Goal: Task Accomplishment & Management: Complete application form

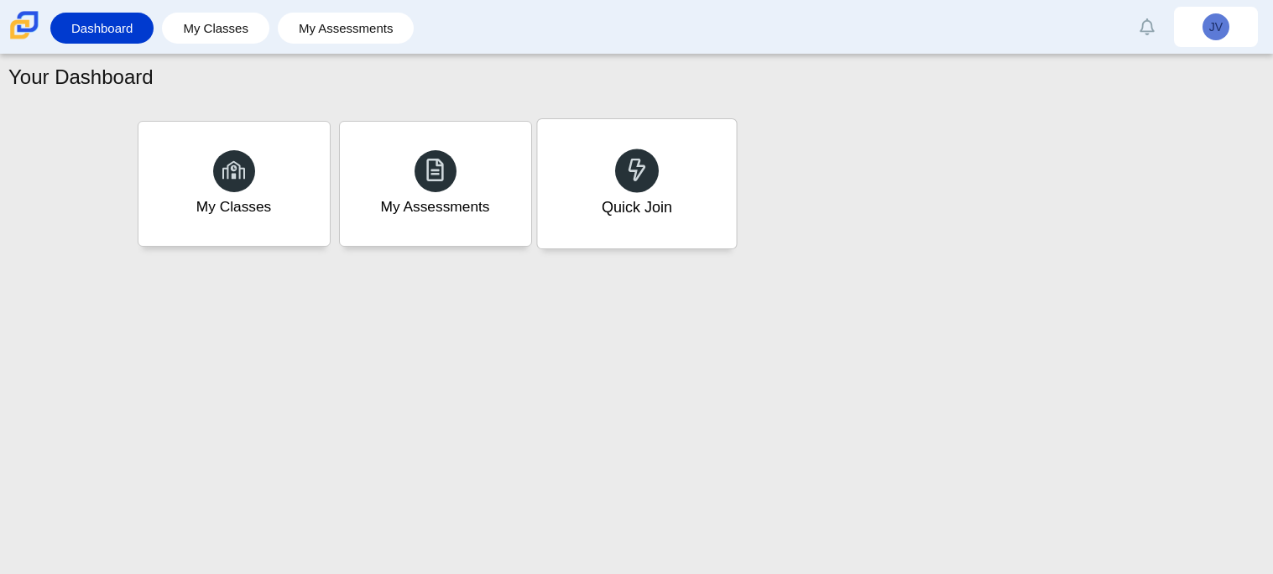
click at [631, 163] on icon at bounding box center [636, 169] width 23 height 23
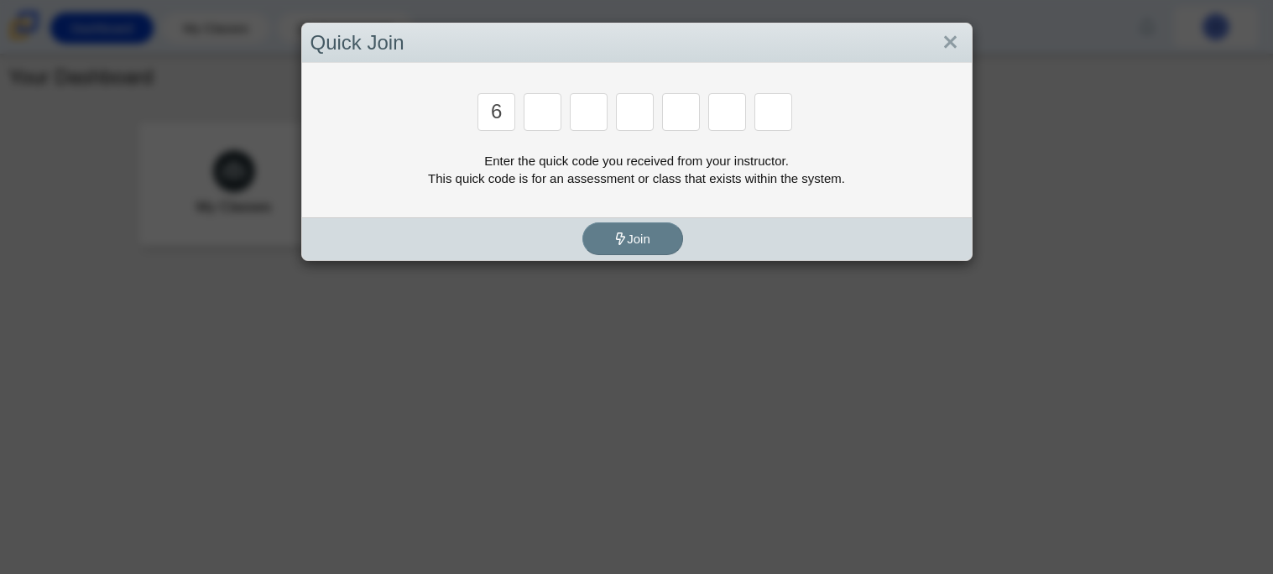
type input "6"
type input "7"
type input "b"
type input "n"
type input "3"
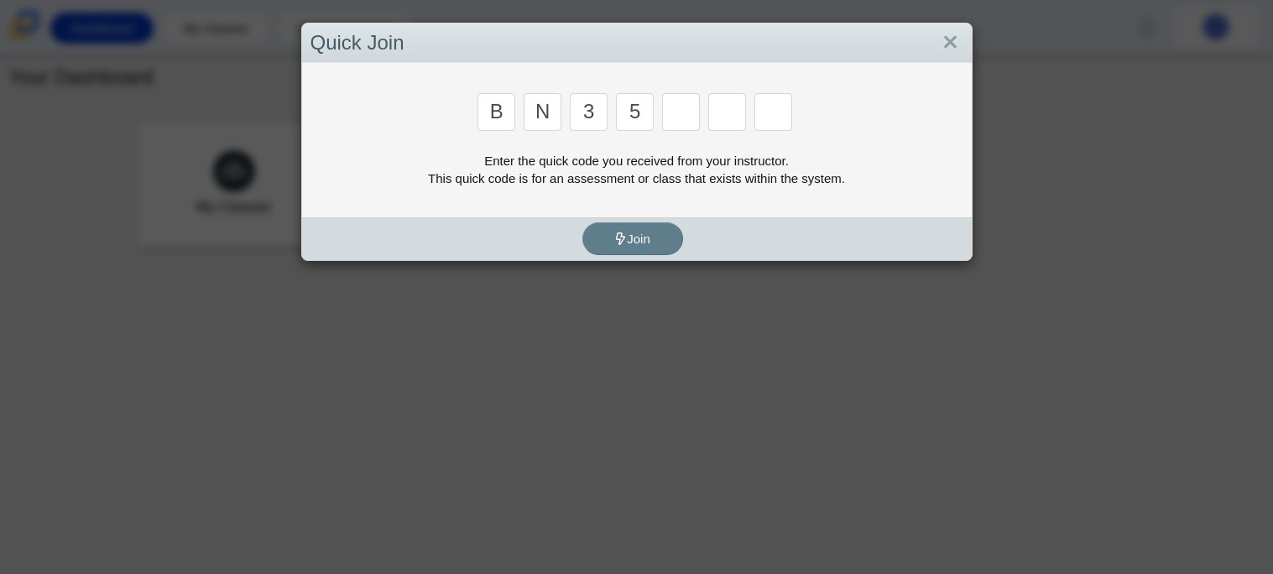
type input "5"
type input "3"
type input "g"
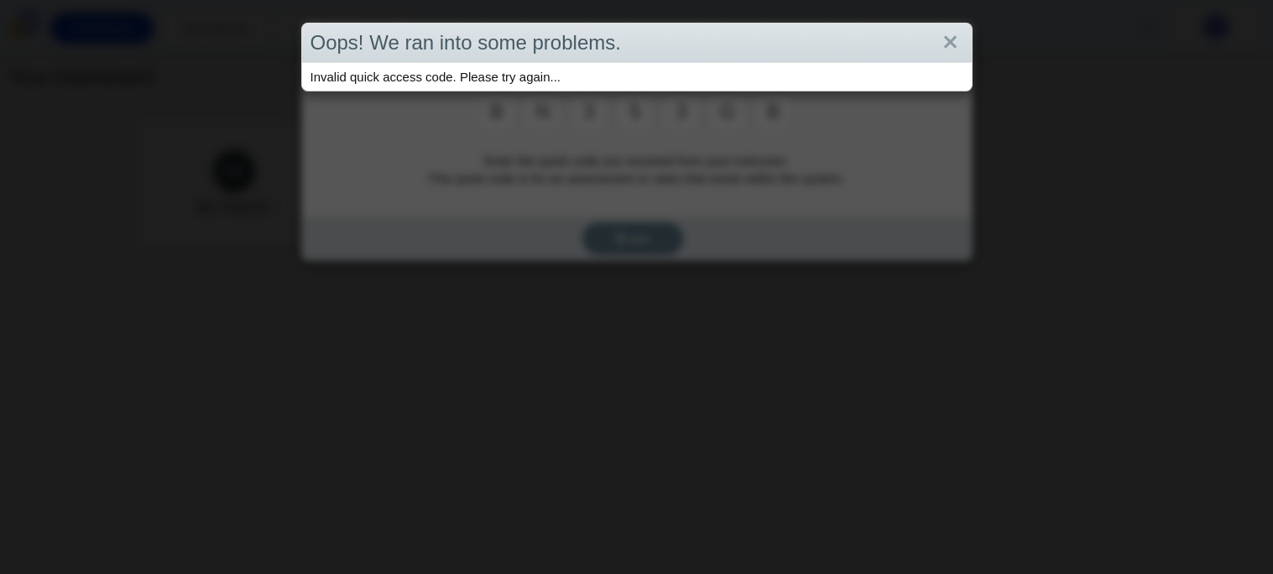
type input "b"
click at [517, 180] on div "Oops! We ran into some problems. Invalid quick access code. Please try again..." at bounding box center [636, 287] width 1273 height 574
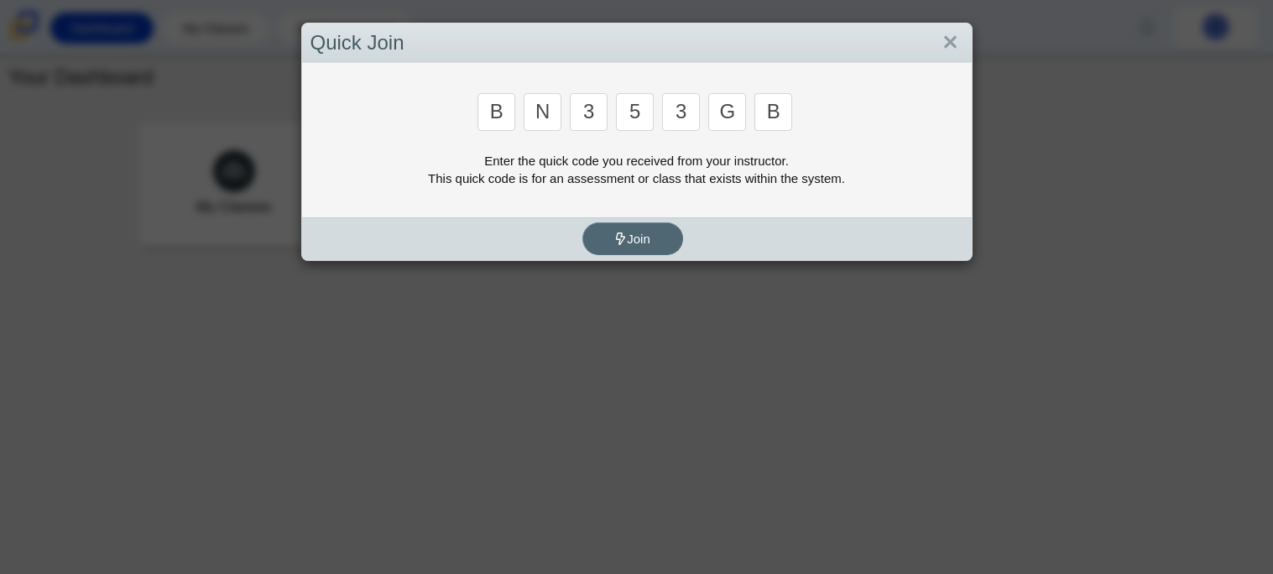
click at [659, 236] on button "Join" at bounding box center [632, 238] width 101 height 33
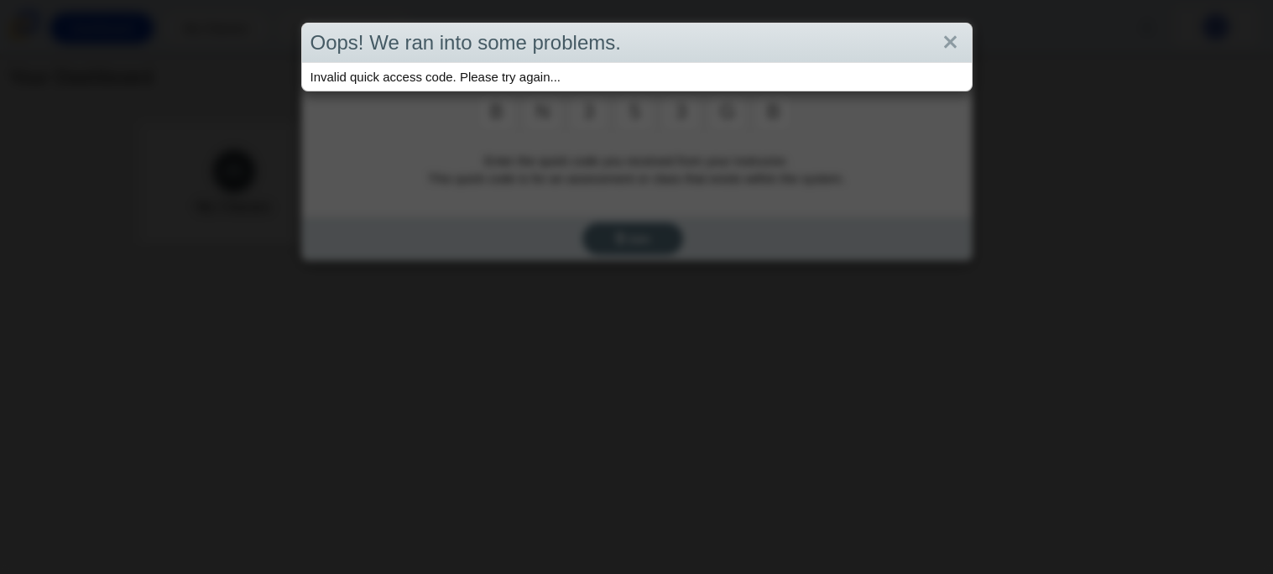
click at [659, 236] on div "Oops! We ran into some problems. Invalid quick access code. Please try again..." at bounding box center [636, 287] width 1273 height 574
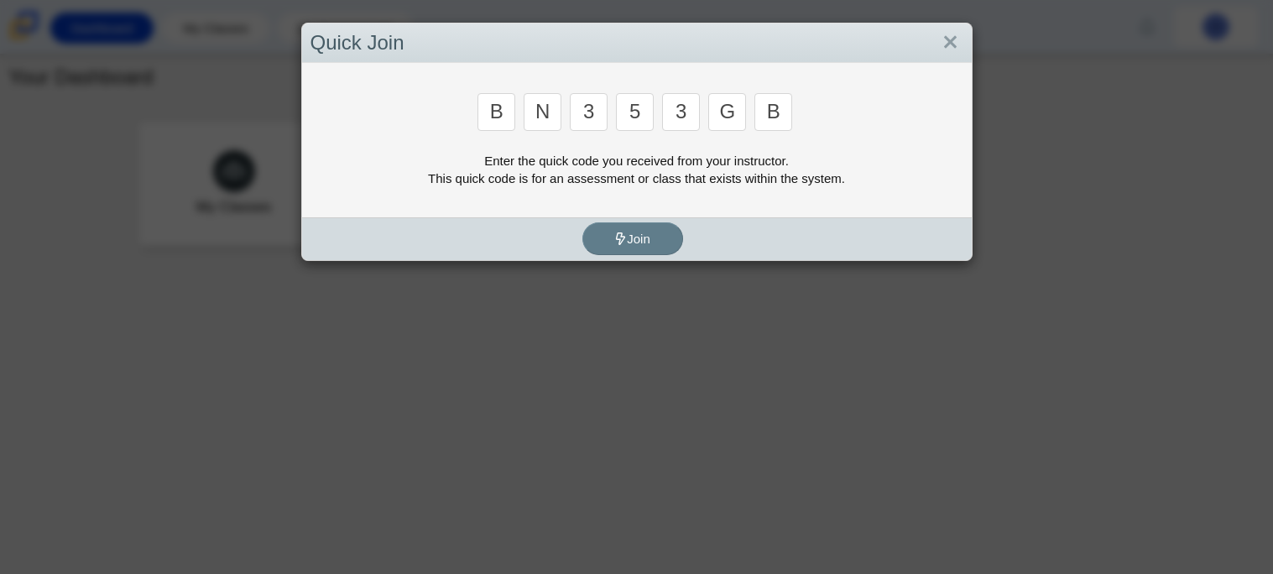
click at [548, 122] on input "n" at bounding box center [542, 112] width 38 height 38
type input "m"
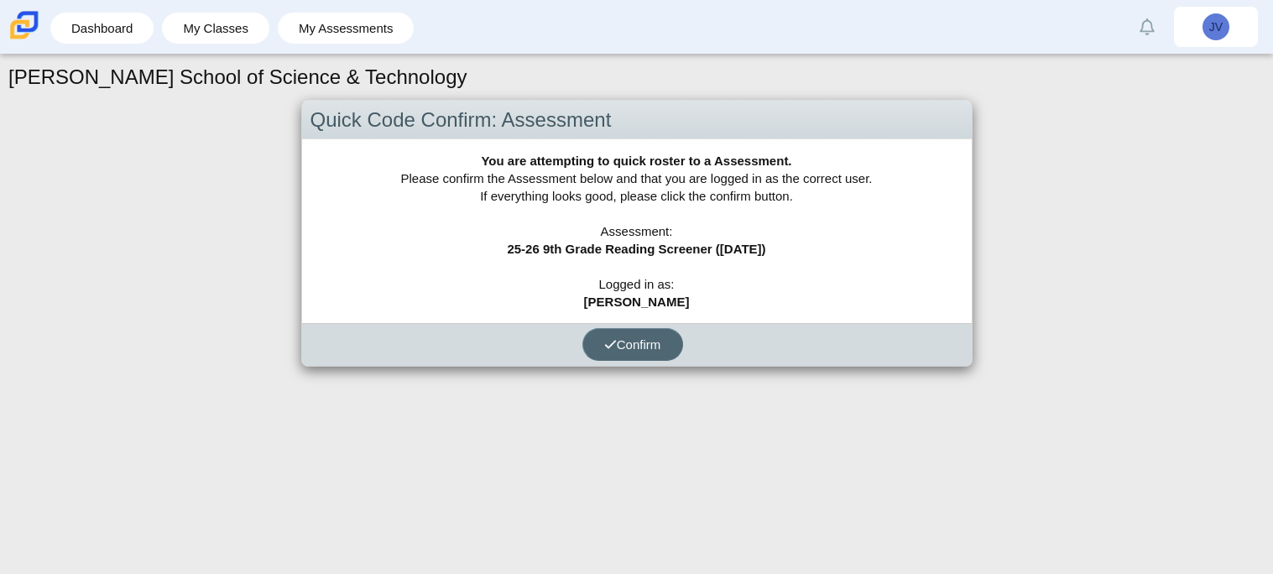
click at [617, 346] on span "Confirm" at bounding box center [632, 344] width 57 height 14
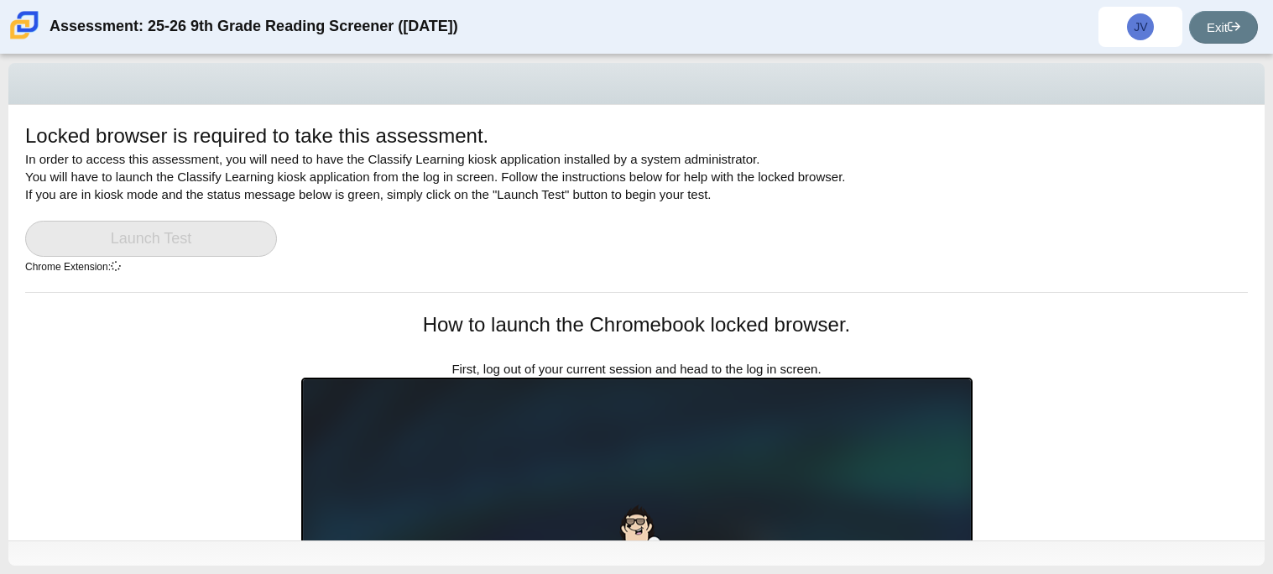
click at [187, 223] on link "Launch Test" at bounding box center [151, 239] width 252 height 36
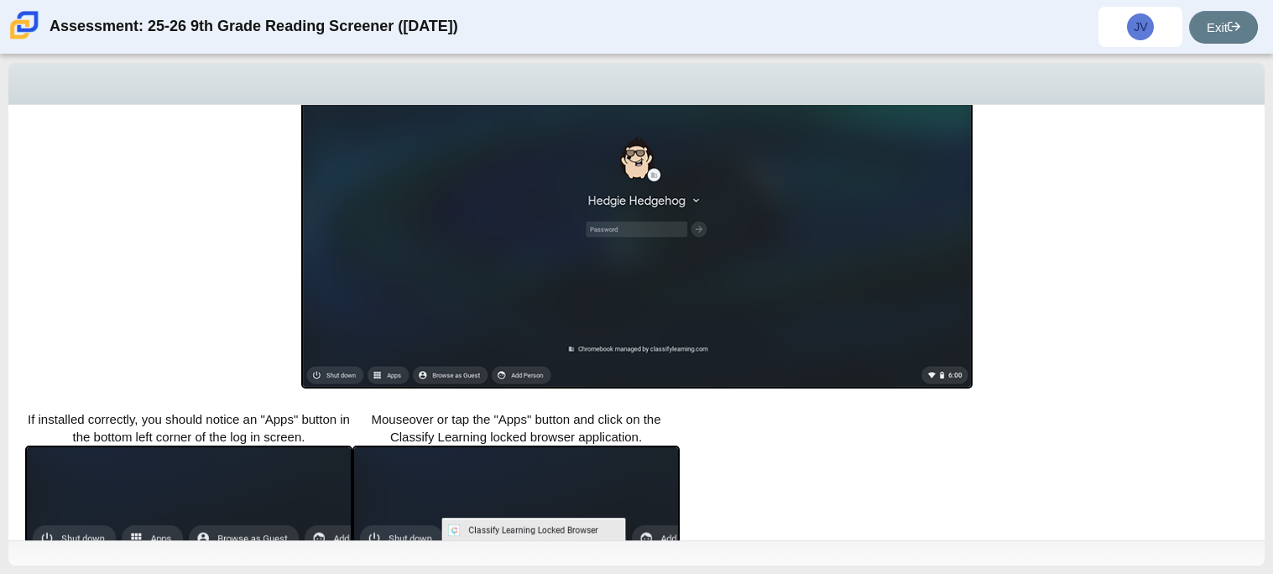
scroll to position [407, 0]
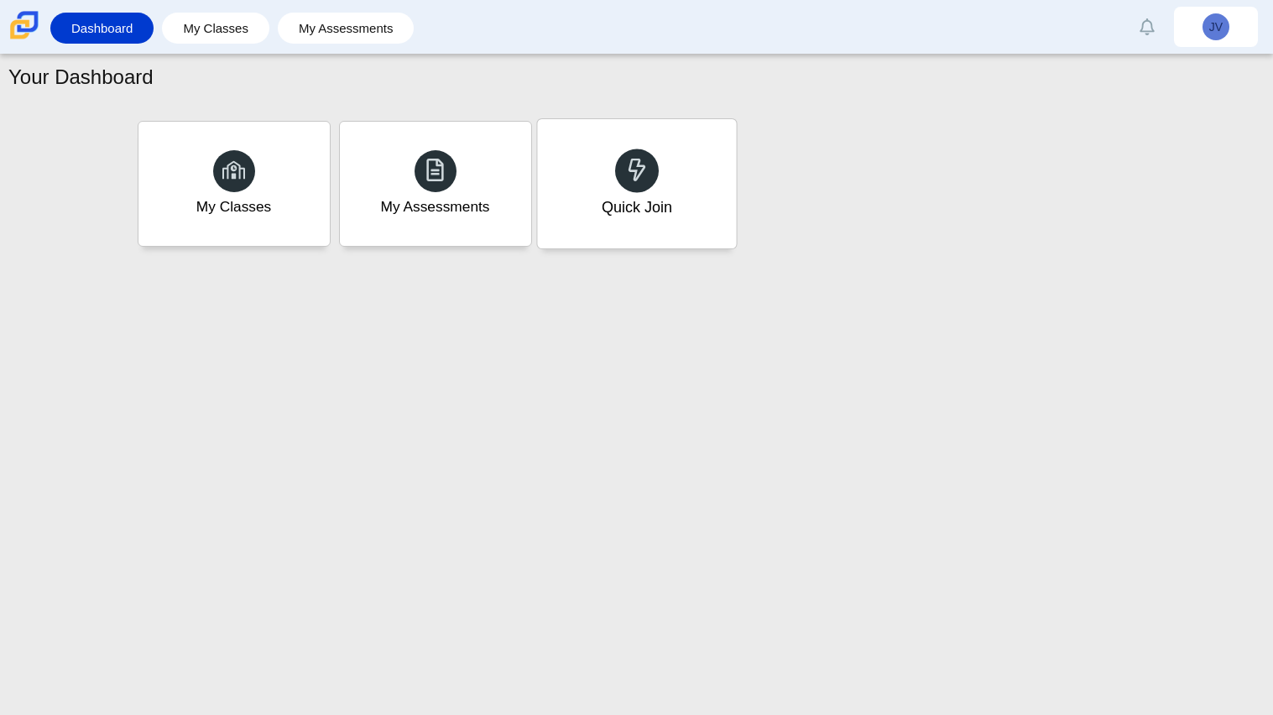
click at [616, 183] on div "Quick Join" at bounding box center [636, 183] width 199 height 129
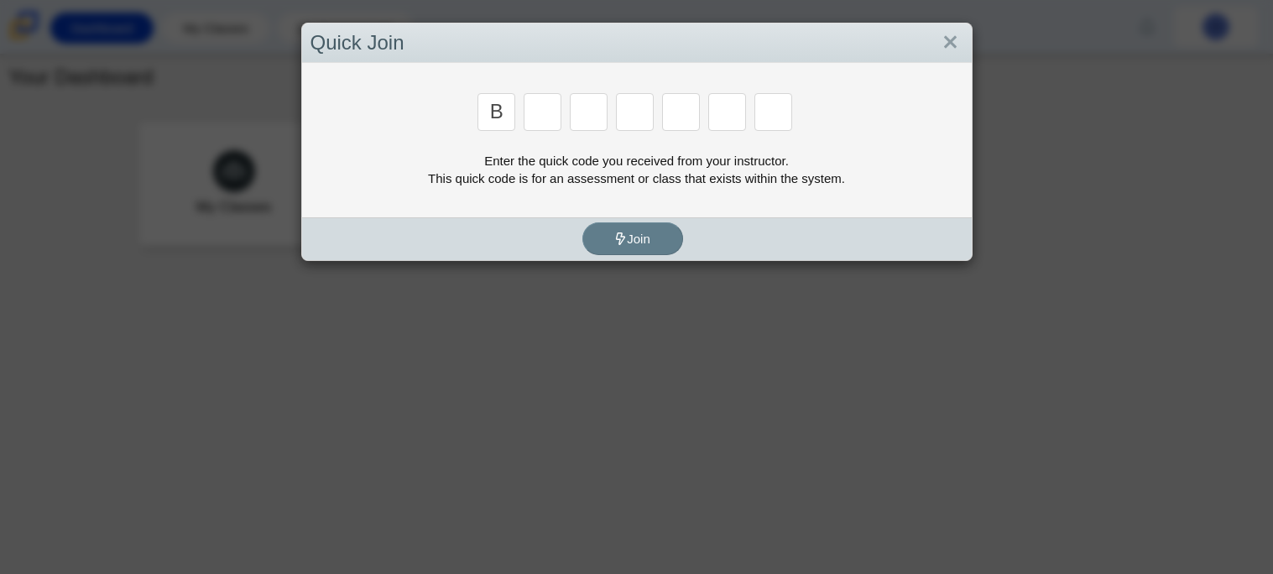
type input "B"
type input "M"
type input "3"
type input "5"
type input "3"
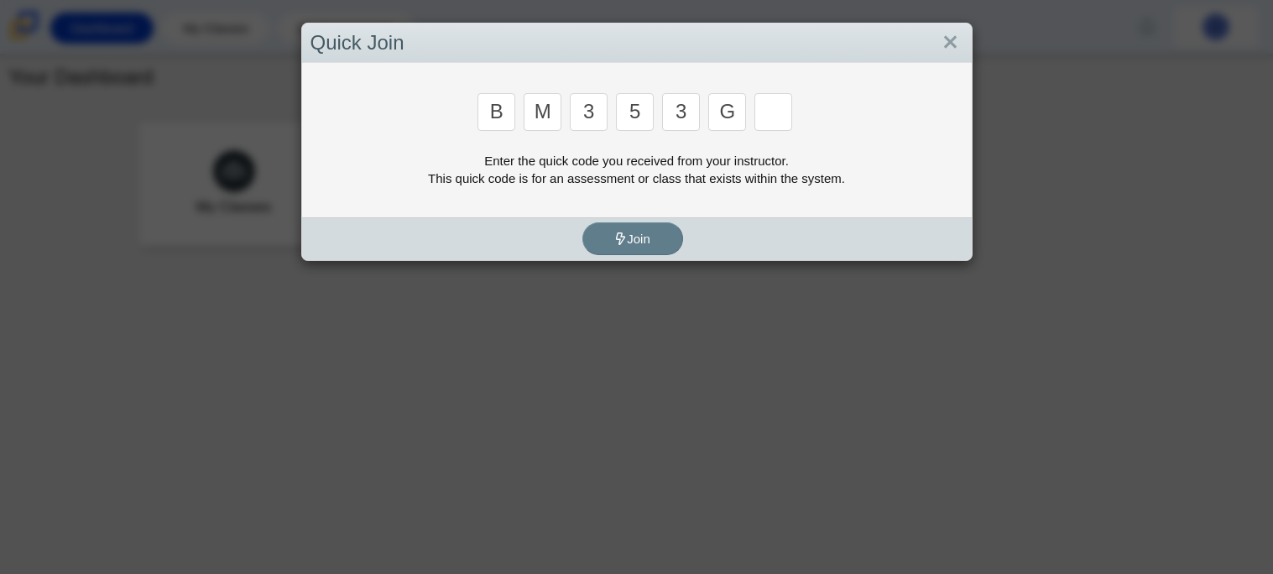
type input "g"
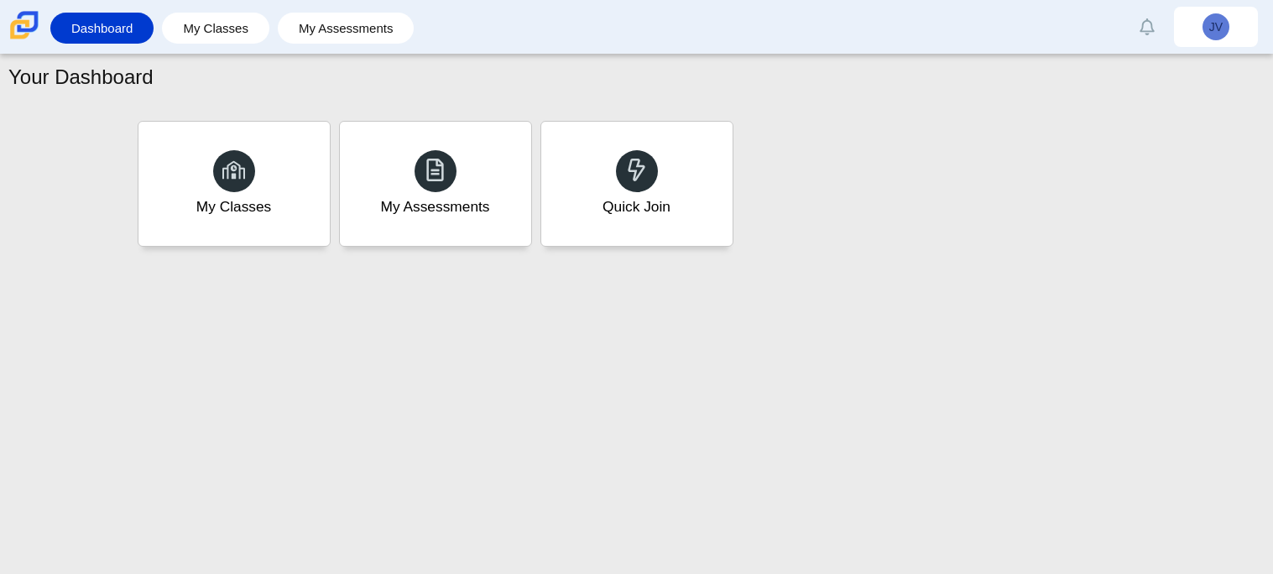
type input "b"
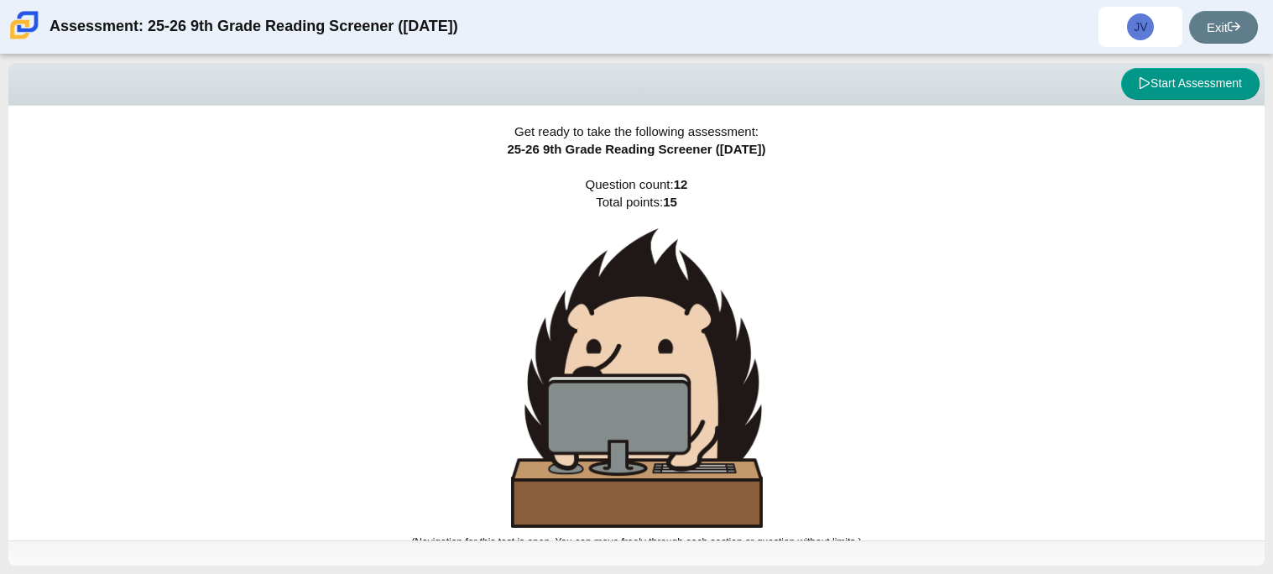
scroll to position [10, 0]
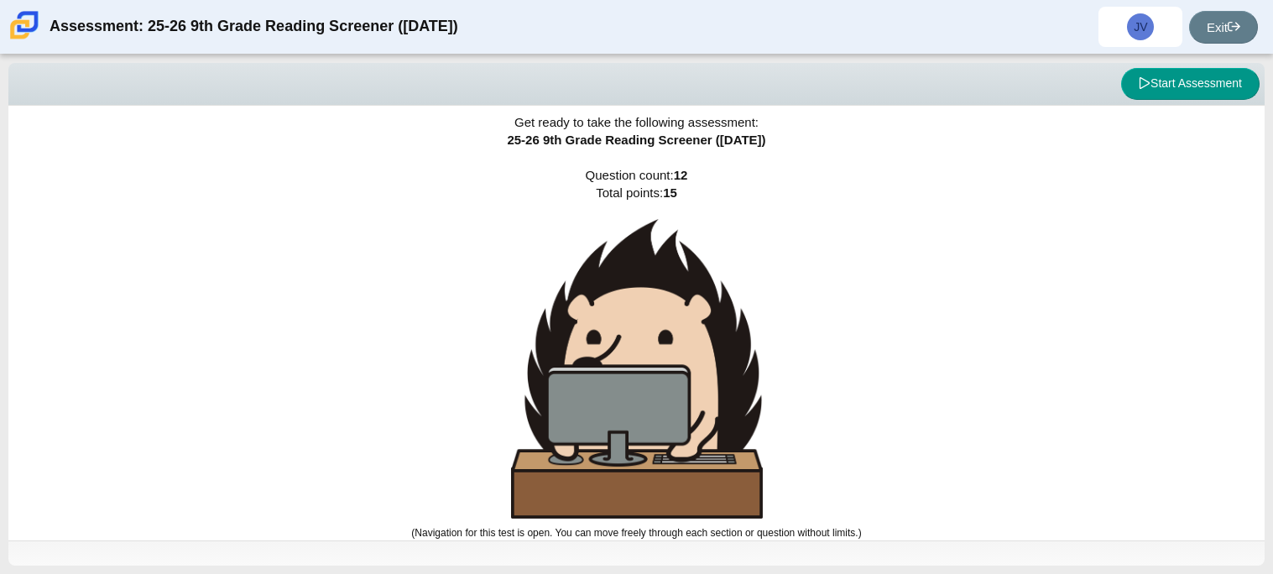
click at [904, 385] on div "Get ready to take the following assessment: 25-26 9th Grade Reading Screener (A…" at bounding box center [636, 313] width 1256 height 435
click at [1174, 79] on button "Start Assessment" at bounding box center [1190, 84] width 138 height 32
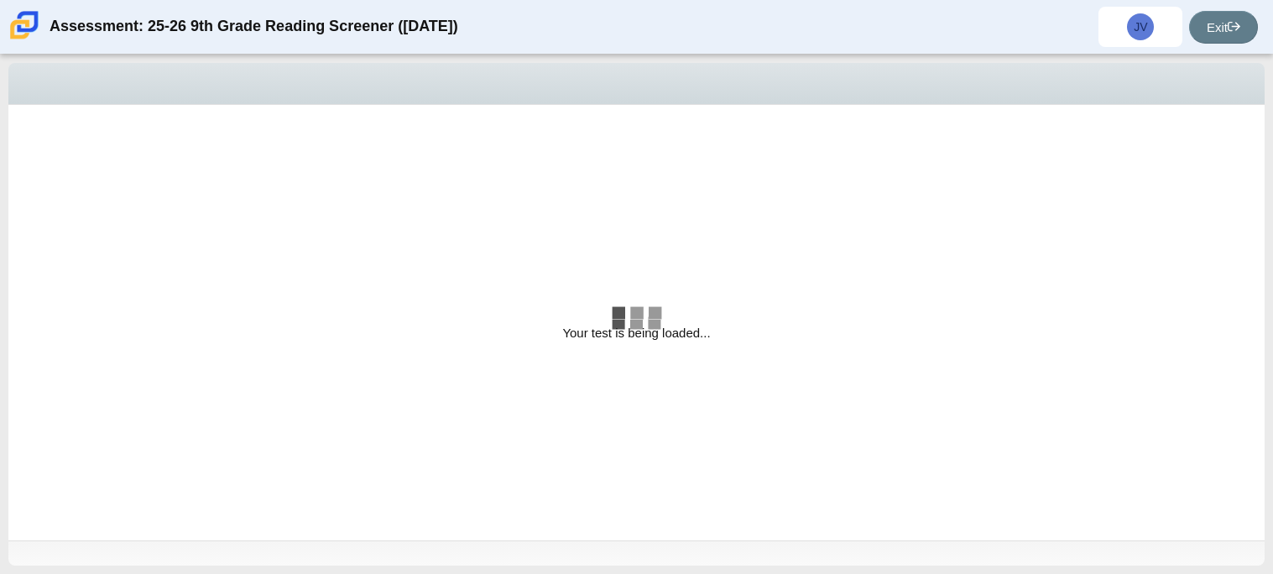
select select "ccc5b315-3c7c-471c-bf90-f22c8299c798"
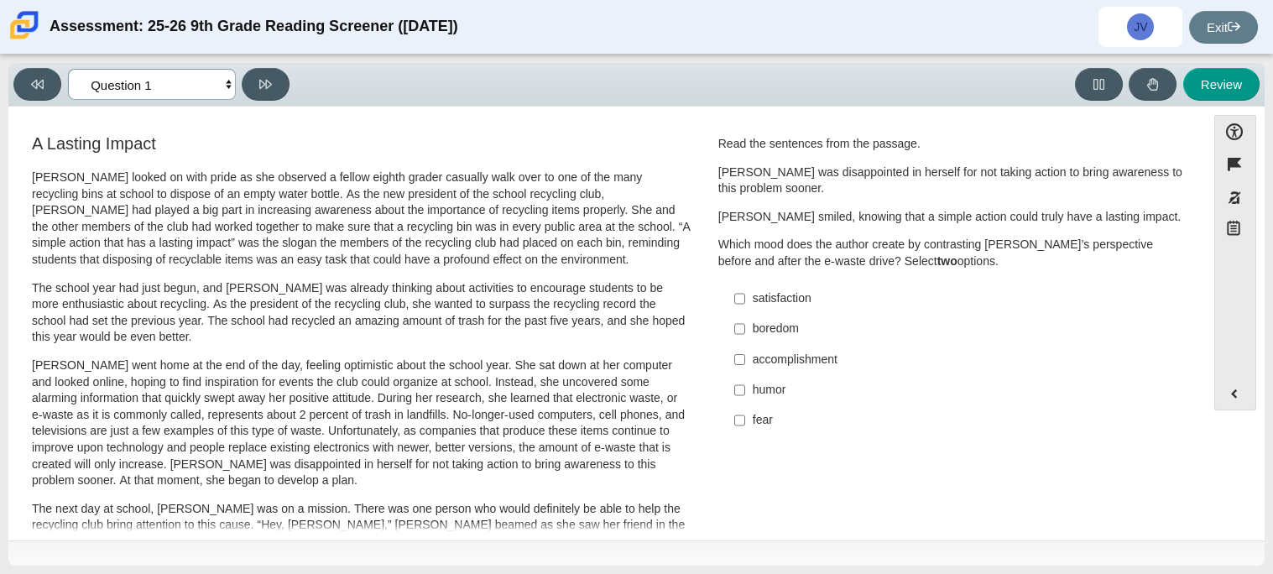
click at [148, 90] on select "Questions Question 1 Question 2 Question 3 Question 4 Question 5 Question 6 Que…" at bounding box center [152, 84] width 168 height 31
click at [147, 88] on select "Questions Question 1 Question 2 Question 3 Question 4 Question 5 Question 6 Que…" at bounding box center [152, 84] width 168 height 31
click at [809, 342] on label "boredom boredom" at bounding box center [952, 329] width 461 height 30
click at [745, 342] on input "boredom boredom" at bounding box center [739, 329] width 11 height 30
checkbox input "true"
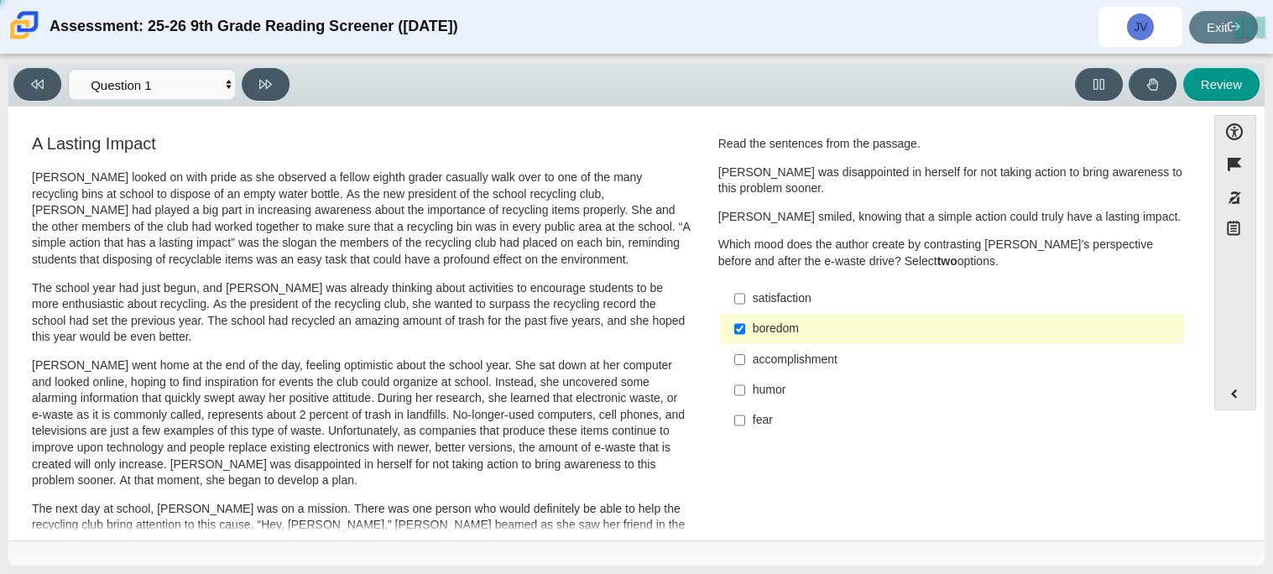
click at [810, 370] on label "accomplishment accomplishment" at bounding box center [952, 359] width 461 height 30
click at [745, 370] on input "accomplishment accomplishment" at bounding box center [739, 359] width 11 height 30
checkbox input "true"
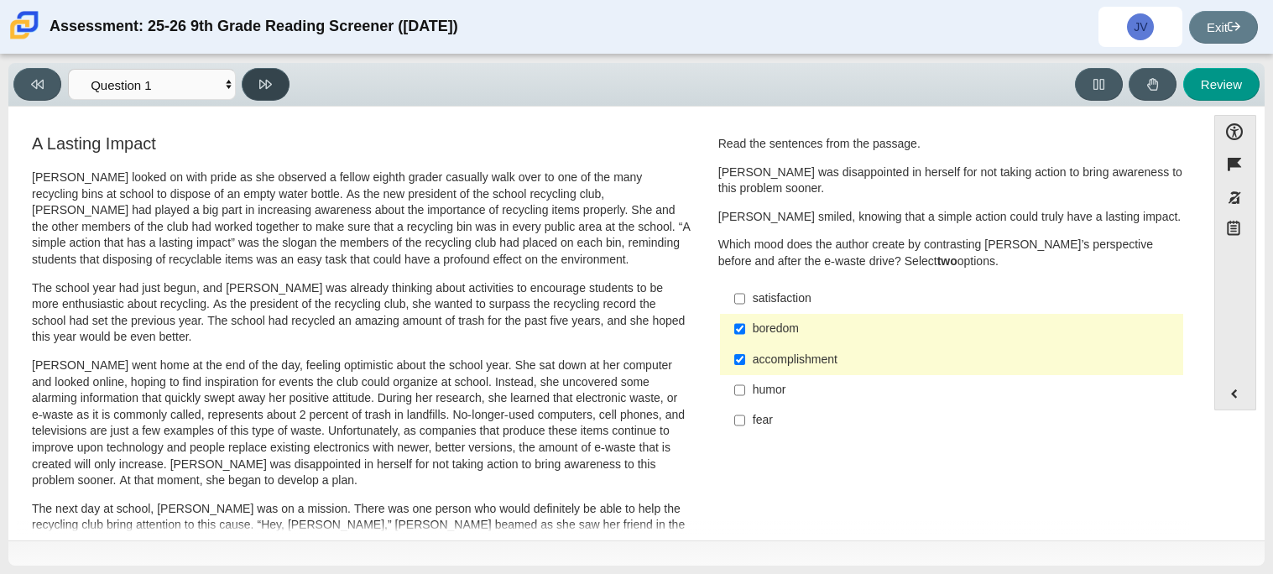
click at [273, 82] on button at bounding box center [266, 84] width 48 height 33
select select "0ff64528-ffd7-428d-b192-babfaadd44e8"
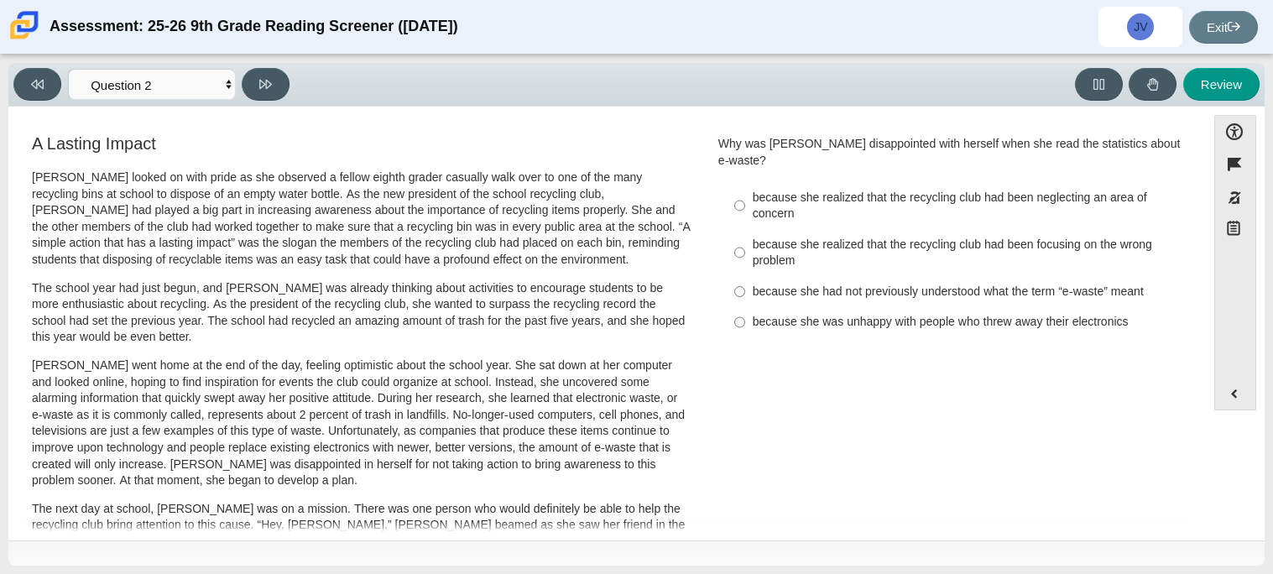
click at [770, 314] on div "because she was unhappy with people who threw away their electronics" at bounding box center [965, 322] width 424 height 17
click at [745, 311] on input "because she was unhappy with people who threw away their electronics because sh…" at bounding box center [739, 322] width 11 height 30
radio input "true"
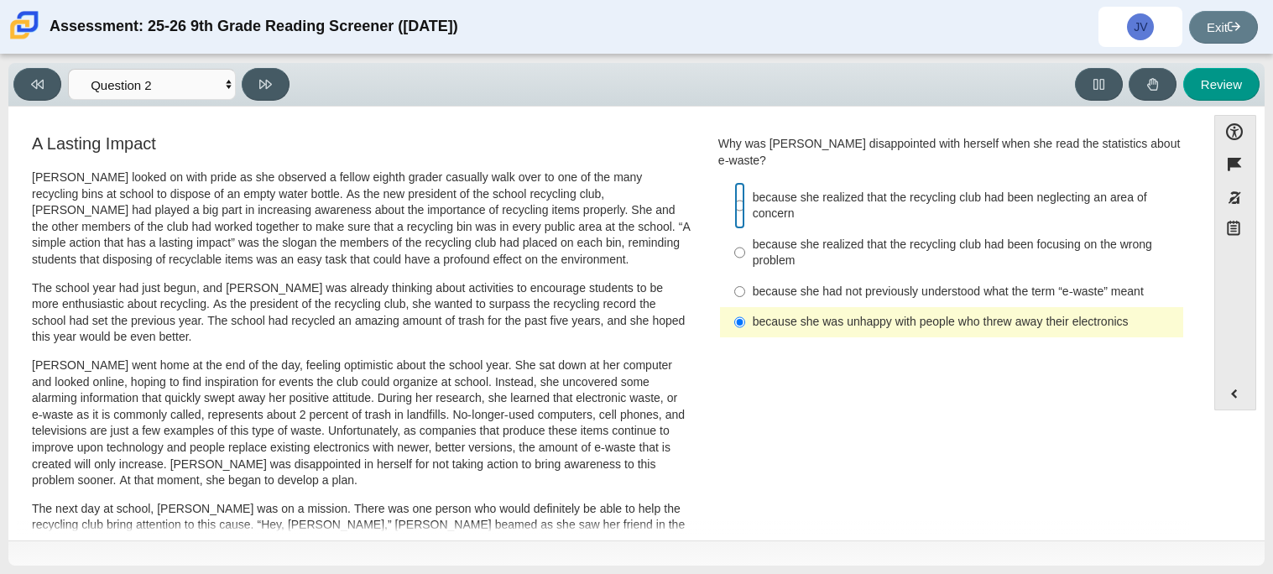
click at [734, 200] on input "because she realized that the recycling club had been neglecting an area of con…" at bounding box center [739, 205] width 11 height 47
radio input "true"
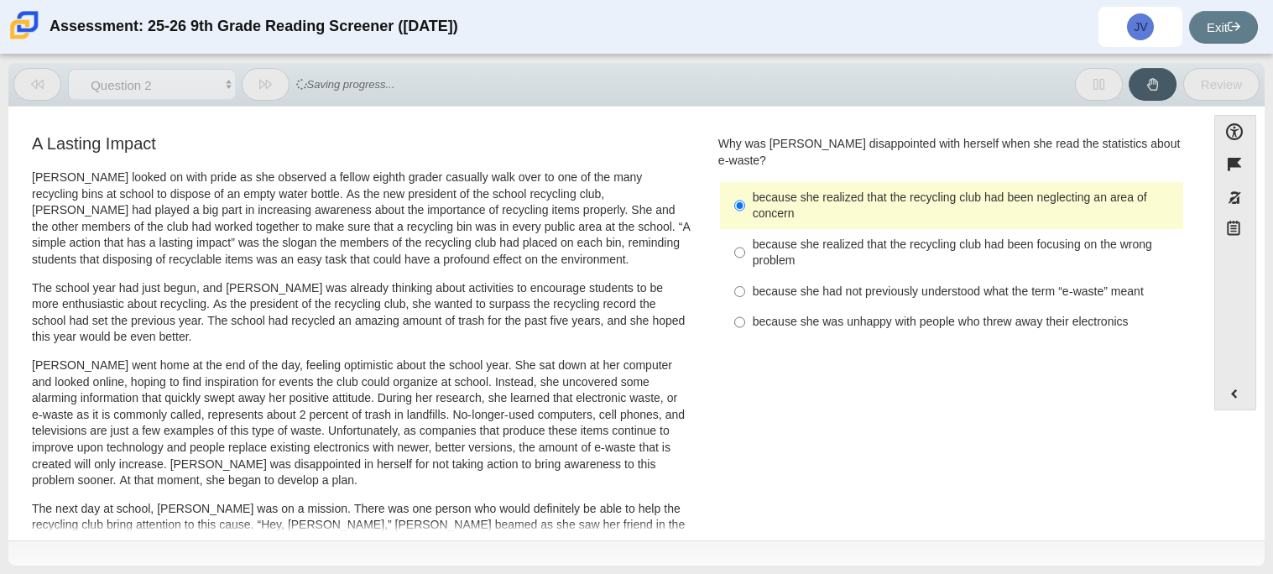
click at [252, 84] on button at bounding box center [266, 84] width 48 height 33
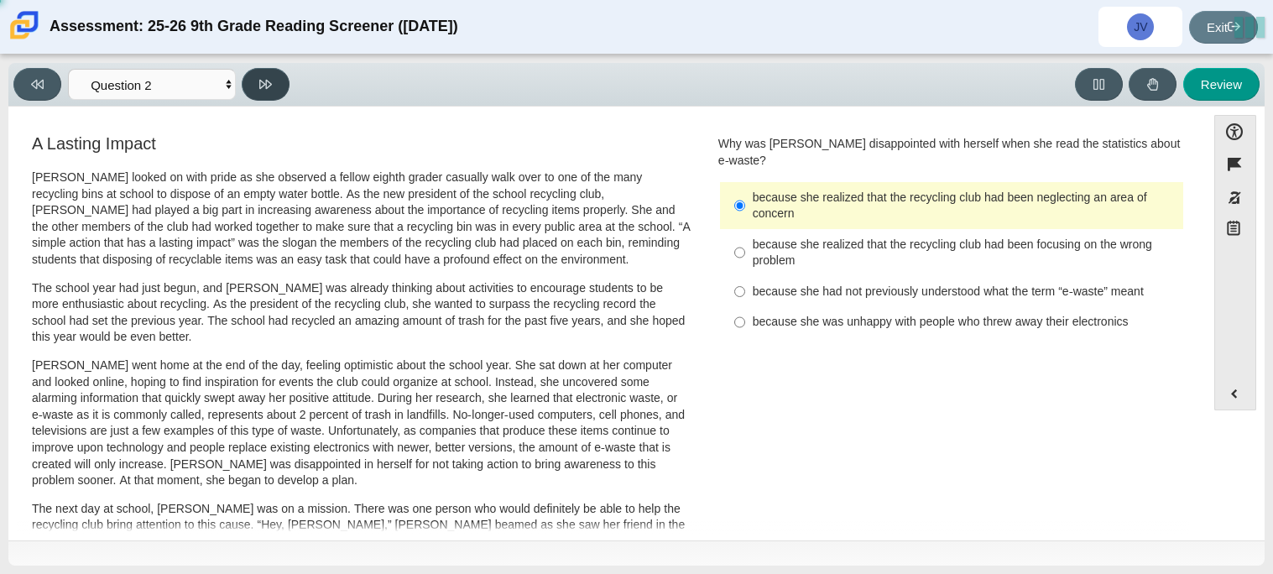
select select "7ce3d843-6974-4858-901c-1ff39630e843"
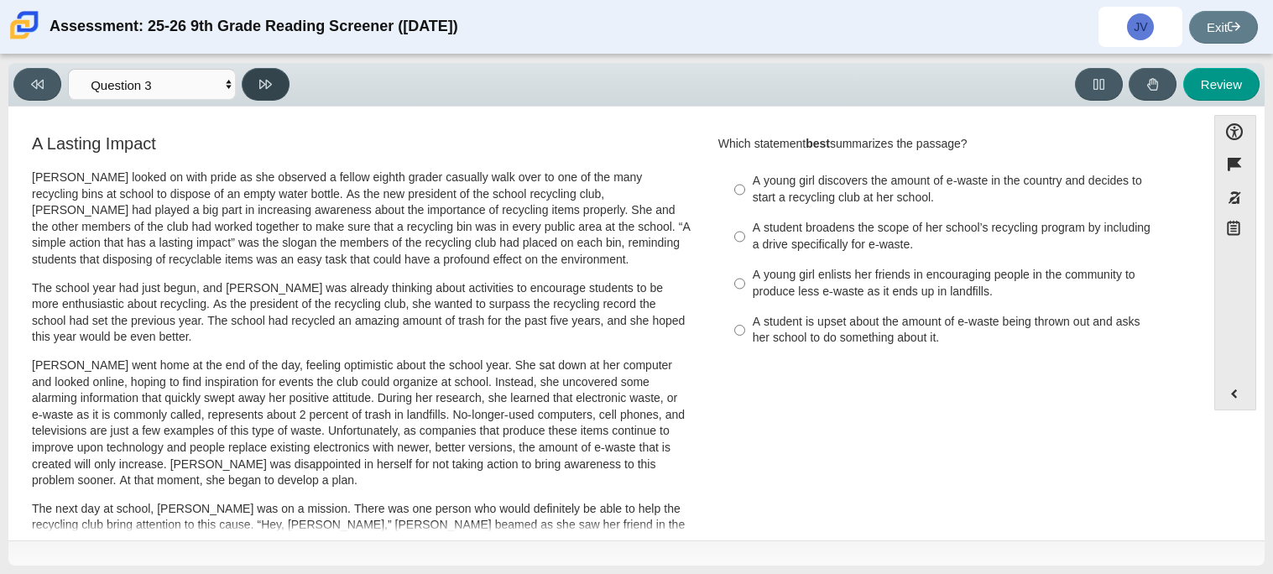
drag, startPoint x: 252, startPoint y: 84, endPoint x: 498, endPoint y: 164, distance: 259.5
click at [498, 164] on div "Viewing Question 3 of 12 in Pacing Mode Questions Question 1 Question 2 Questio…" at bounding box center [636, 314] width 1256 height 503
click at [873, 285] on div "A young girl enlists her friends in encouraging people in the community to prod…" at bounding box center [965, 283] width 424 height 33
click at [745, 285] on input "A young girl enlists her friends in encouraging people in the community to prod…" at bounding box center [739, 283] width 11 height 47
radio input "true"
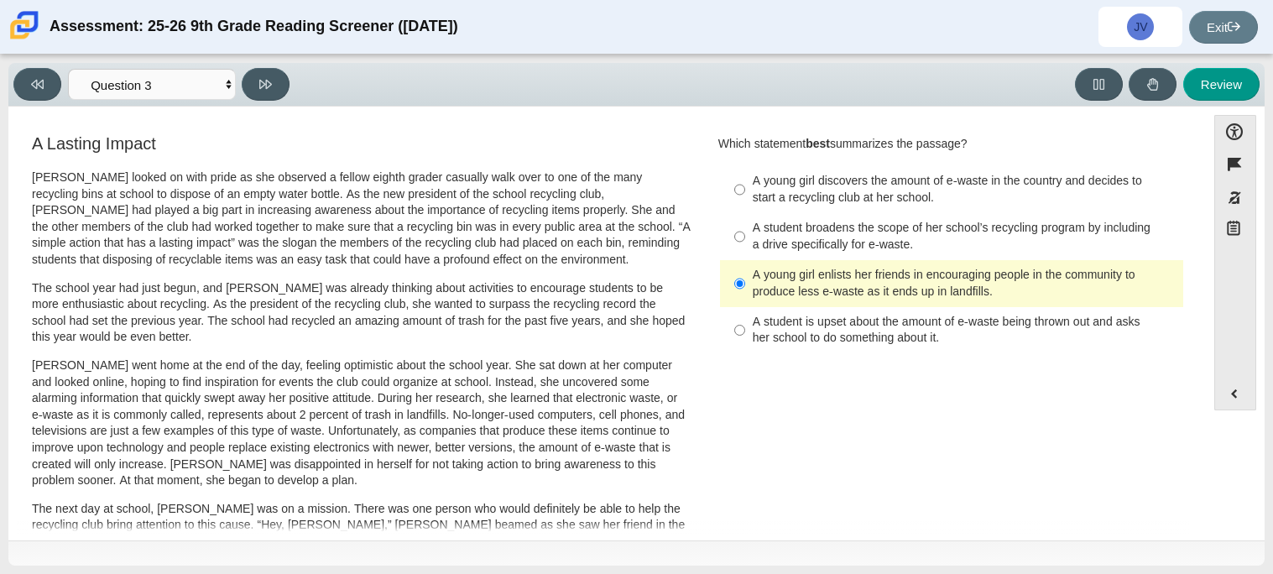
click at [289, 82] on div "Viewing Question 3 of 12 in Pacing Mode Questions Question 1 Question 2 Questio…" at bounding box center [154, 84] width 283 height 33
click at [280, 80] on button at bounding box center [266, 84] width 48 height 33
select select "ca9ea0f1-49c5-4bd1-83b0-472c18652b42"
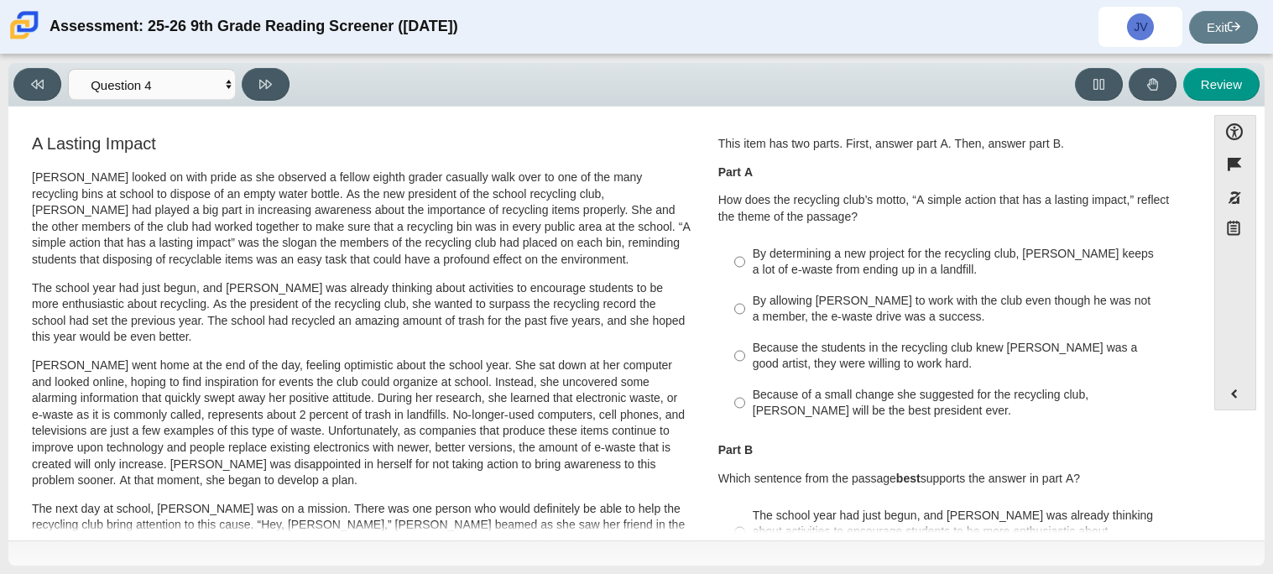
click at [956, 329] on label "By allowing Juan Carlos to work with the club even though he was not a member, …" at bounding box center [952, 308] width 461 height 47
click at [745, 329] on input "By allowing Juan Carlos to work with the club even though he was not a member, …" at bounding box center [739, 308] width 11 height 47
radio input "true"
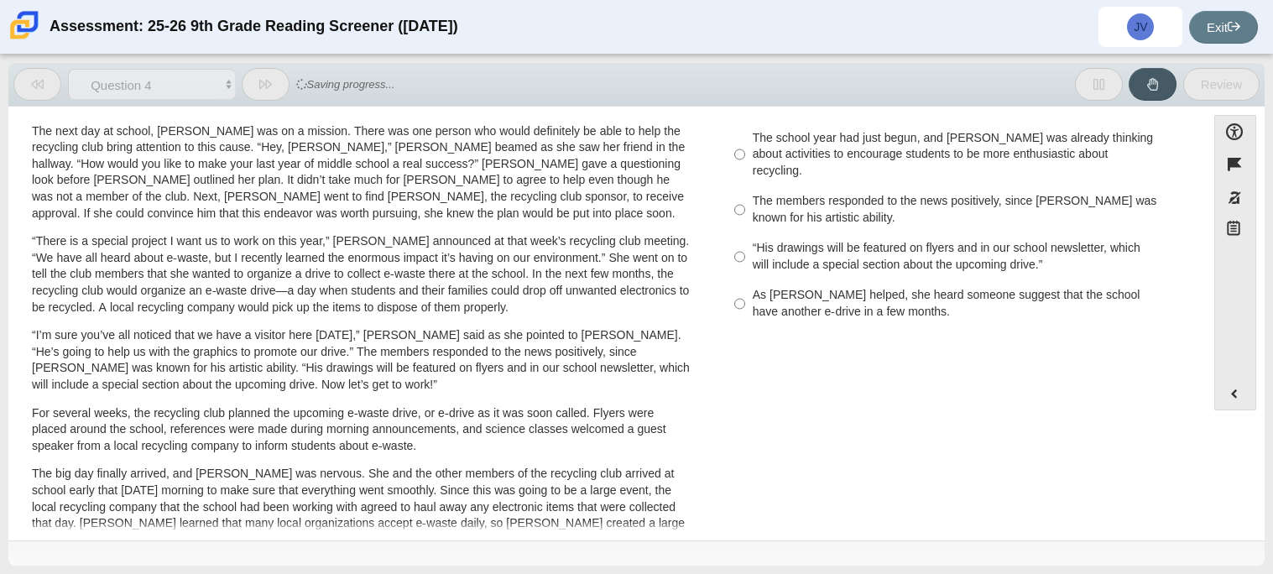
scroll to position [369, 0]
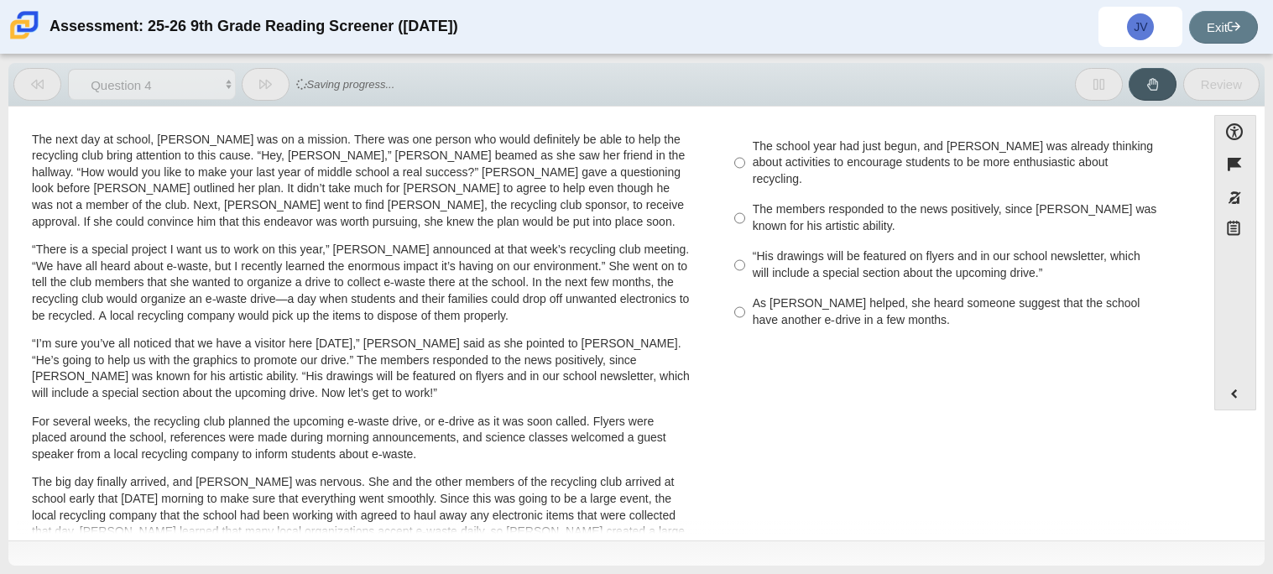
click at [781, 289] on label "As Scarlett helped, she heard someone suggest that the school have another e-dr…" at bounding box center [952, 312] width 461 height 47
click at [745, 289] on input "As Scarlett helped, she heard someone suggest that the school have another e-dr…" at bounding box center [739, 312] width 11 height 47
radio input "true"
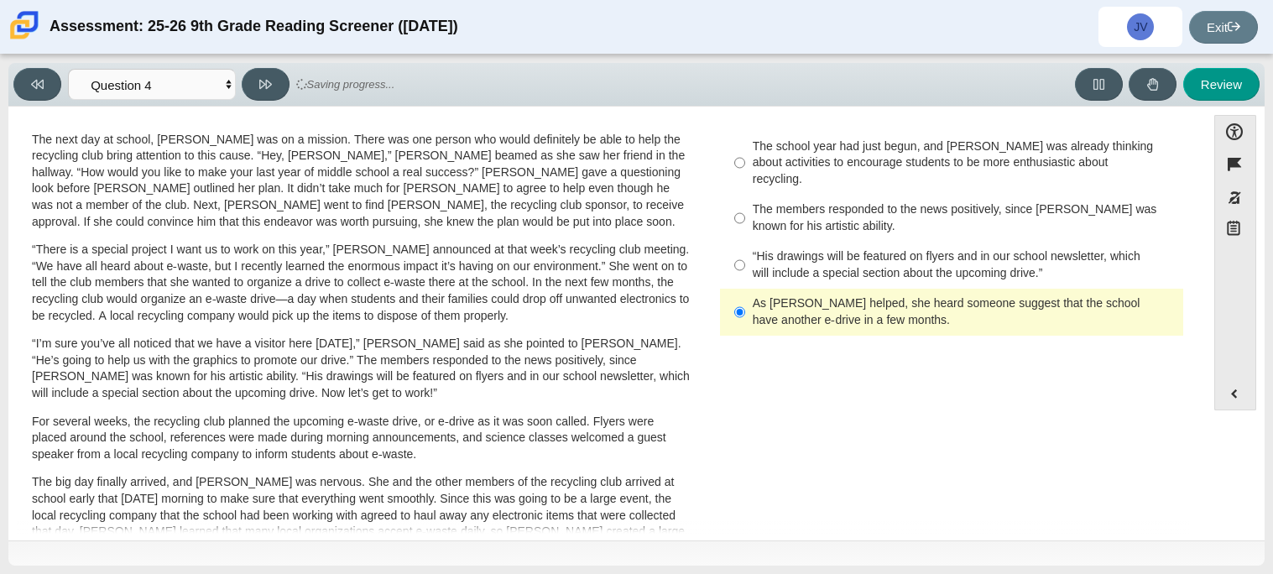
click at [780, 172] on label "The school year had just begun, and Scarlett was already thinking about activit…" at bounding box center [952, 163] width 461 height 64
click at [745, 172] on input "The school year had just begun, and Scarlett was already thinking about activit…" at bounding box center [739, 163] width 11 height 64
radio input "true"
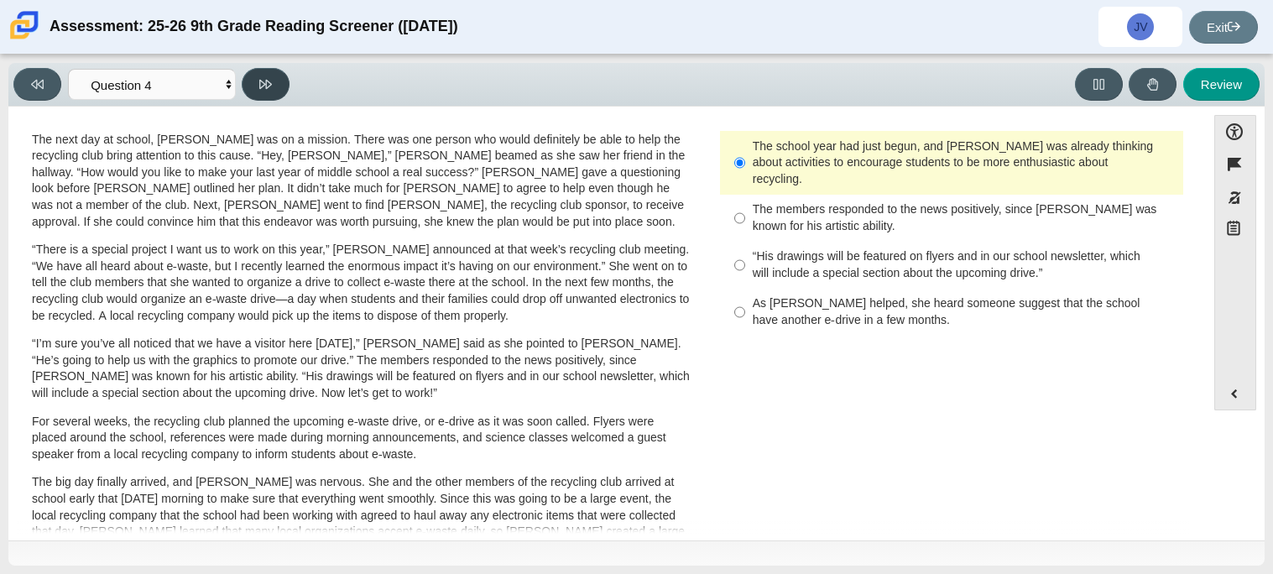
click at [260, 86] on icon at bounding box center [265, 84] width 13 height 9
select select "e41f1a79-e29f-4095-8030-a53364015bed"
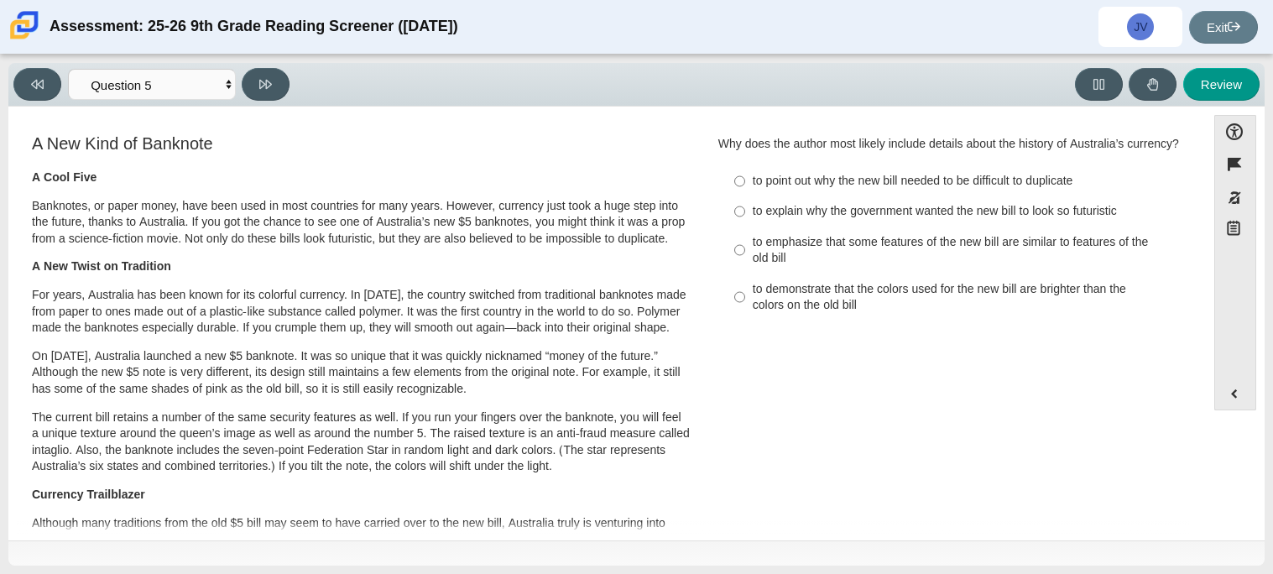
click at [875, 276] on label "to demonstrate that the colors used for the new bill are brighter than the colo…" at bounding box center [952, 296] width 461 height 47
click at [745, 276] on input "to demonstrate that the colors used for the new bill are brighter than the colo…" at bounding box center [739, 296] width 11 height 47
radio input "true"
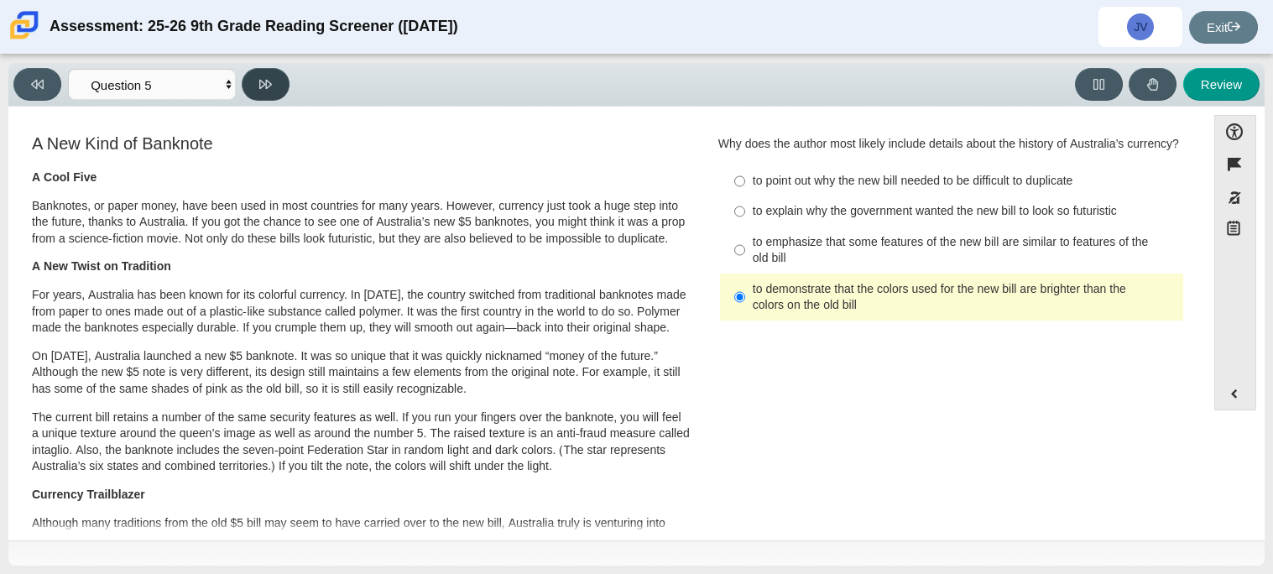
click at [273, 91] on button at bounding box center [266, 84] width 48 height 33
select select "69146e31-7b3d-4a3e-9ce6-f30c24342ae0"
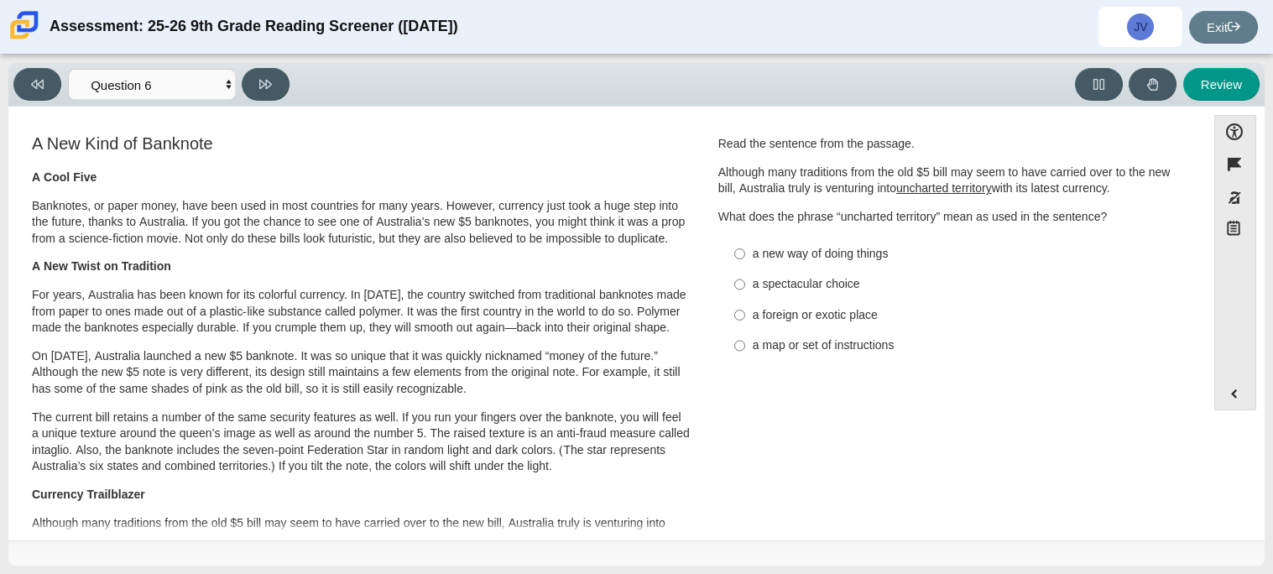
click at [898, 326] on label "a foreign or exotic place a foreign or exotic place" at bounding box center [952, 314] width 461 height 30
click at [745, 326] on input "a foreign or exotic place a foreign or exotic place" at bounding box center [739, 314] width 11 height 30
radio input "true"
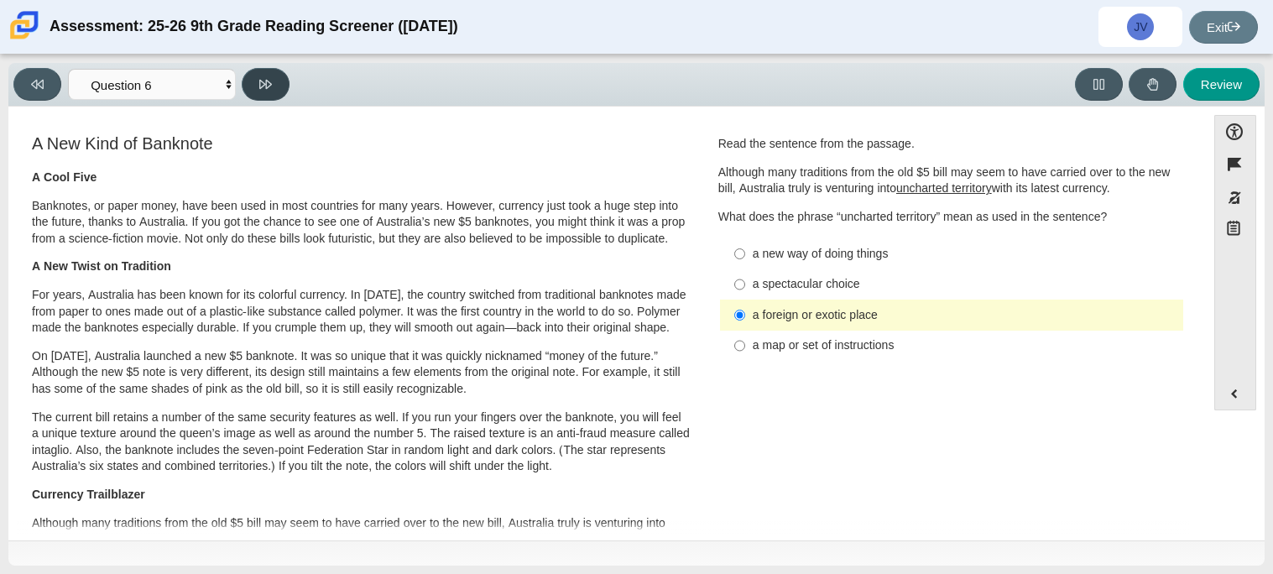
click at [259, 92] on button at bounding box center [266, 84] width 48 height 33
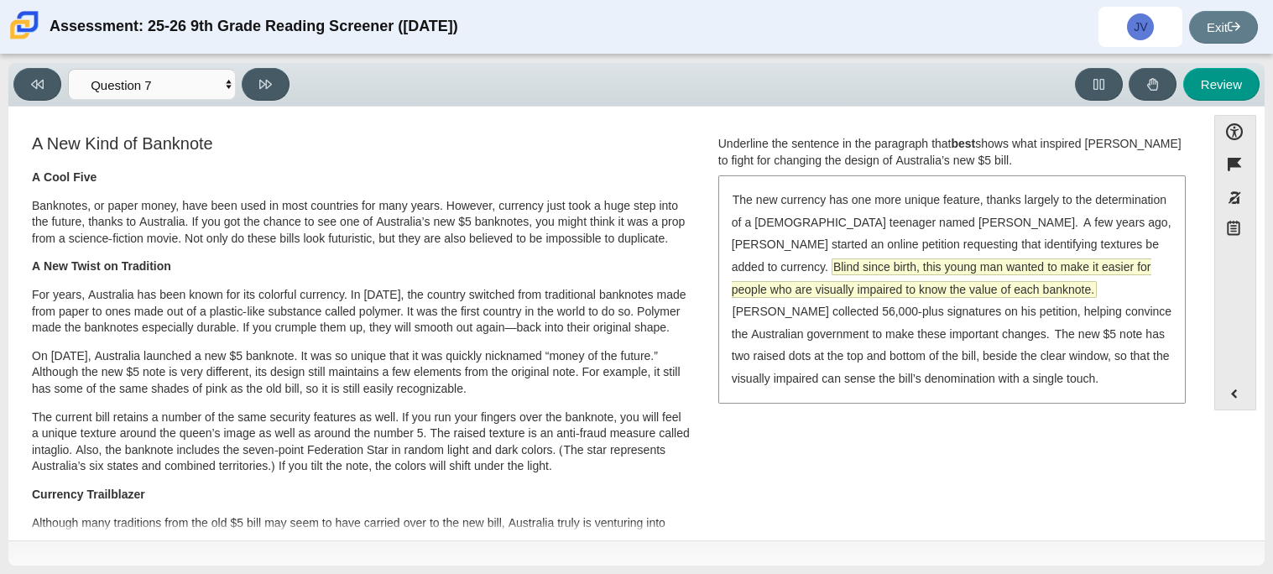
click at [807, 284] on span "Blind since birth, this young man wanted to make it easier for people who are v…" at bounding box center [941, 278] width 419 height 38
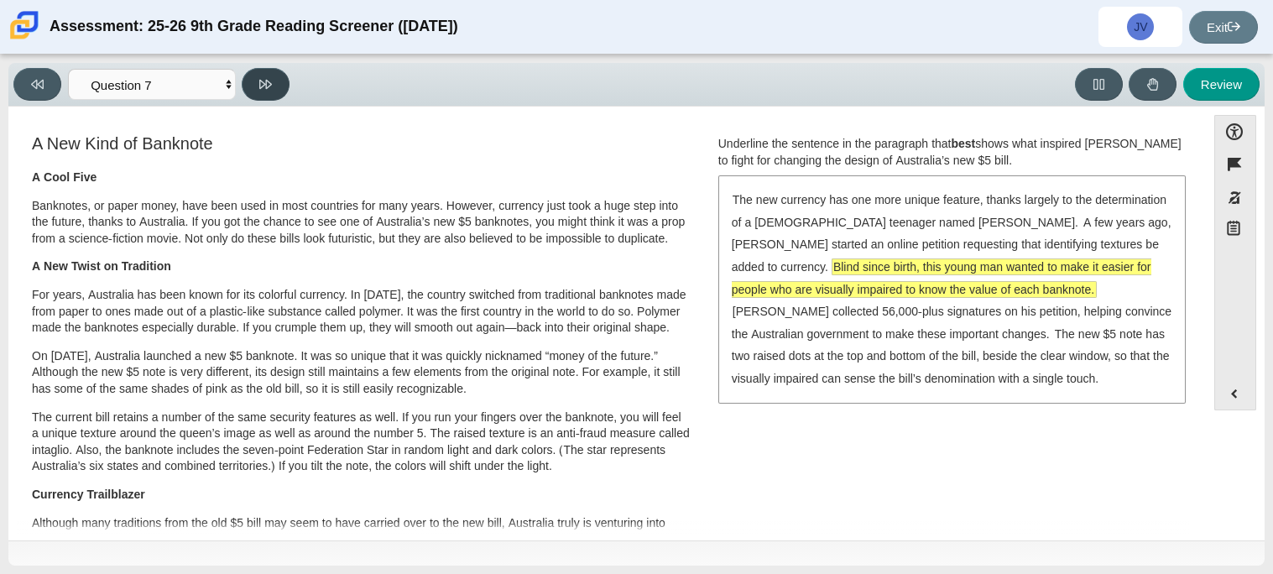
click at [266, 93] on button at bounding box center [266, 84] width 48 height 33
select select "ea8338c2-a6a3-418e-a305-2b963b54a290"
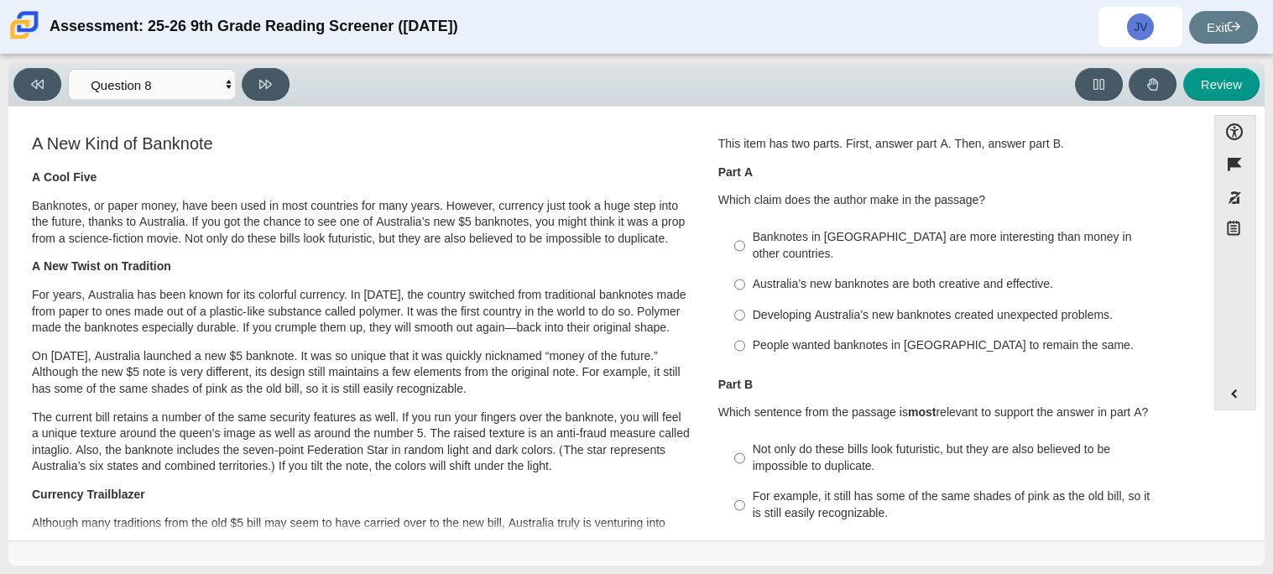
click at [791, 252] on label "Banknotes in Australia are more interesting than money in other countries. Bank…" at bounding box center [952, 245] width 461 height 47
click at [745, 252] on input "Banknotes in Australia are more interesting than money in other countries. Bank…" at bounding box center [739, 245] width 11 height 47
radio input "true"
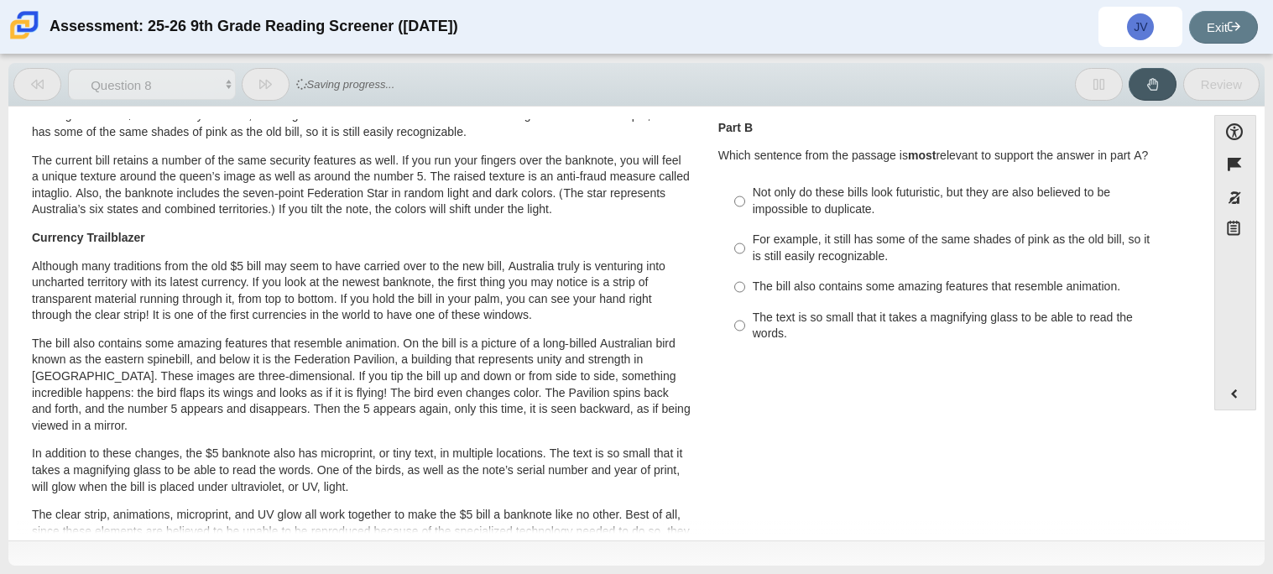
scroll to position [297, 0]
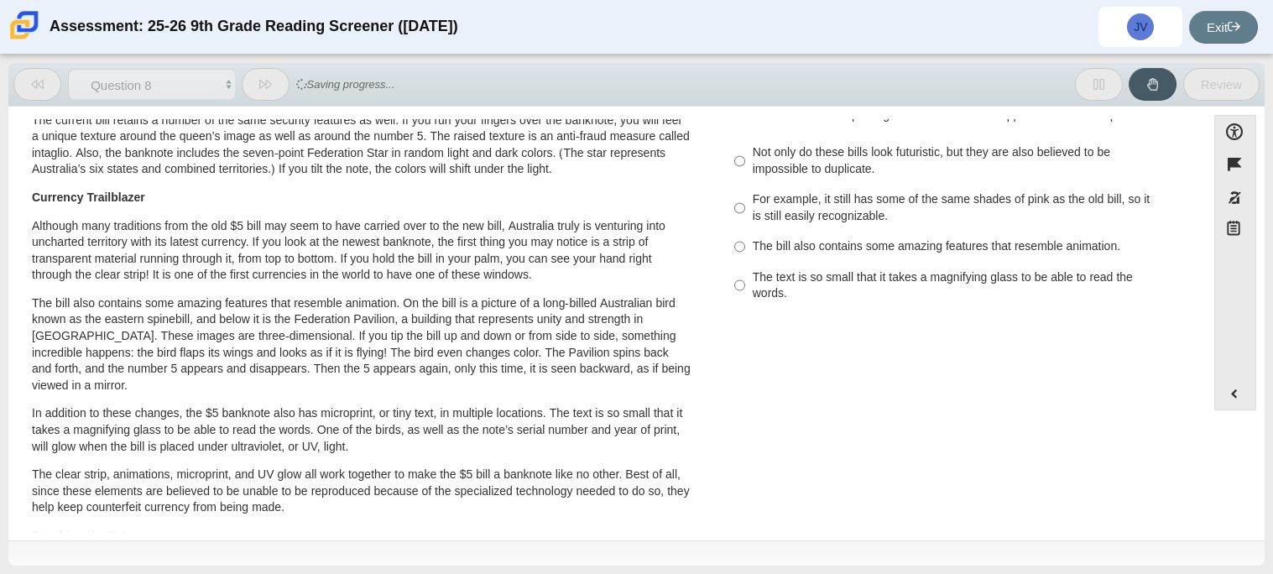
click at [805, 160] on div "Not only do these bills look futuristic, but they are also believed to be impos…" at bounding box center [965, 160] width 424 height 33
click at [745, 160] on input "Not only do these bills look futuristic, but they are also believed to be impos…" at bounding box center [739, 161] width 11 height 47
radio input "true"
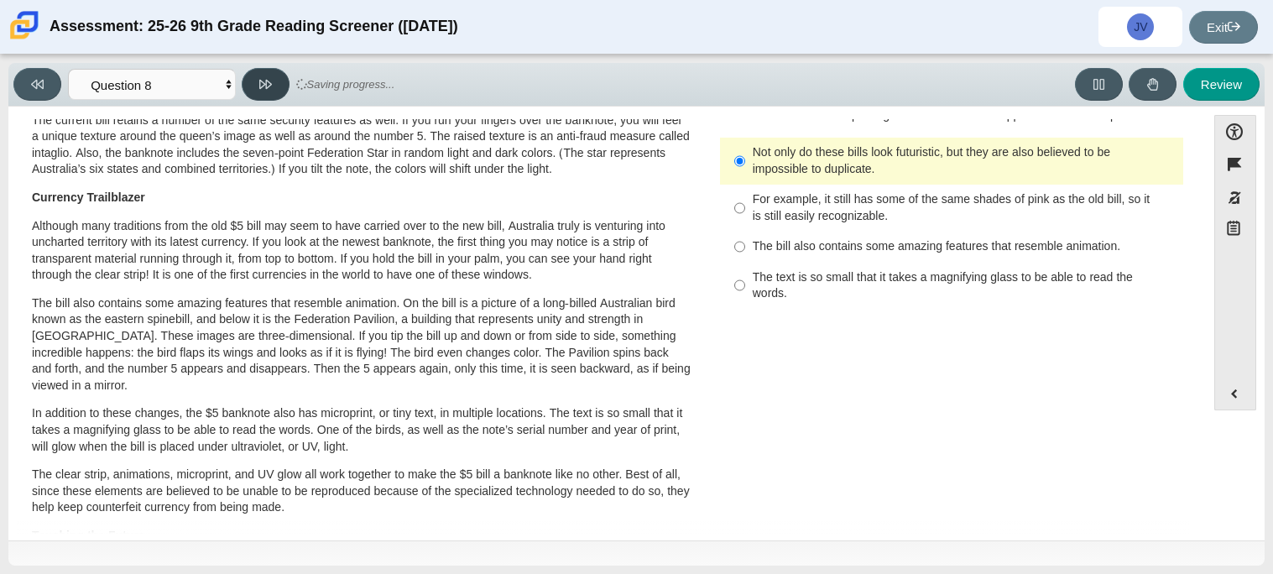
click at [266, 81] on icon at bounding box center [265, 84] width 13 height 9
select select "89f058d6-b15c-4ef5-a4b3-fdaffb8868b6"
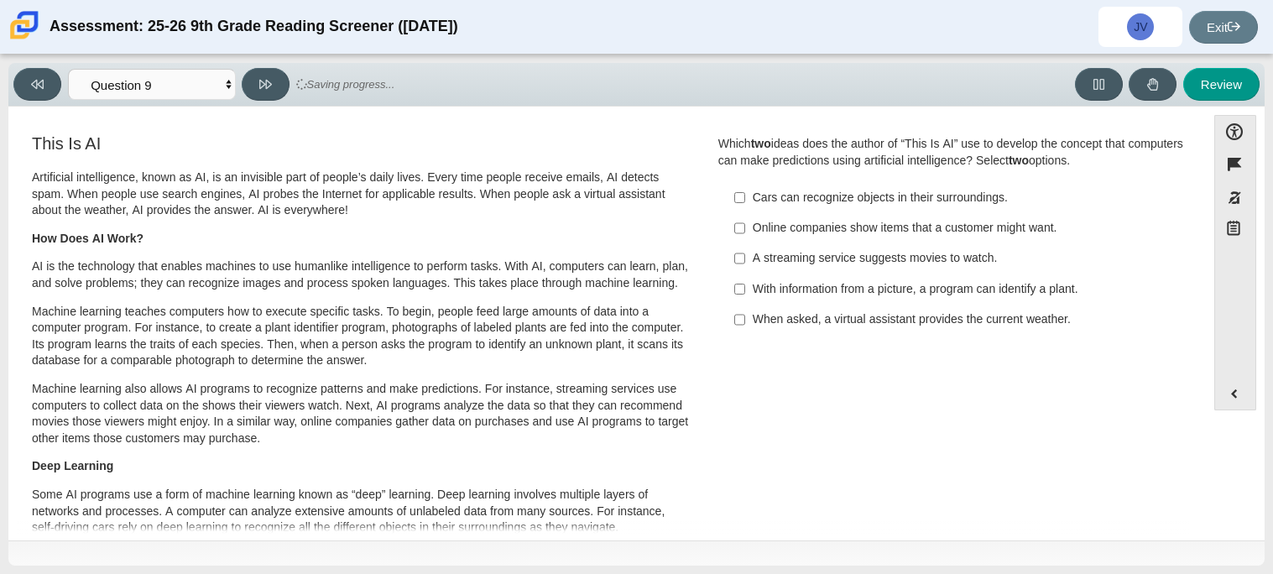
click at [937, 266] on div "A streaming service suggests movies to watch." at bounding box center [965, 258] width 424 height 17
click at [745, 266] on input "A streaming service suggests movies to watch. A streaming service suggests movi…" at bounding box center [739, 258] width 11 height 30
checkbox input "true"
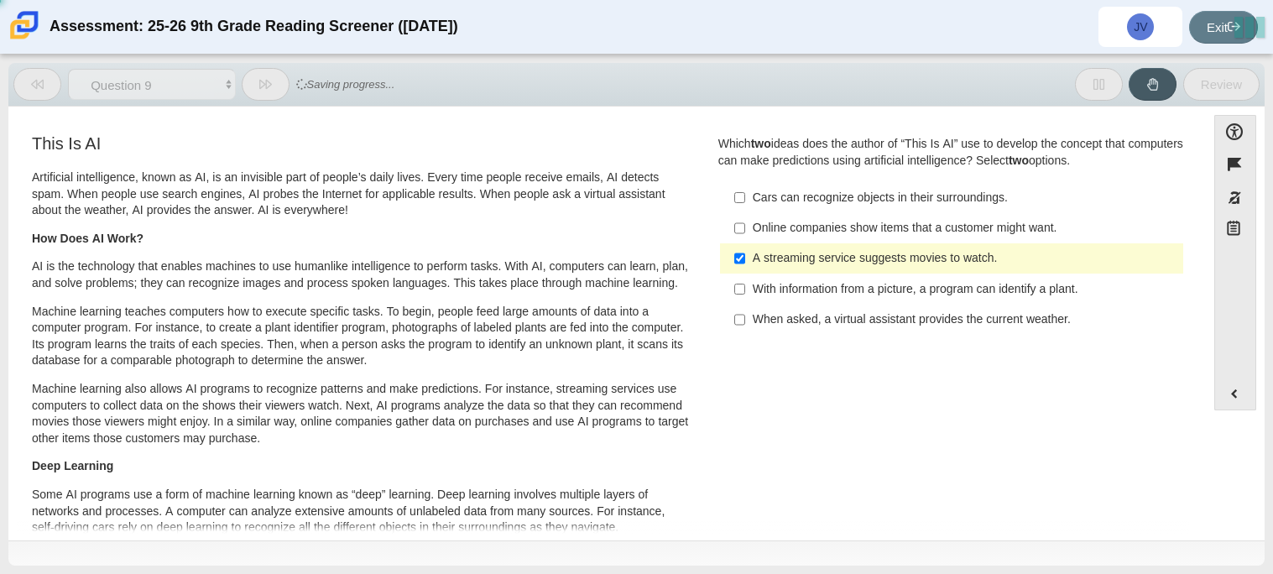
click at [932, 322] on div "When asked, a virtual assistant provides the current weather." at bounding box center [965, 319] width 424 height 17
click at [745, 322] on input "When asked, a virtual assistant provides the current weather. When asked, a vir…" at bounding box center [739, 320] width 11 height 30
checkbox input "true"
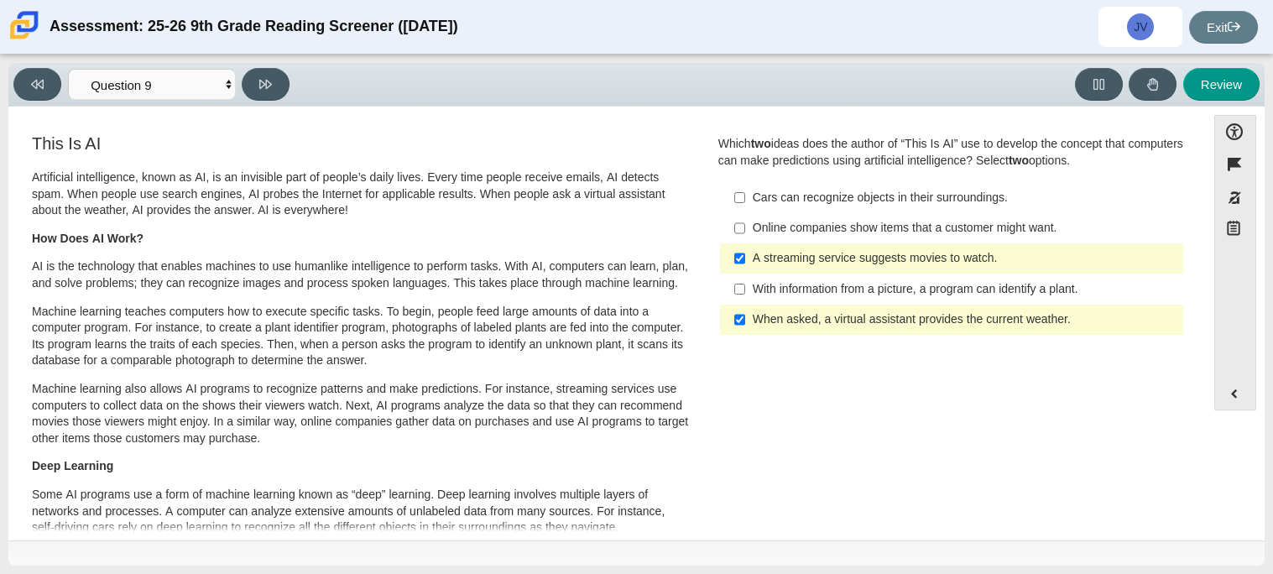
click at [722, 256] on label "A streaming service suggests movies to watch. A streaming service suggests movi…" at bounding box center [952, 258] width 461 height 30
click at [734, 256] on input "A streaming service suggests movies to watch. A streaming service suggests movi…" at bounding box center [739, 258] width 11 height 30
checkbox input "false"
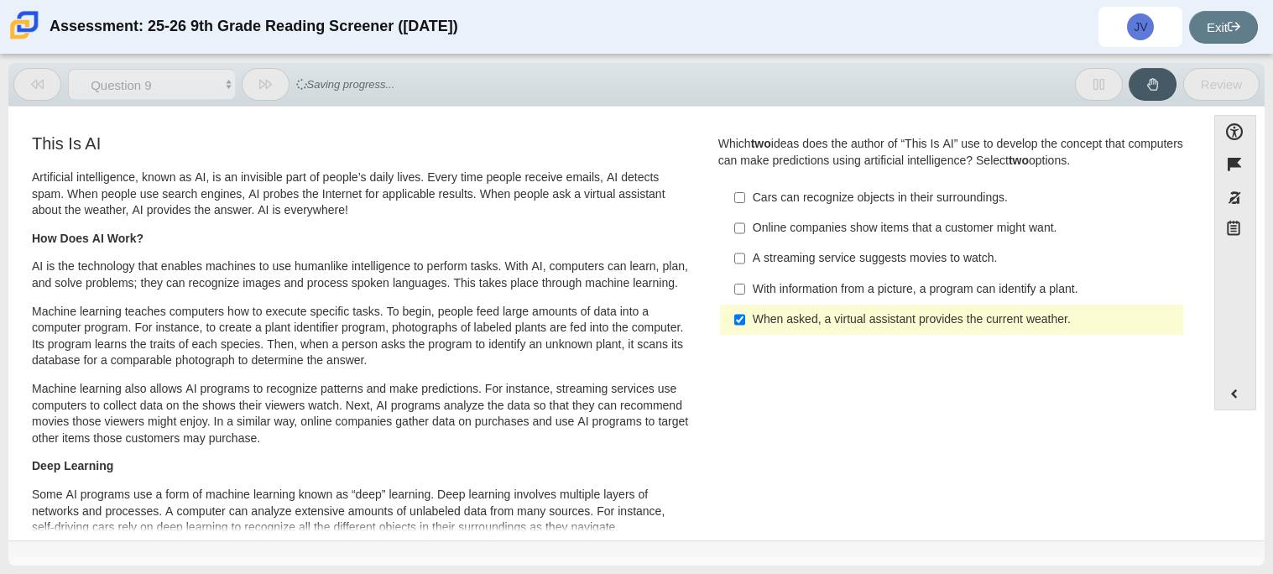
click at [812, 225] on div "Online companies show items that a customer might want." at bounding box center [965, 228] width 424 height 17
click at [745, 225] on input "Online companies show items that a customer might want. Online companies show i…" at bounding box center [739, 228] width 11 height 30
checkbox input "true"
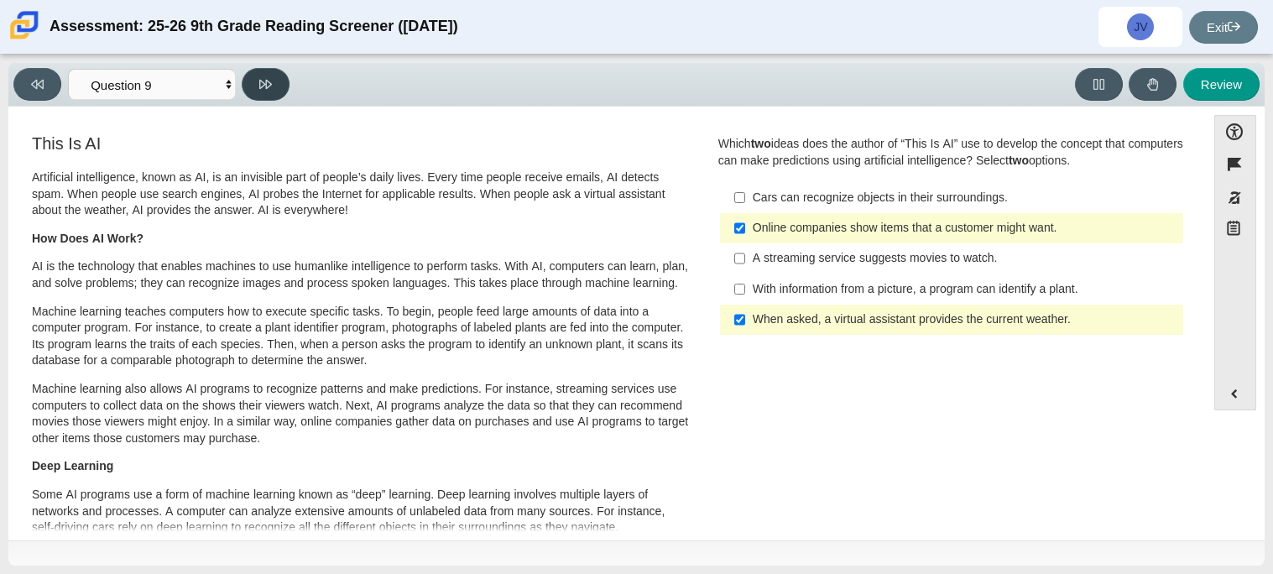
click at [282, 88] on button at bounding box center [266, 84] width 48 height 33
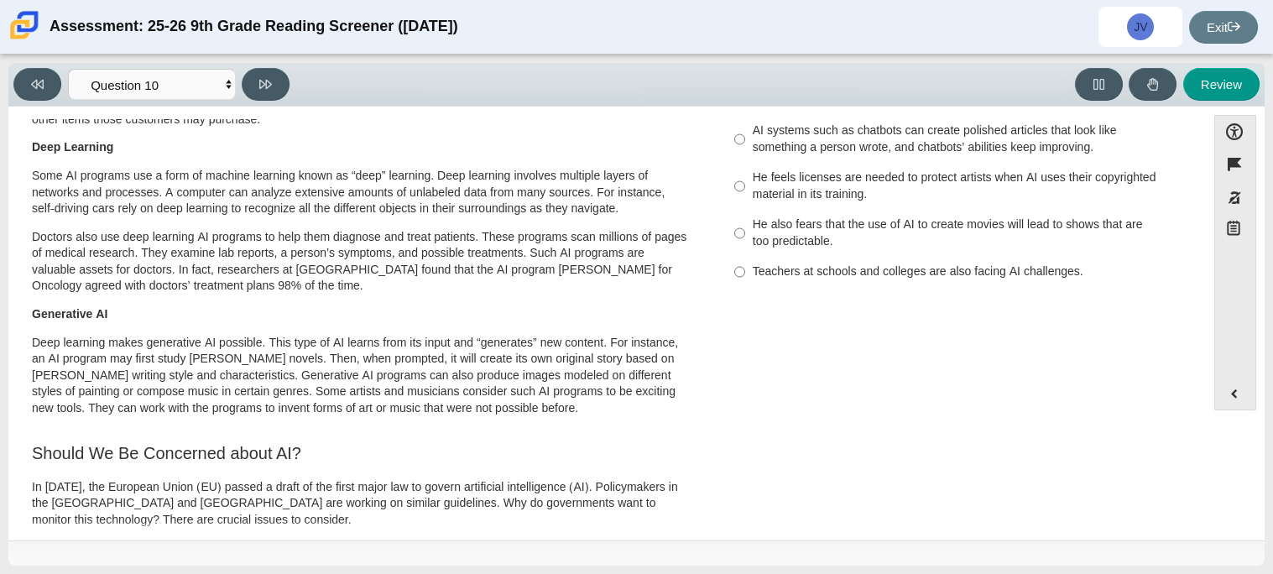
scroll to position [193, 0]
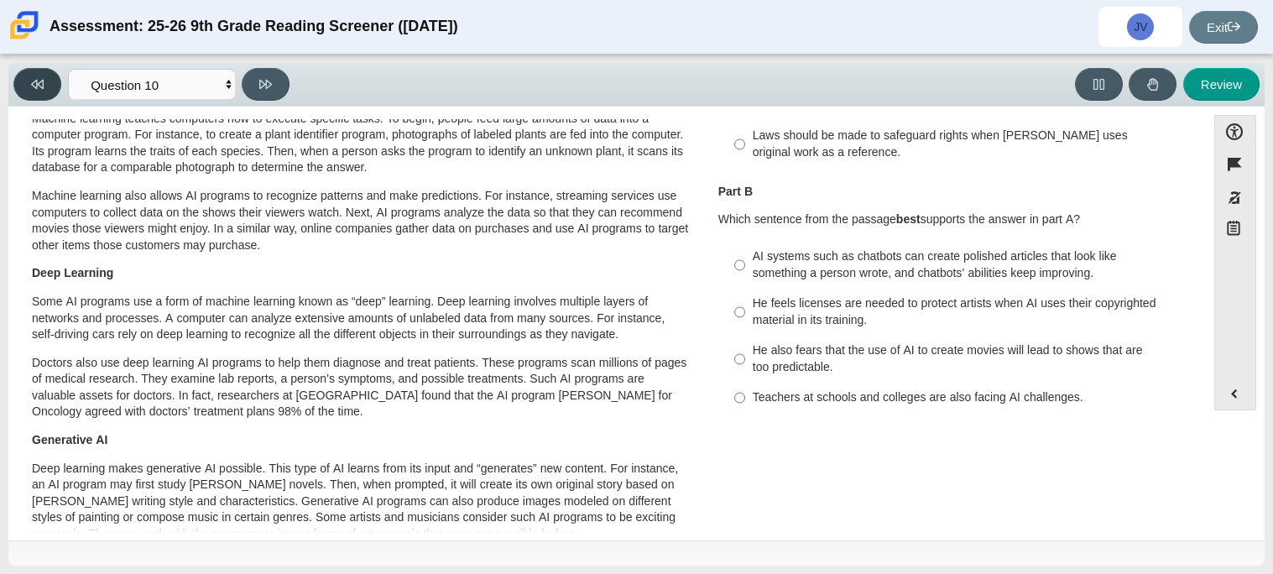
click at [29, 73] on button at bounding box center [37, 84] width 48 height 33
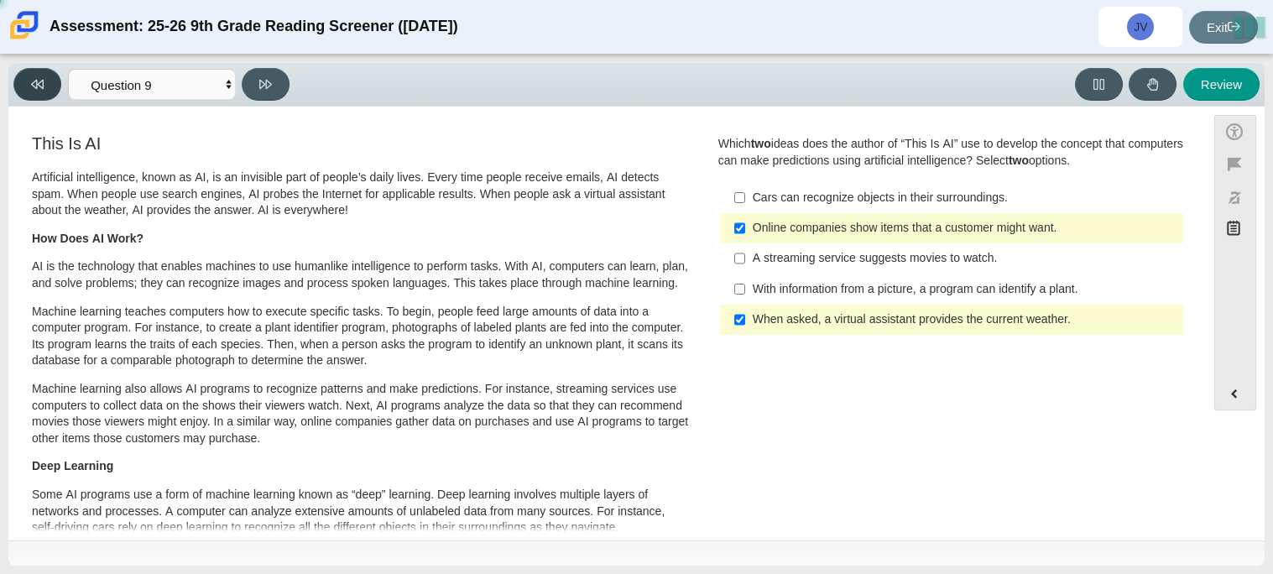
click at [29, 73] on button at bounding box center [37, 84] width 48 height 33
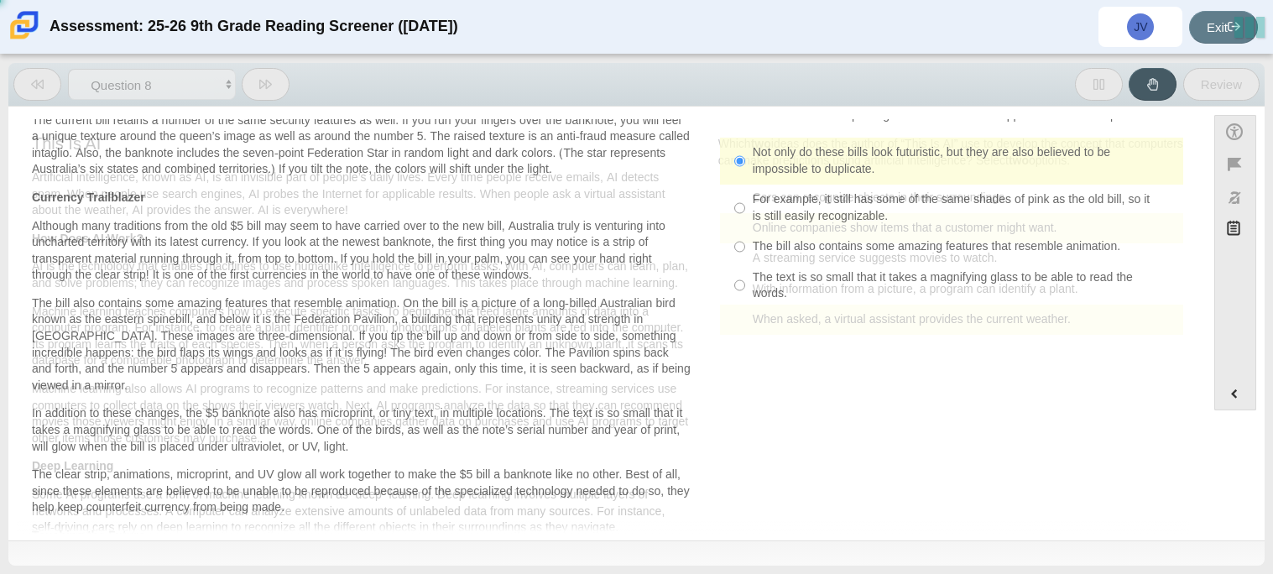
click at [29, 73] on button at bounding box center [37, 84] width 48 height 33
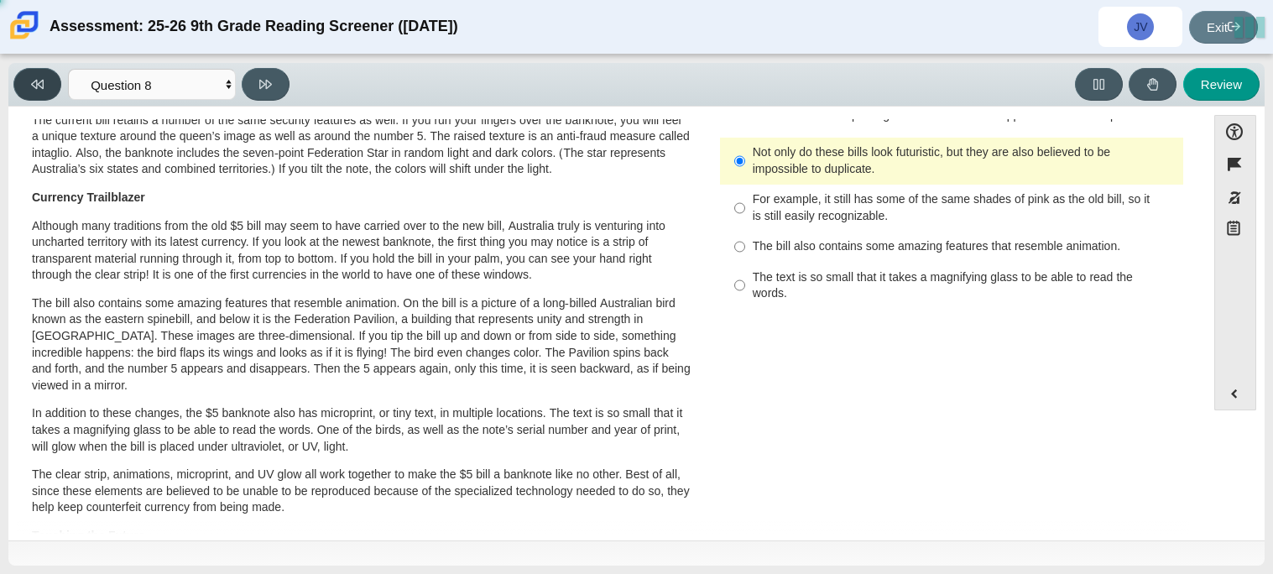
click at [29, 73] on button at bounding box center [37, 84] width 48 height 33
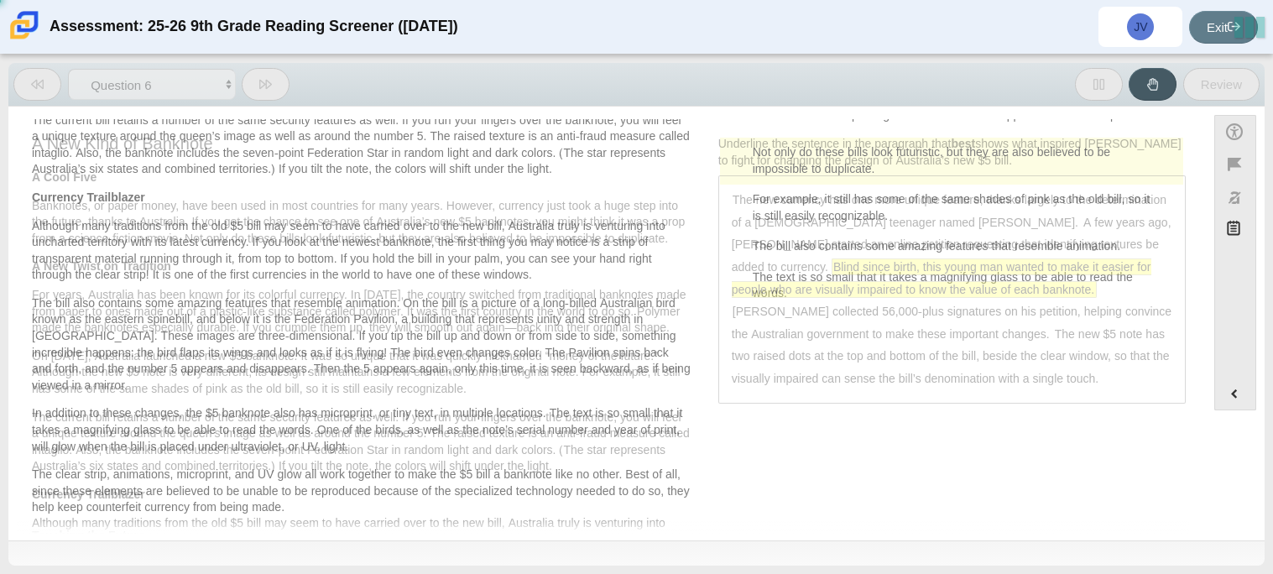
click at [29, 73] on button at bounding box center [37, 84] width 48 height 33
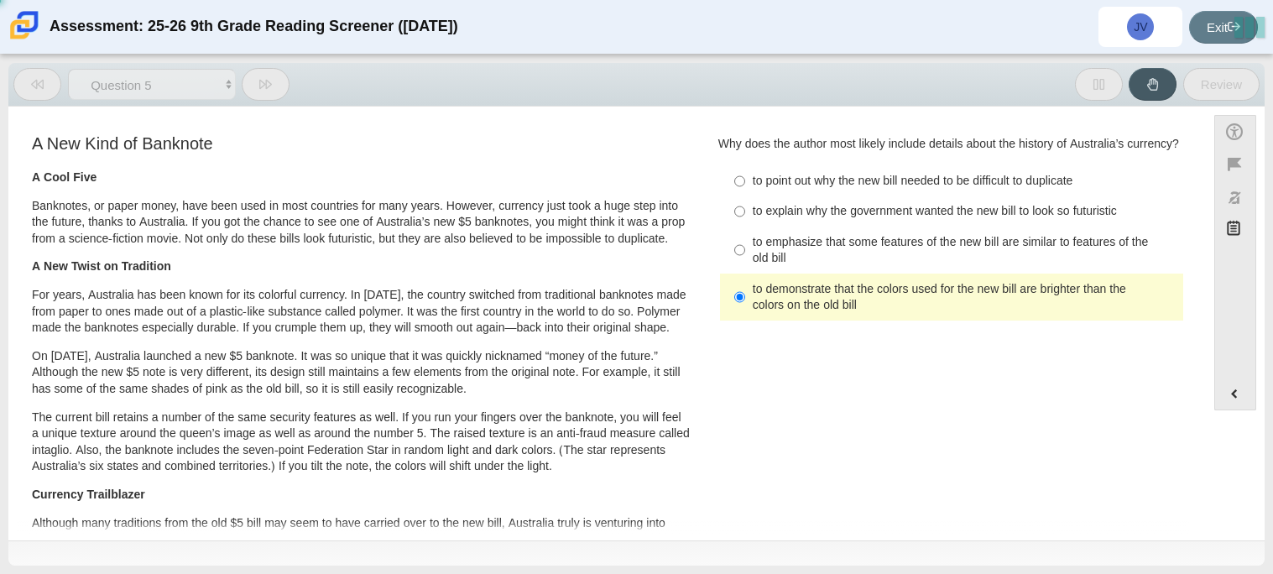
click at [29, 73] on button at bounding box center [37, 84] width 48 height 33
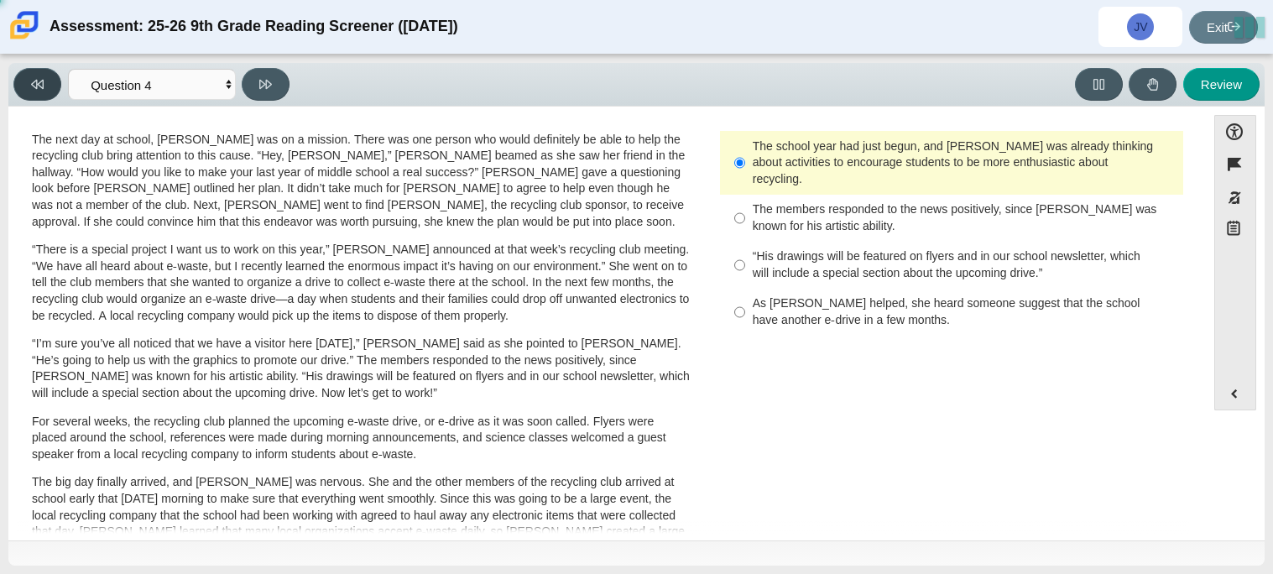
click at [29, 73] on button at bounding box center [37, 84] width 48 height 33
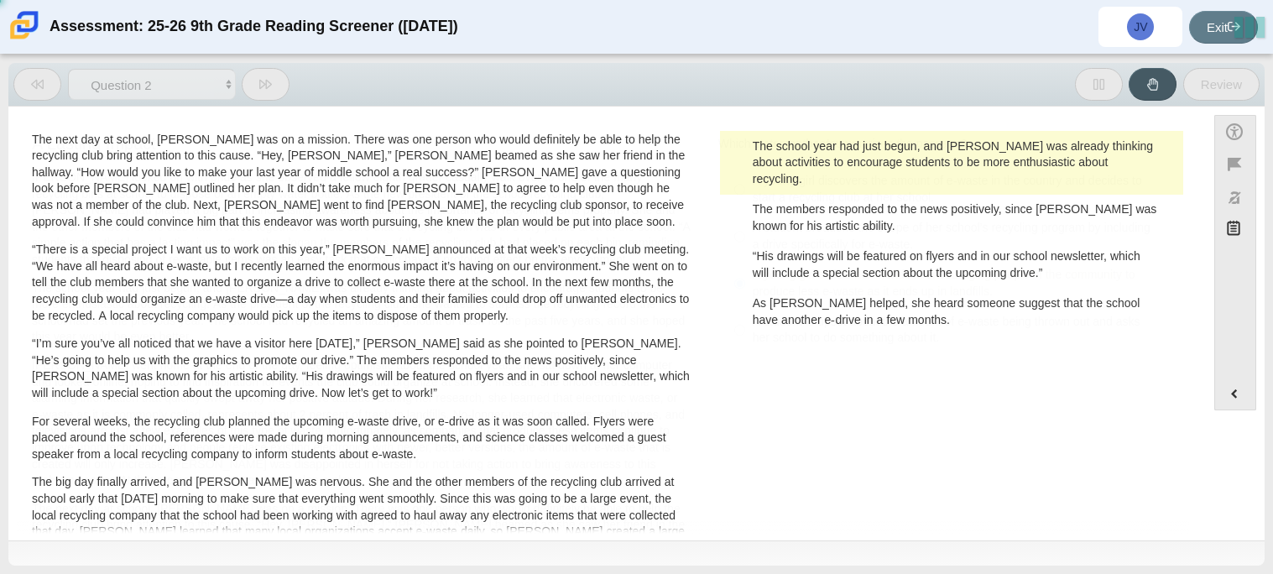
click at [29, 73] on button at bounding box center [37, 84] width 48 height 33
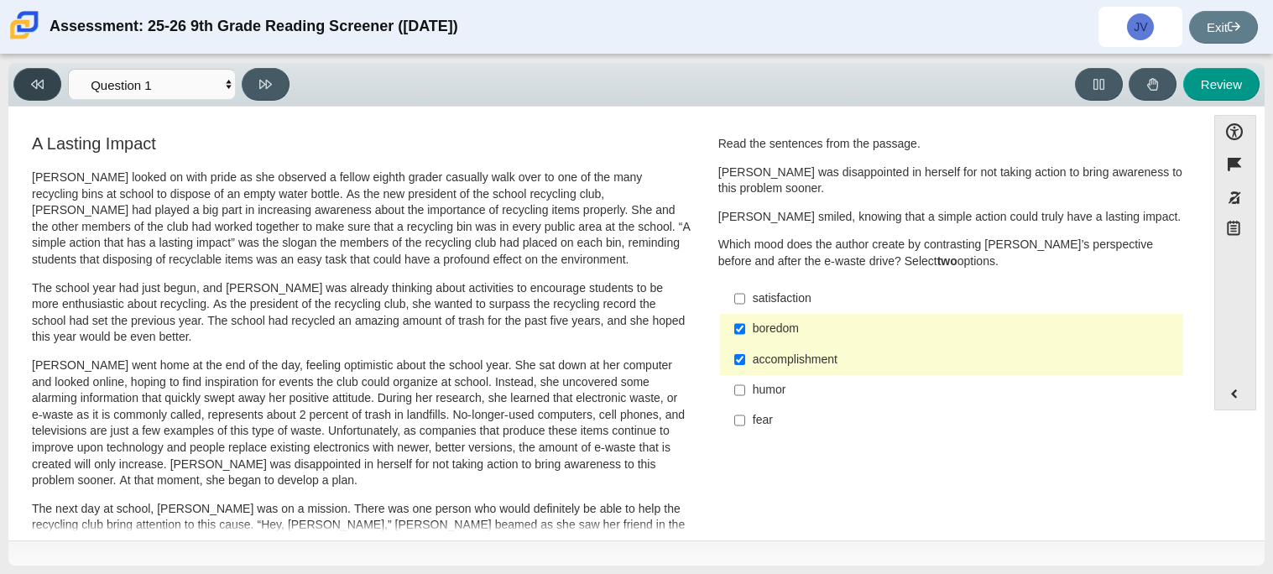
click at [29, 73] on button at bounding box center [37, 84] width 48 height 33
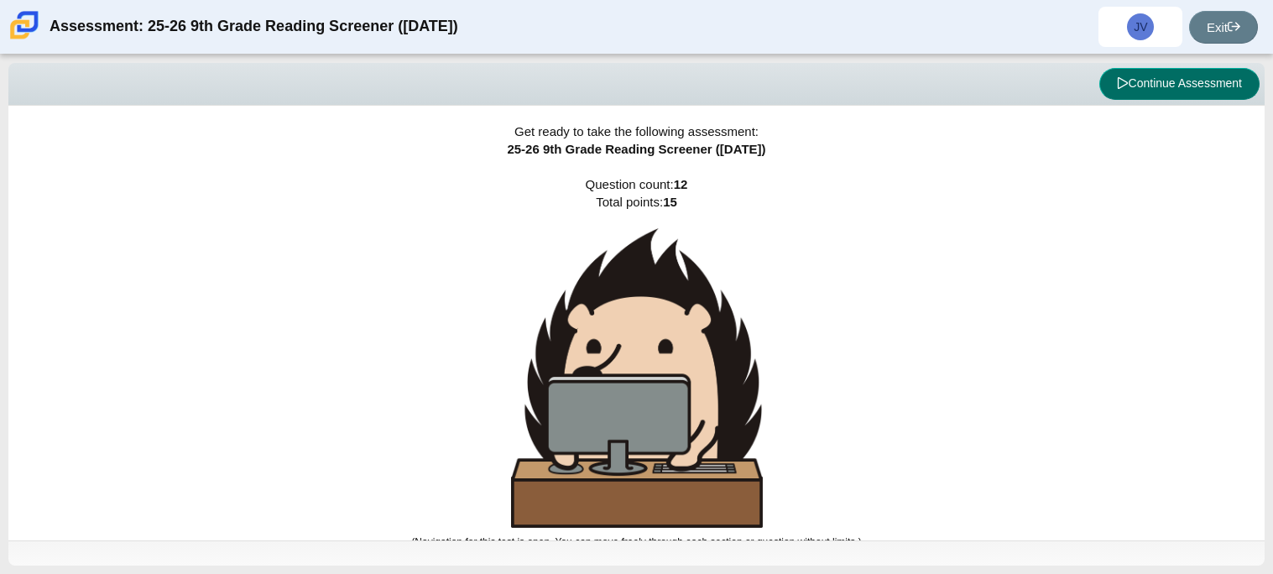
click at [1137, 88] on button "Continue Assessment" at bounding box center [1179, 84] width 160 height 32
select select "ccc5b315-3c7c-471c-bf90-f22c8299c798"
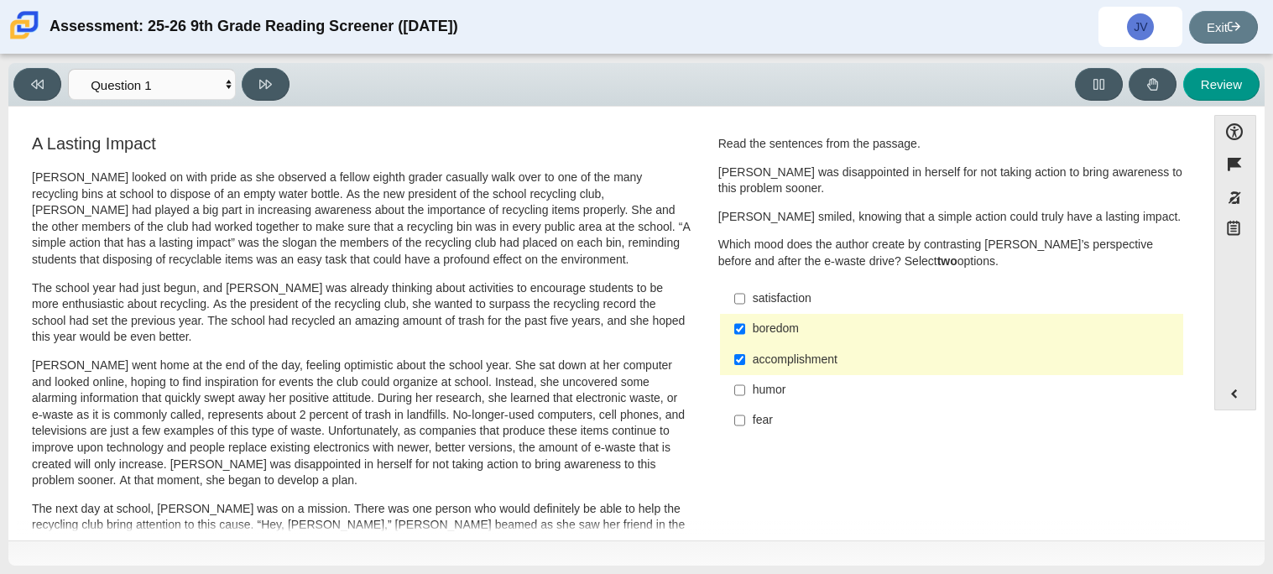
scroll to position [2, 0]
click at [914, 326] on div "boredom" at bounding box center [965, 327] width 424 height 17
click at [745, 326] on input "boredom boredom" at bounding box center [739, 327] width 11 height 30
checkbox input "false"
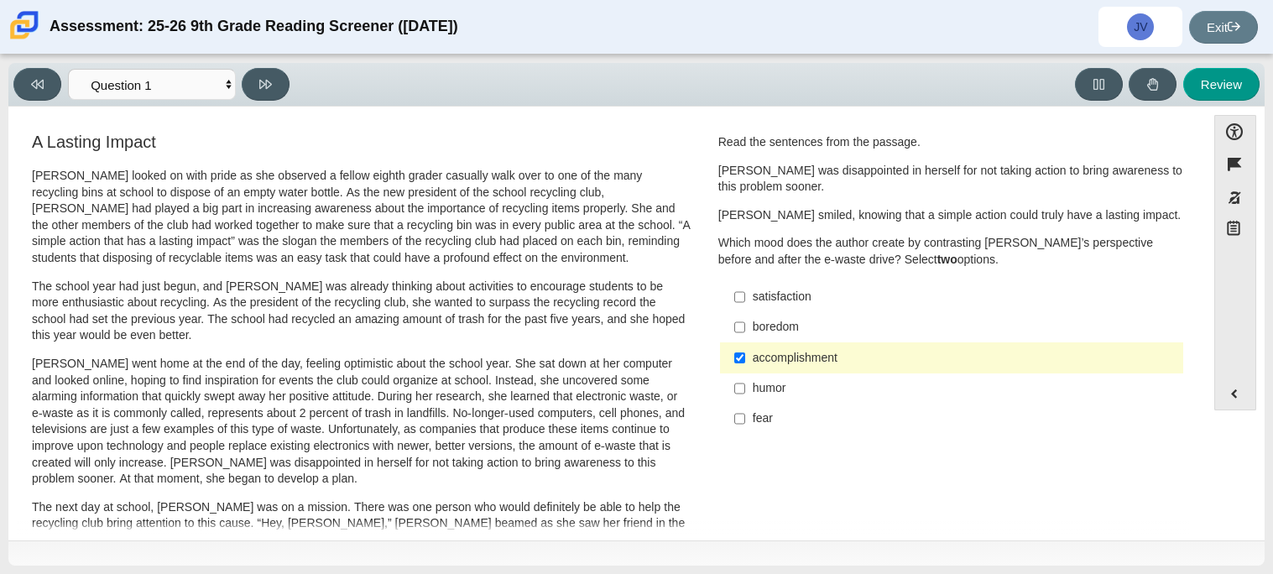
click at [820, 305] on label "satisfaction satisfaction" at bounding box center [952, 297] width 461 height 30
click at [745, 305] on input "satisfaction satisfaction" at bounding box center [739, 297] width 11 height 30
checkbox input "true"
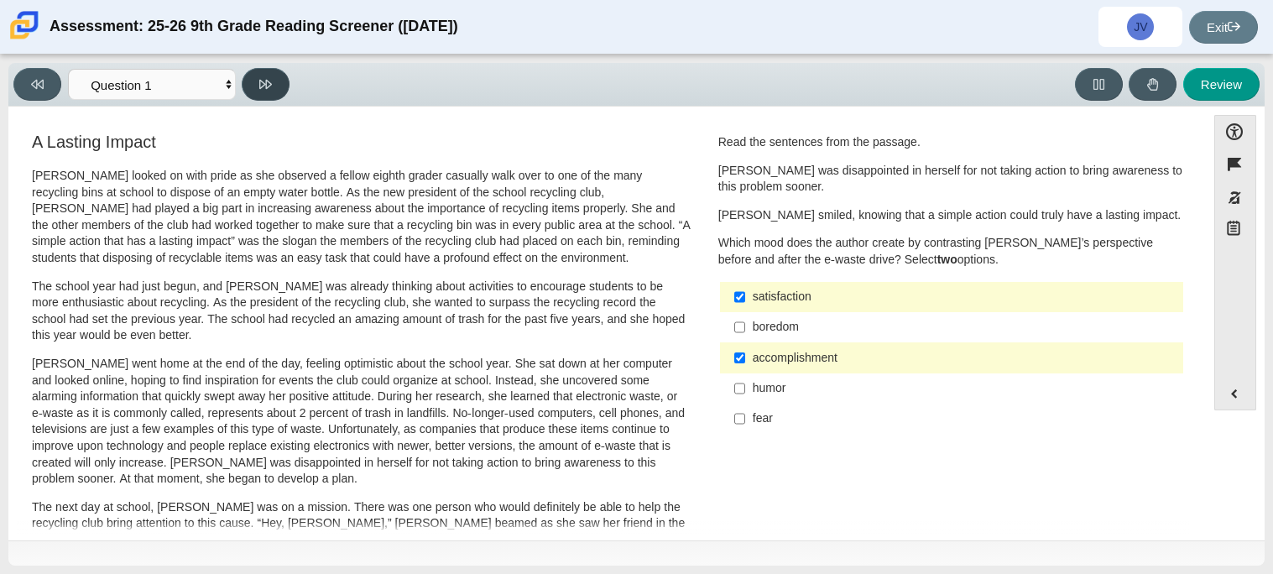
click at [263, 82] on icon at bounding box center [265, 84] width 13 height 13
select select "0ff64528-ffd7-428d-b192-babfaadd44e8"
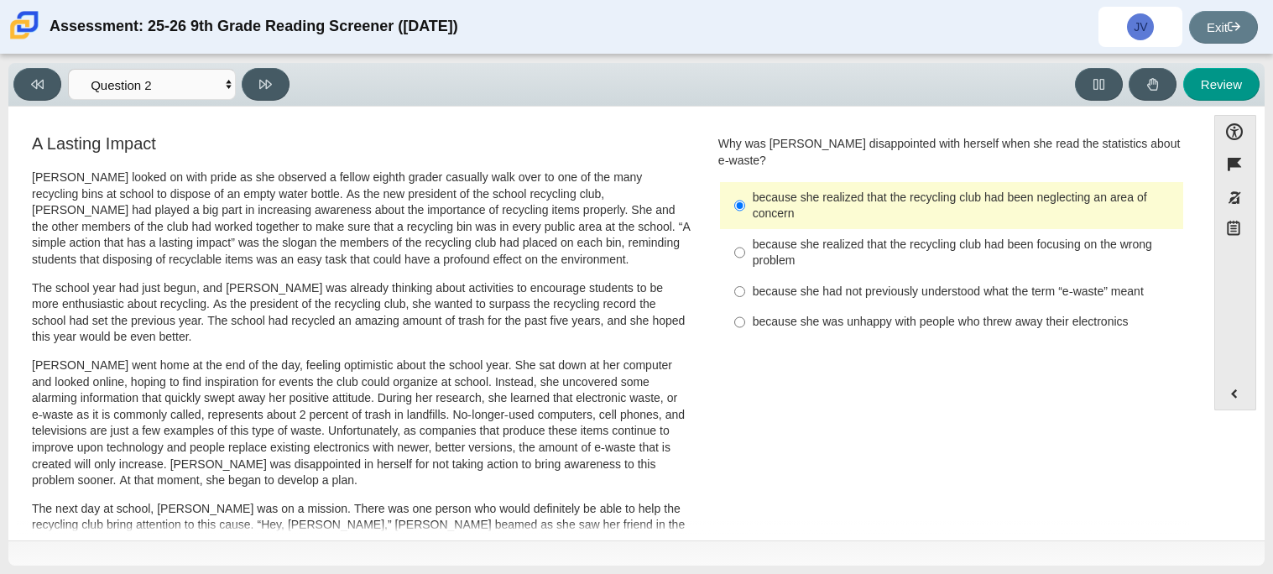
click at [280, 206] on p "Scarlett looked on with pride as she observed a fellow eighth grader casually w…" at bounding box center [361, 218] width 659 height 99
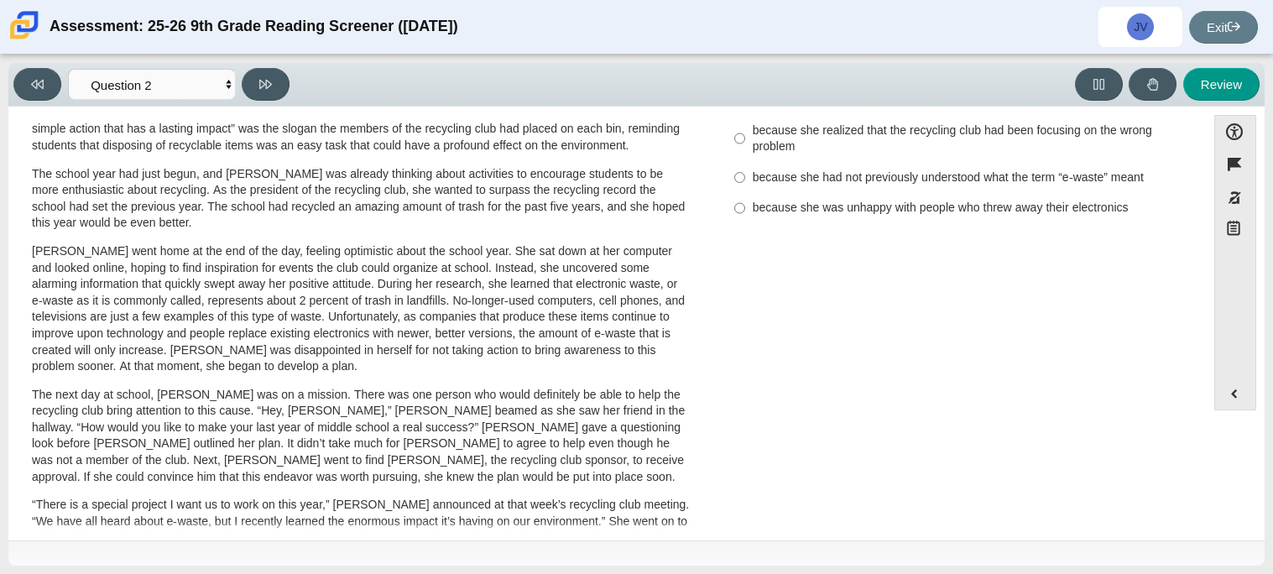
scroll to position [0, 0]
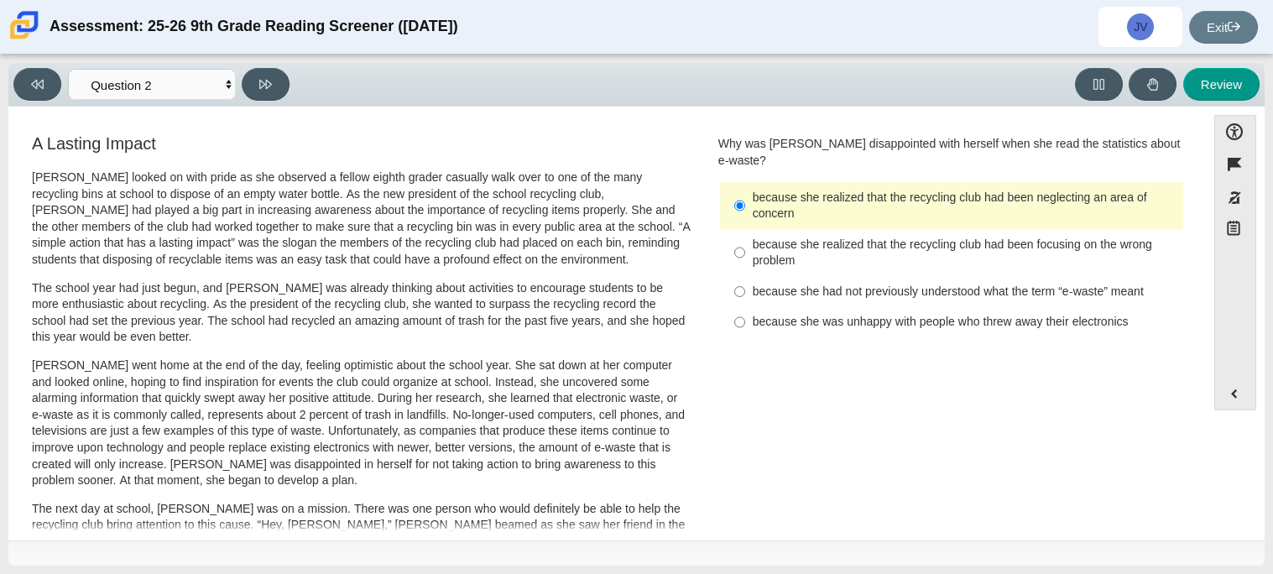
click at [986, 257] on label "because she realized that the recycling club had been focusing on the wrong pro…" at bounding box center [952, 252] width 461 height 47
click at [745, 257] on input "because she realized that the recycling club had been focusing on the wrong pro…" at bounding box center [739, 252] width 11 height 47
radio input "true"
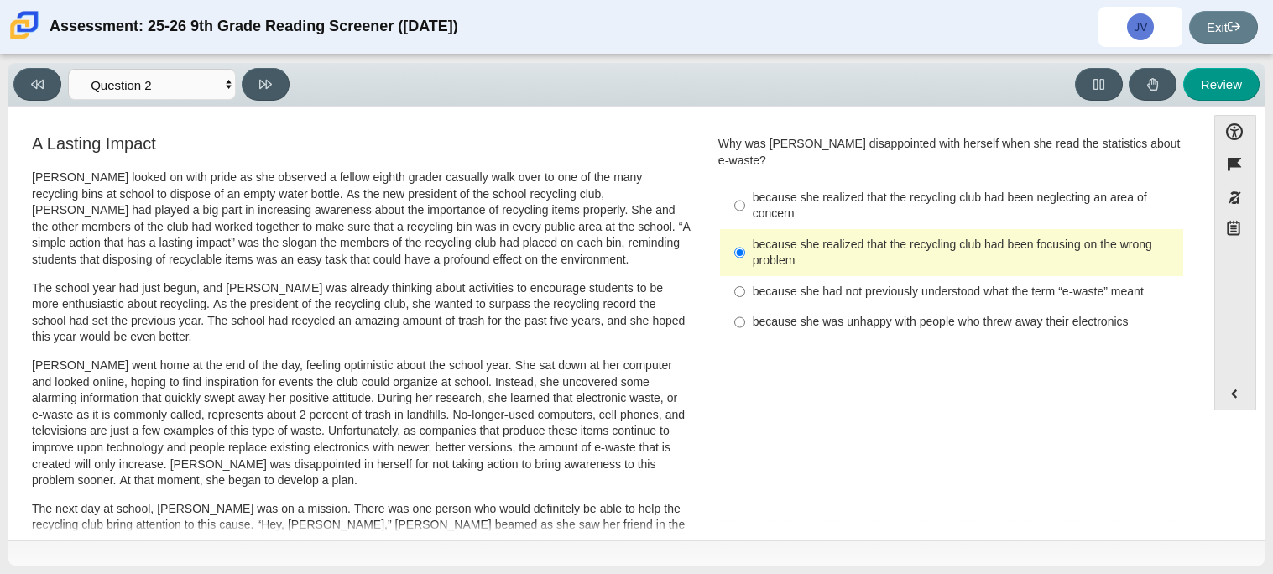
click at [609, 108] on div "Accessibility options Close Color scheme Font size Zoom Change the background a…" at bounding box center [636, 324] width 1256 height 434
click at [251, 87] on button at bounding box center [266, 84] width 48 height 33
select select "7ce3d843-6974-4858-901c-1ff39630e843"
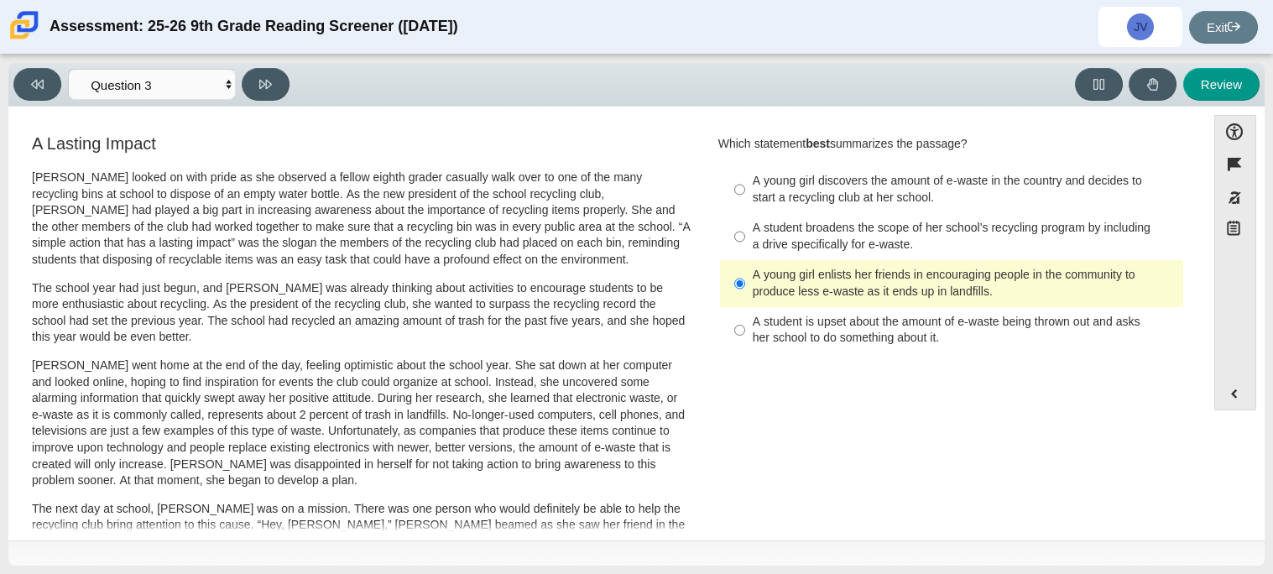
click at [1068, 224] on div "A student broadens the scope of her school’s recycling program by including a d…" at bounding box center [965, 236] width 424 height 33
click at [745, 224] on input "A student broadens the scope of her school’s recycling program by including a d…" at bounding box center [739, 236] width 11 height 47
radio input "true"
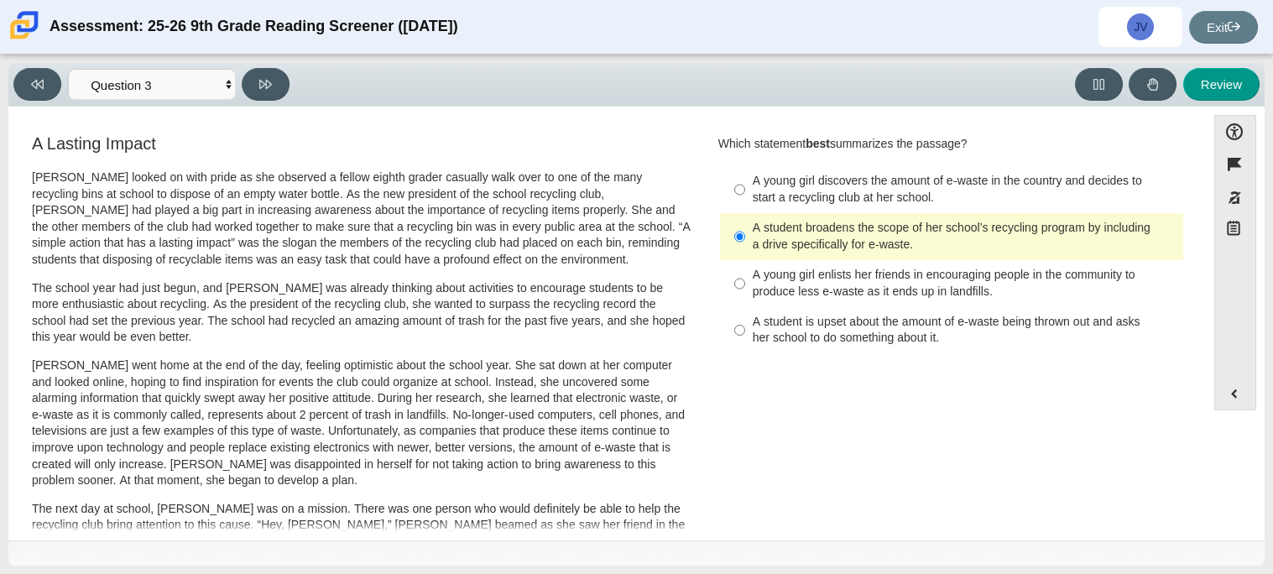
click at [796, 203] on div "A young girl discovers the amount of e-waste in the country and decides to star…" at bounding box center [965, 189] width 424 height 33
click at [745, 203] on input "A young girl discovers the amount of e-waste in the country and decides to star…" at bounding box center [739, 189] width 11 height 47
radio input "true"
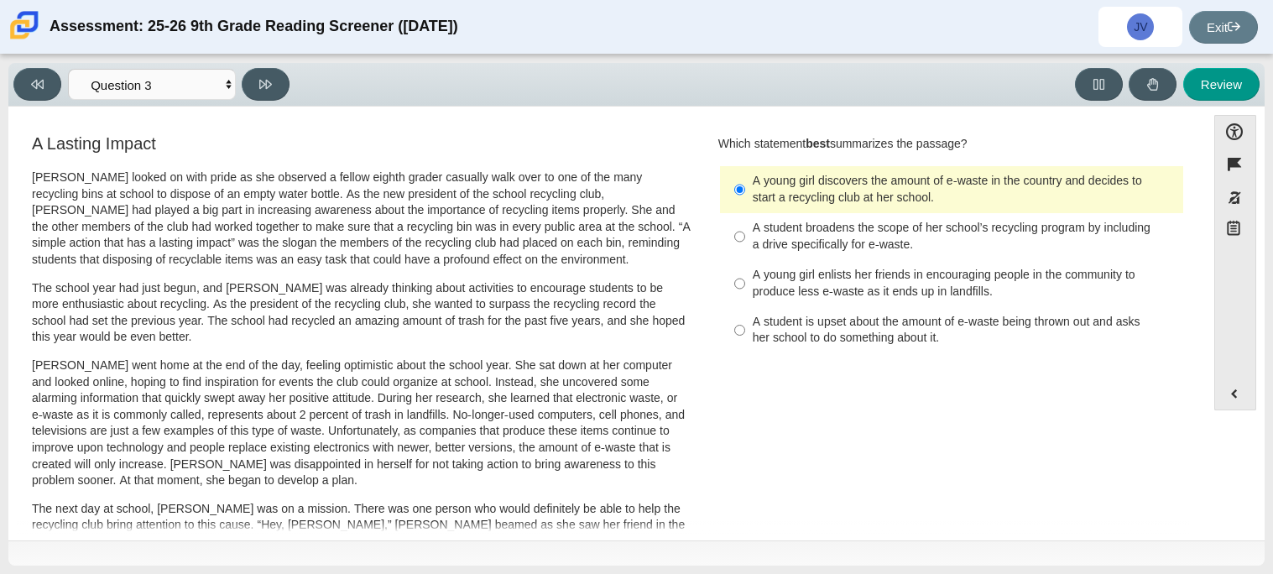
click at [832, 317] on div "A student is upset about the amount of e-waste being thrown out and asks her sc…" at bounding box center [965, 330] width 424 height 33
click at [745, 317] on input "A student is upset about the amount of e-waste being thrown out and asks her sc…" at bounding box center [739, 330] width 11 height 47
radio input "true"
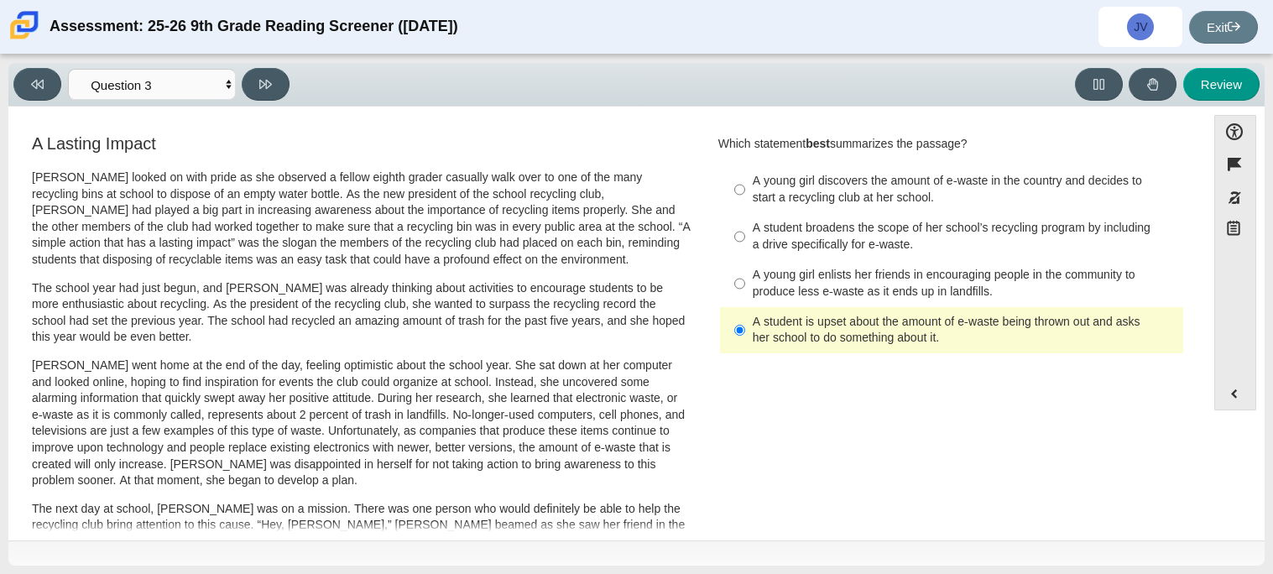
click at [837, 284] on div "A young girl enlists her friends in encouraging people in the community to prod…" at bounding box center [965, 283] width 424 height 33
click at [745, 284] on input "A young girl enlists her friends in encouraging people in the community to prod…" at bounding box center [739, 283] width 11 height 47
radio input "true"
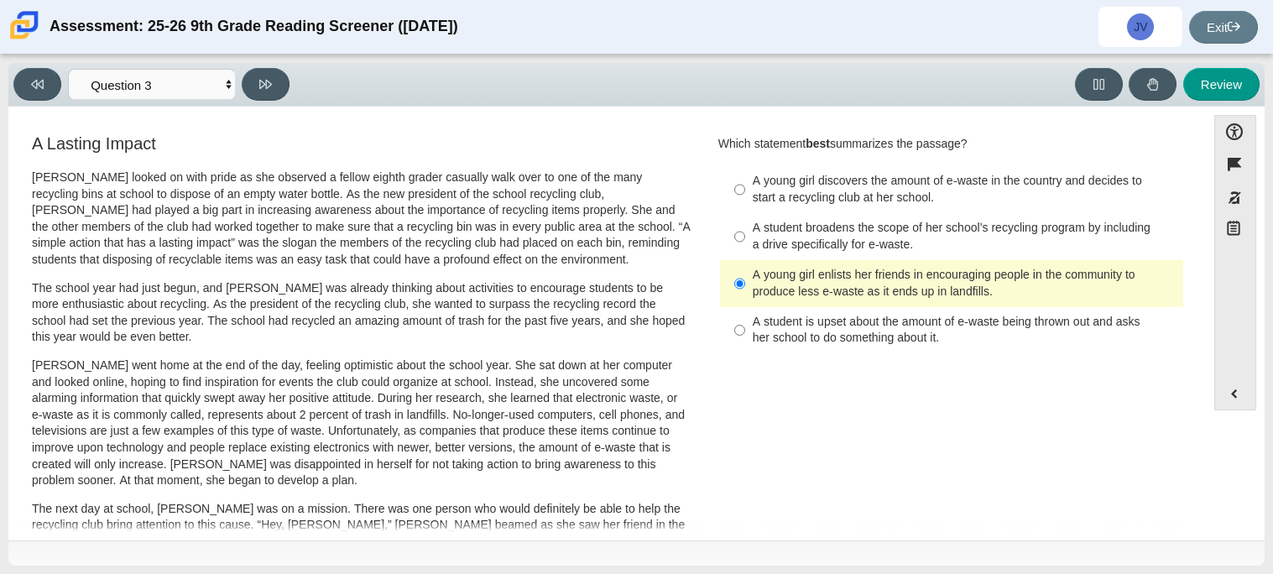
click at [756, 222] on div "A student broadens the scope of her school’s recycling program by including a d…" at bounding box center [965, 236] width 424 height 33
click at [745, 222] on input "A student broadens the scope of her school’s recycling program by including a d…" at bounding box center [739, 236] width 11 height 47
radio input "true"
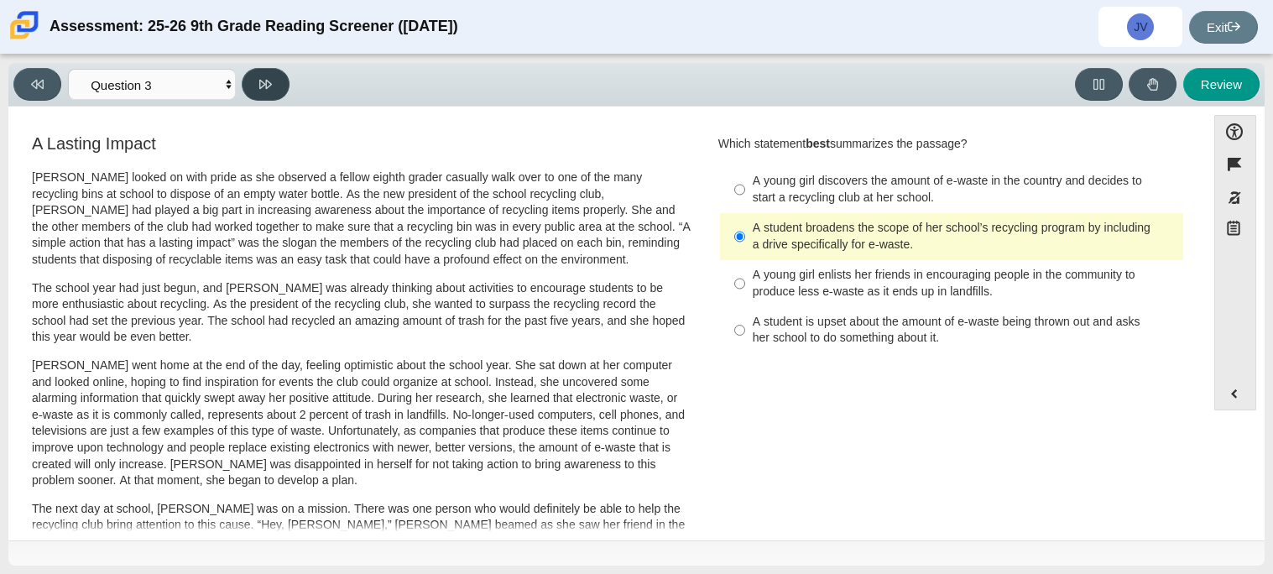
click at [266, 91] on button at bounding box center [266, 84] width 48 height 33
select select "ca9ea0f1-49c5-4bd1-83b0-472c18652b42"
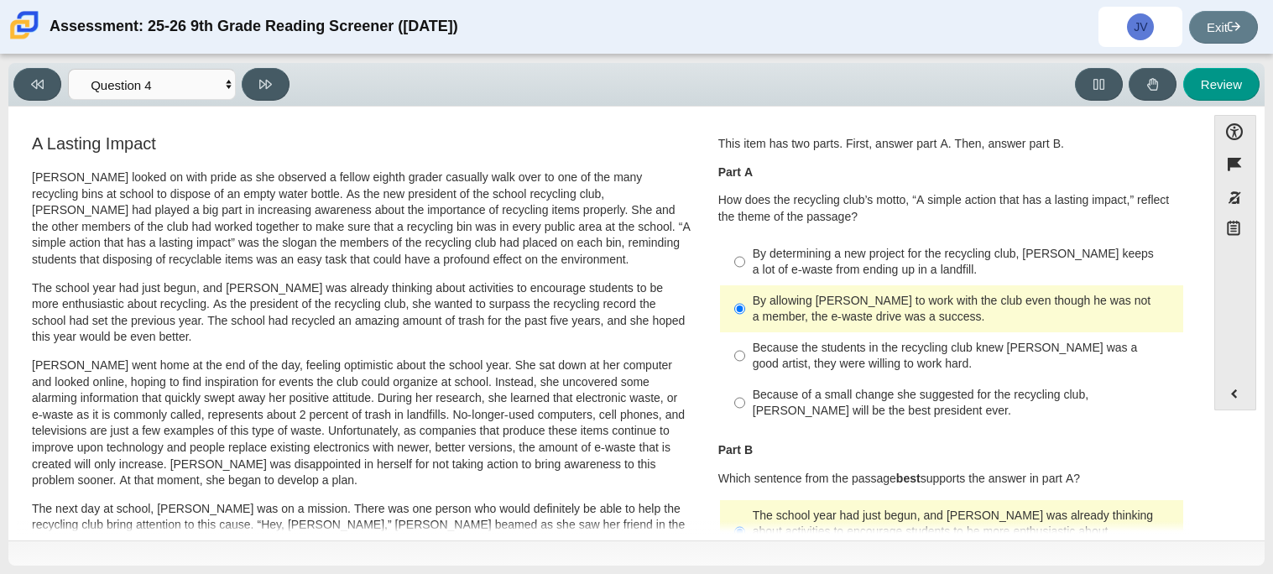
click at [1060, 363] on div "Because the students in the recycling club knew Juan Carlos was a good artist, …" at bounding box center [965, 356] width 424 height 33
click at [745, 363] on input "Because the students in the recycling club knew Juan Carlos was a good artist, …" at bounding box center [739, 355] width 11 height 47
radio input "true"
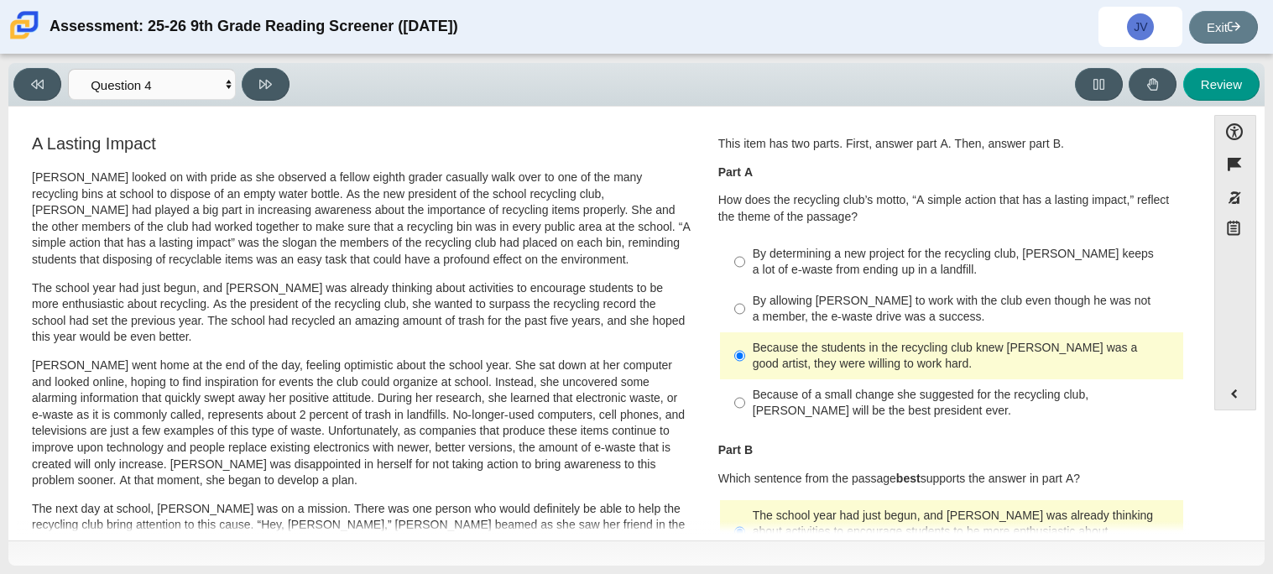
click at [986, 243] on label "By determining a new project for the recycling club, Scarlett keeps a lot of e-…" at bounding box center [952, 261] width 461 height 47
click at [745, 243] on input "By determining a new project for the recycling club, Scarlett keeps a lot of e-…" at bounding box center [739, 261] width 11 height 47
radio input "true"
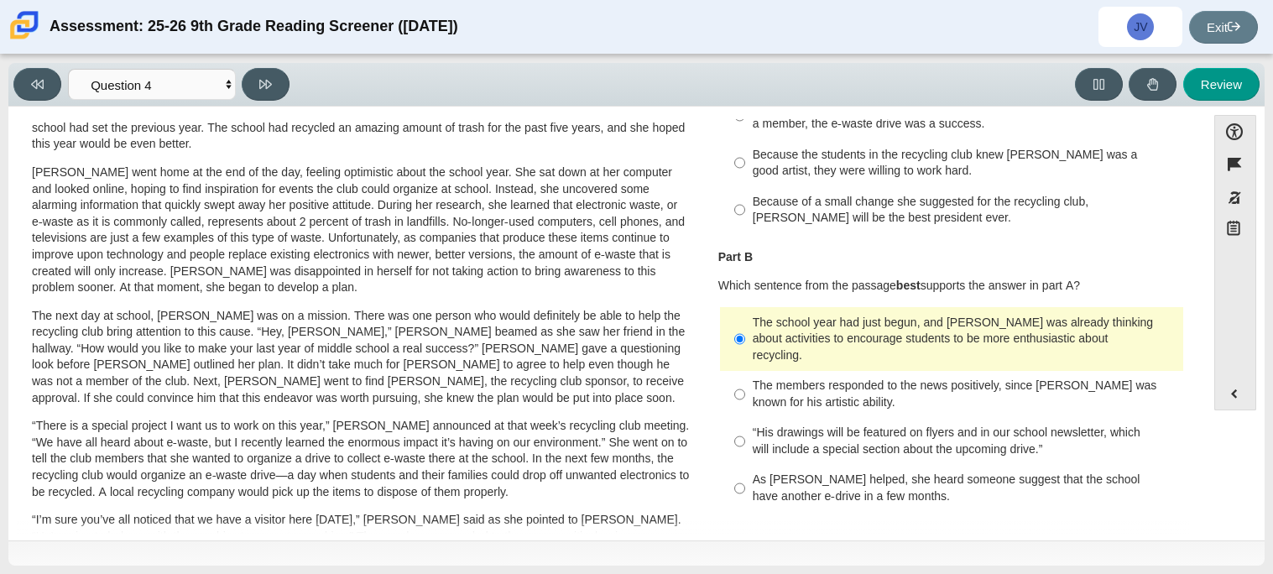
scroll to position [195, 0]
click at [945, 423] on div "“His drawings will be featured on flyers and in our school newsletter, which wi…" at bounding box center [965, 439] width 424 height 33
click at [745, 416] on input "“His drawings will be featured on flyers and in our school newsletter, which wi…" at bounding box center [739, 439] width 11 height 47
radio input "true"
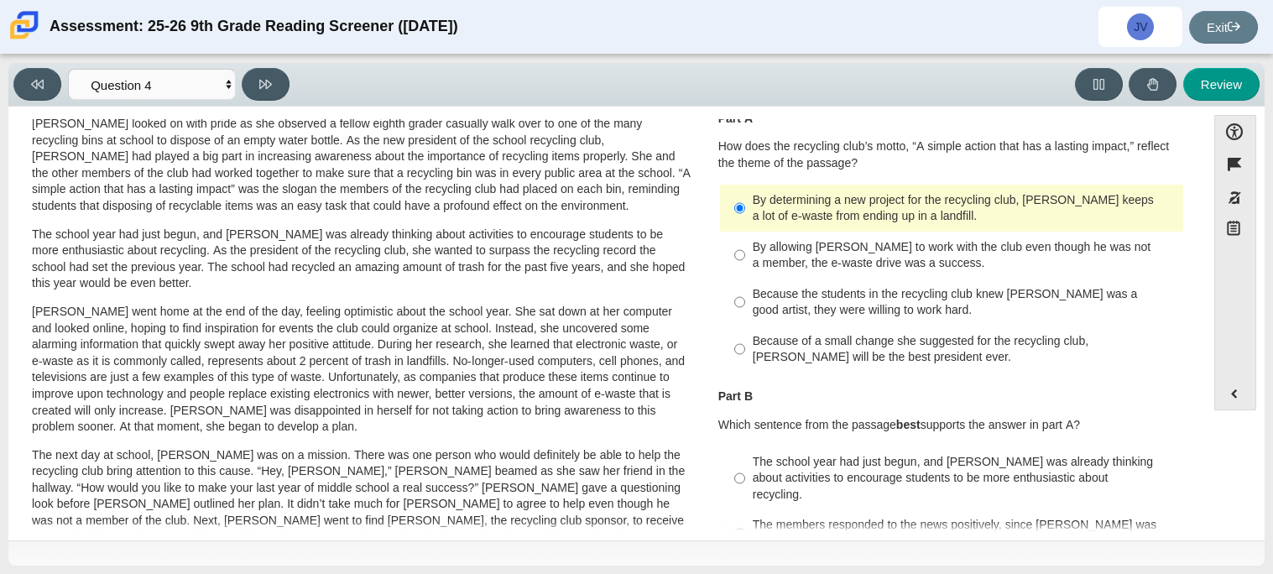
scroll to position [56, 0]
click at [284, 90] on button at bounding box center [266, 84] width 48 height 33
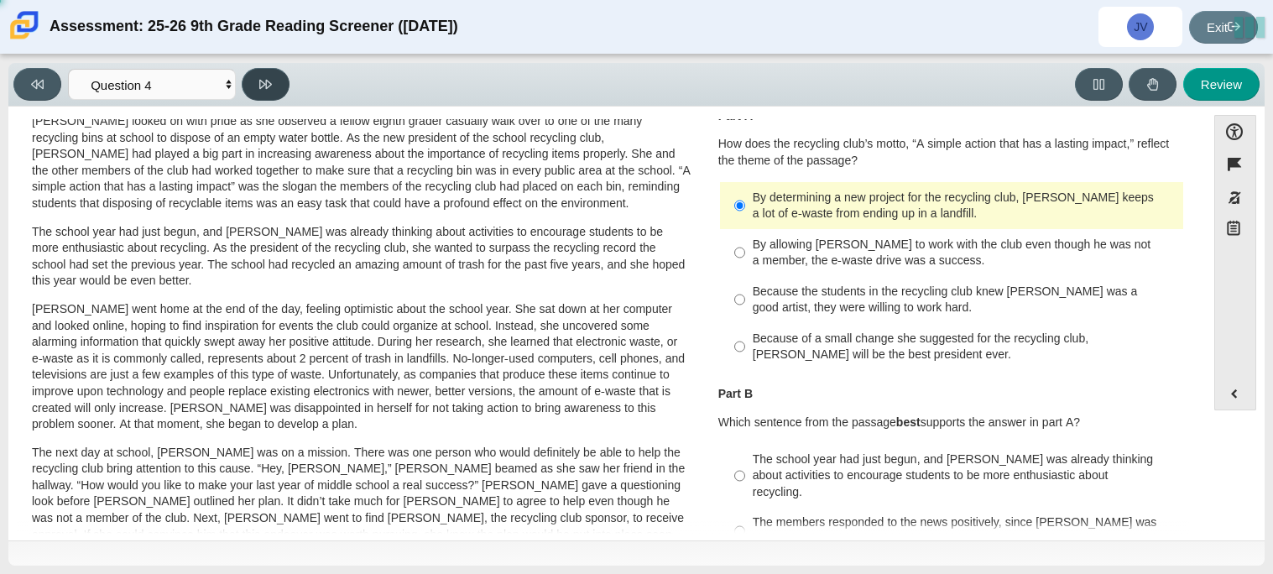
select select "e41f1a79-e29f-4095-8030-a53364015bed"
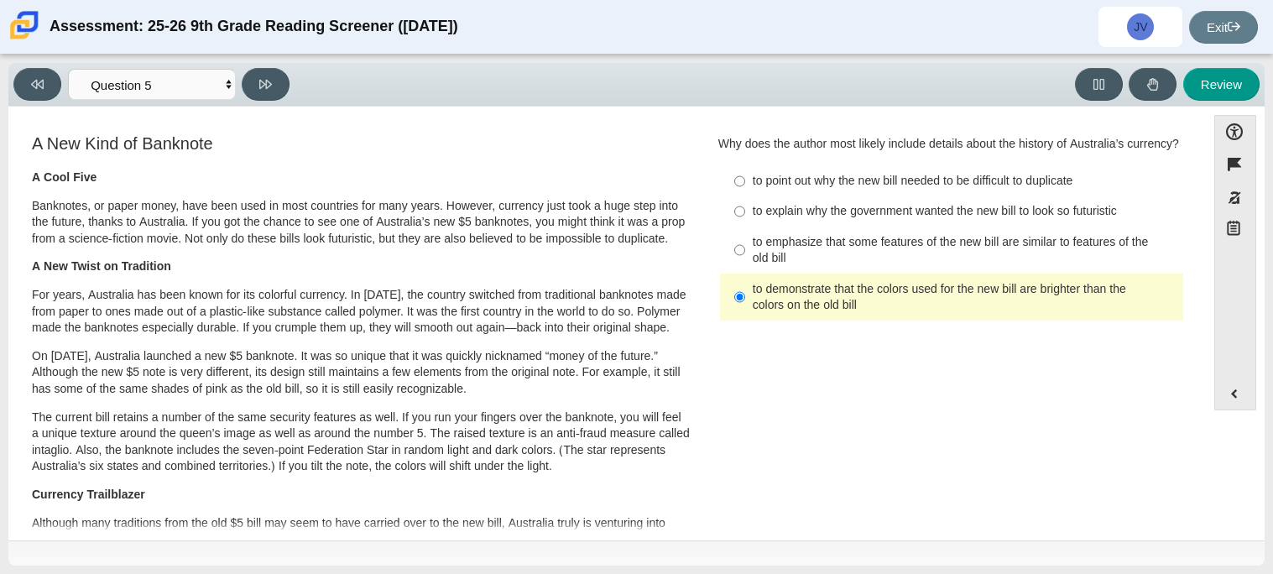
click at [834, 204] on div "to explain why the government wanted the new bill to look so futuristic" at bounding box center [965, 211] width 424 height 17
click at [745, 204] on input "to explain why the government wanted the new bill to look so futuristic to expl…" at bounding box center [739, 211] width 11 height 30
radio input "true"
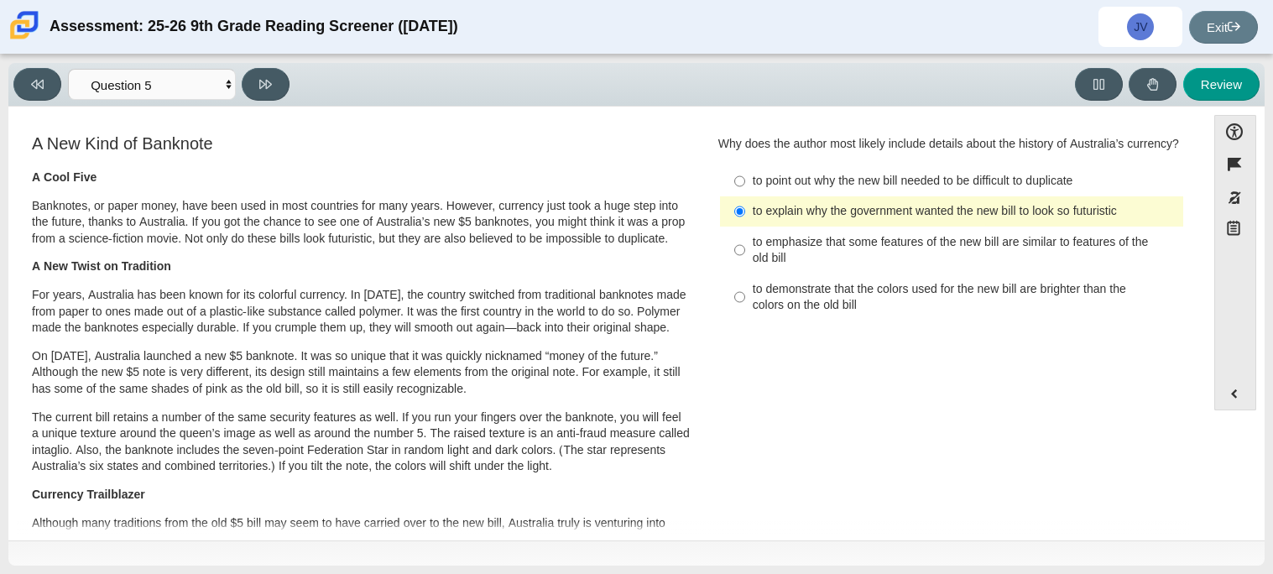
click at [852, 320] on label "to demonstrate that the colors used for the new bill are brighter than the colo…" at bounding box center [952, 296] width 461 height 47
click at [745, 320] on input "to demonstrate that the colors used for the new bill are brighter than the colo…" at bounding box center [739, 296] width 11 height 47
radio input "true"
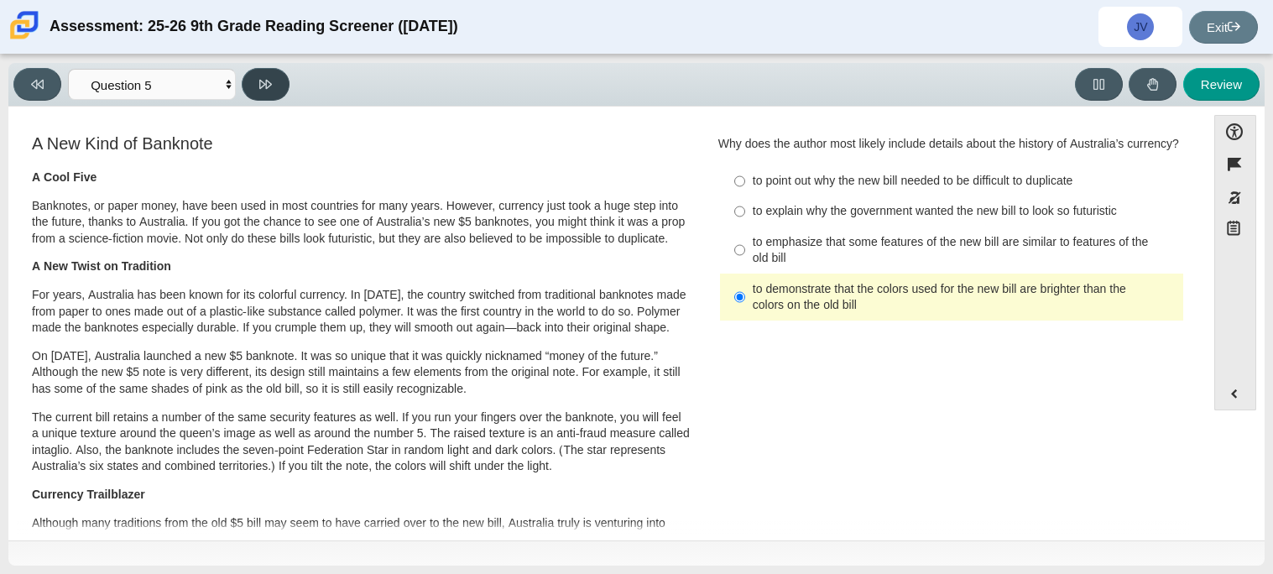
click at [259, 86] on icon at bounding box center [265, 84] width 13 height 13
select select "69146e31-7b3d-4a3e-9ce6-f30c24342ae0"
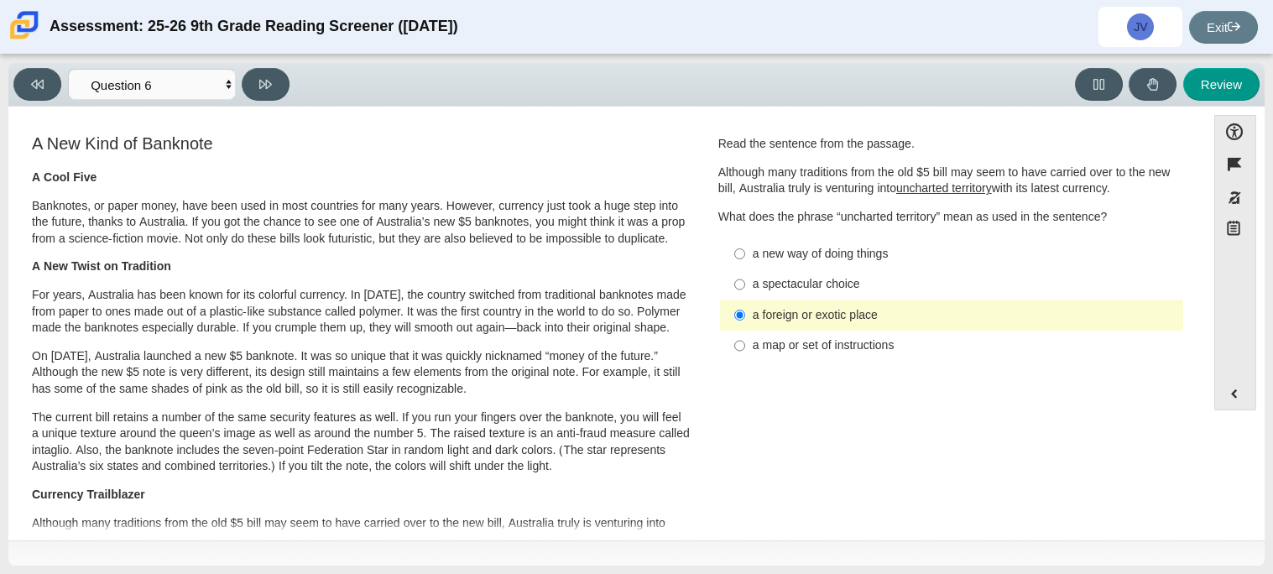
click at [858, 262] on div "a new way of doing things" at bounding box center [965, 254] width 424 height 17
click at [745, 262] on input "a new way of doing things a new way of doing things" at bounding box center [739, 253] width 11 height 30
radio input "true"
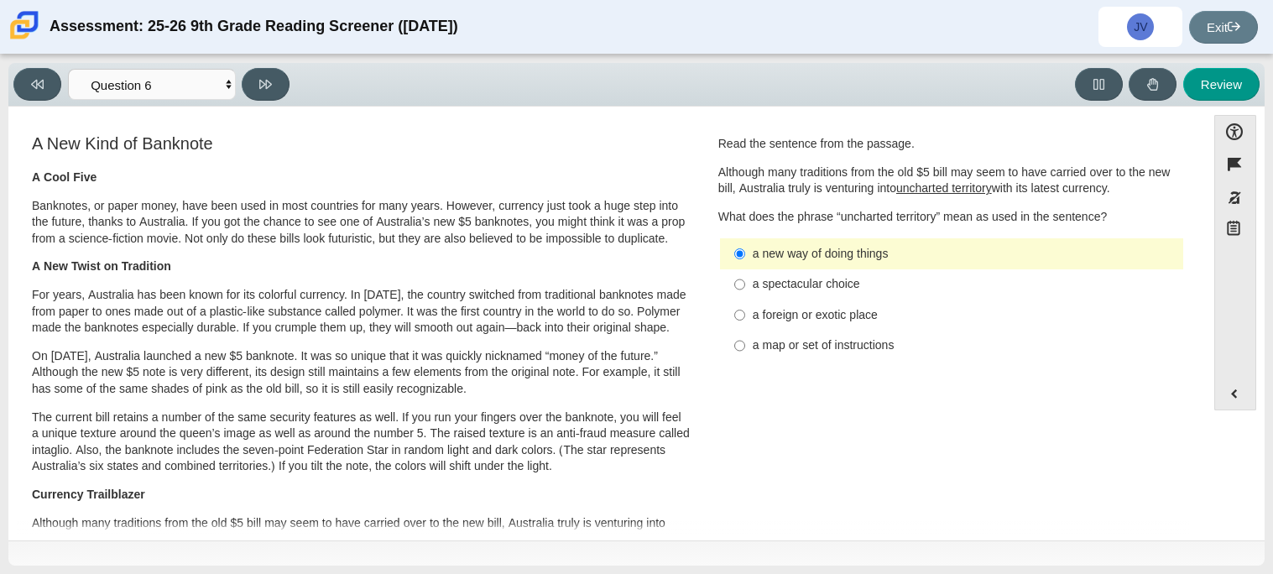
click at [278, 104] on div "Viewing Question 6 of 12 in Pacing Mode Questions Question 1 Question 2 Questio…" at bounding box center [636, 85] width 1256 height 44
click at [266, 94] on button at bounding box center [266, 84] width 48 height 33
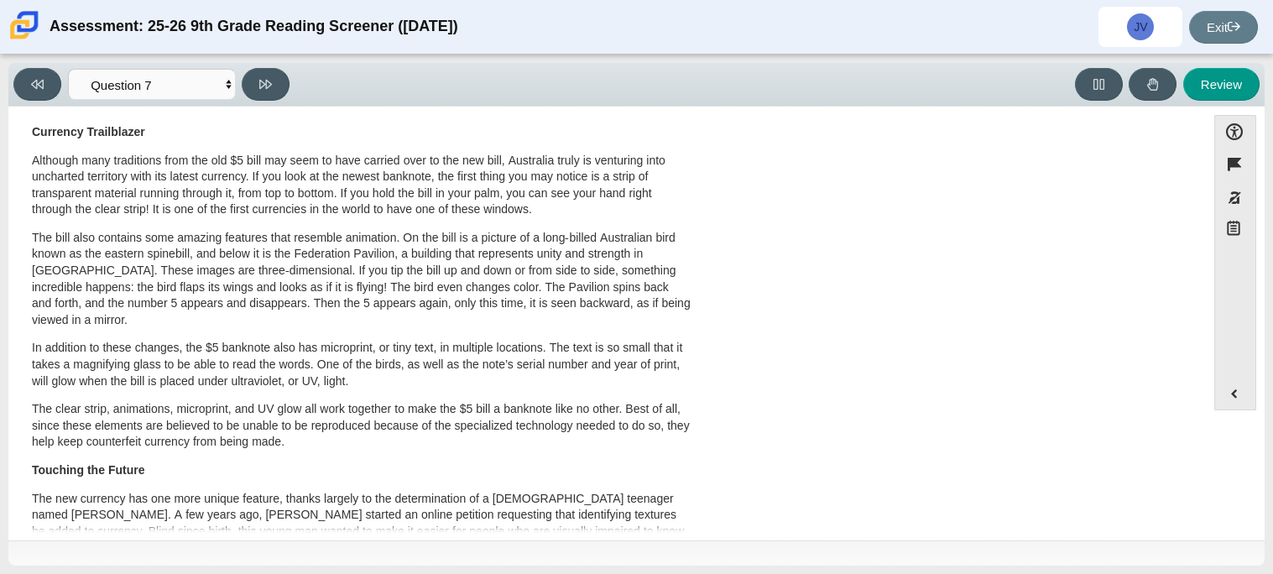
scroll to position [0, 0]
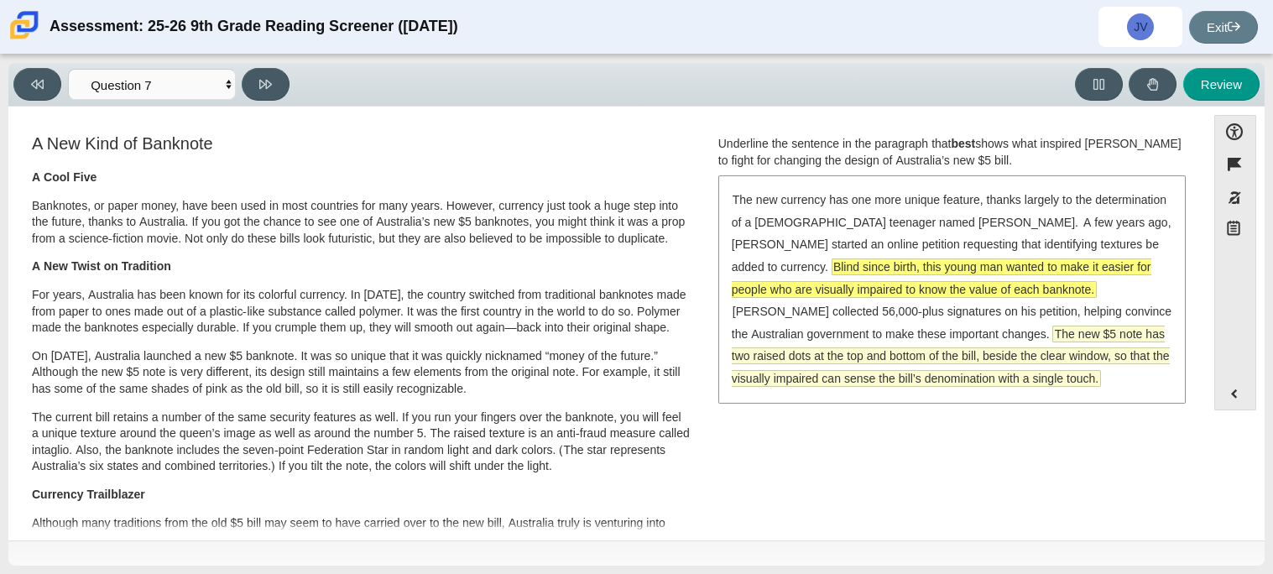
click at [987, 336] on span "The new $5 note has two raised dots at the top and bottom of the bill, beside t…" at bounding box center [951, 356] width 438 height 60
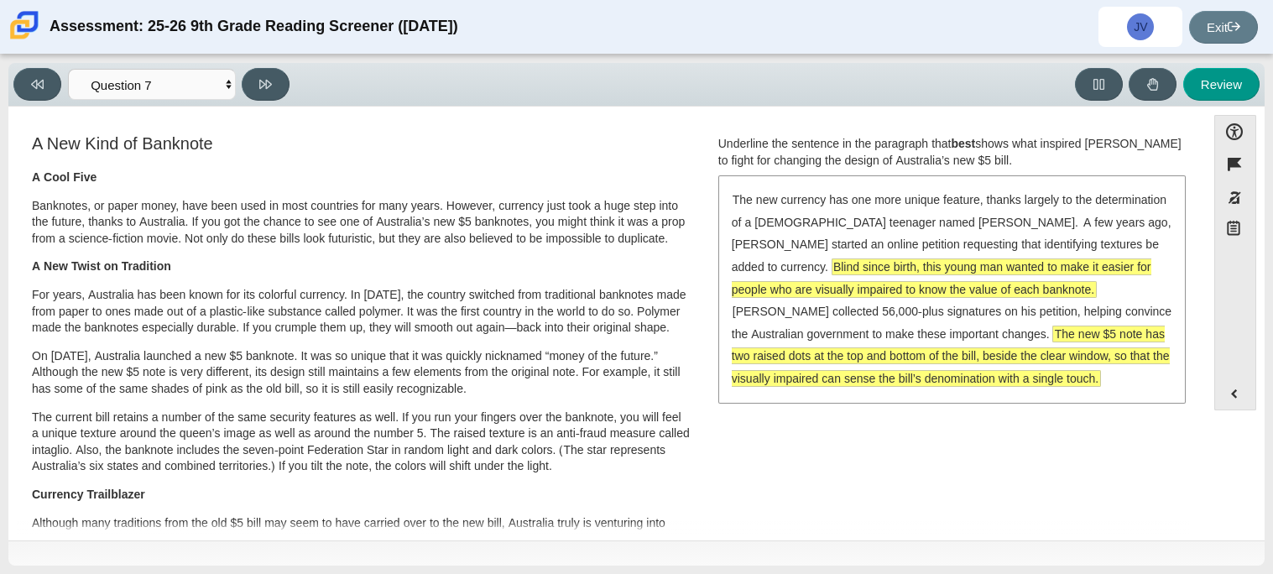
click at [797, 291] on span "Blind since birth, this young man wanted to make it easier for people who are v…" at bounding box center [941, 278] width 419 height 38
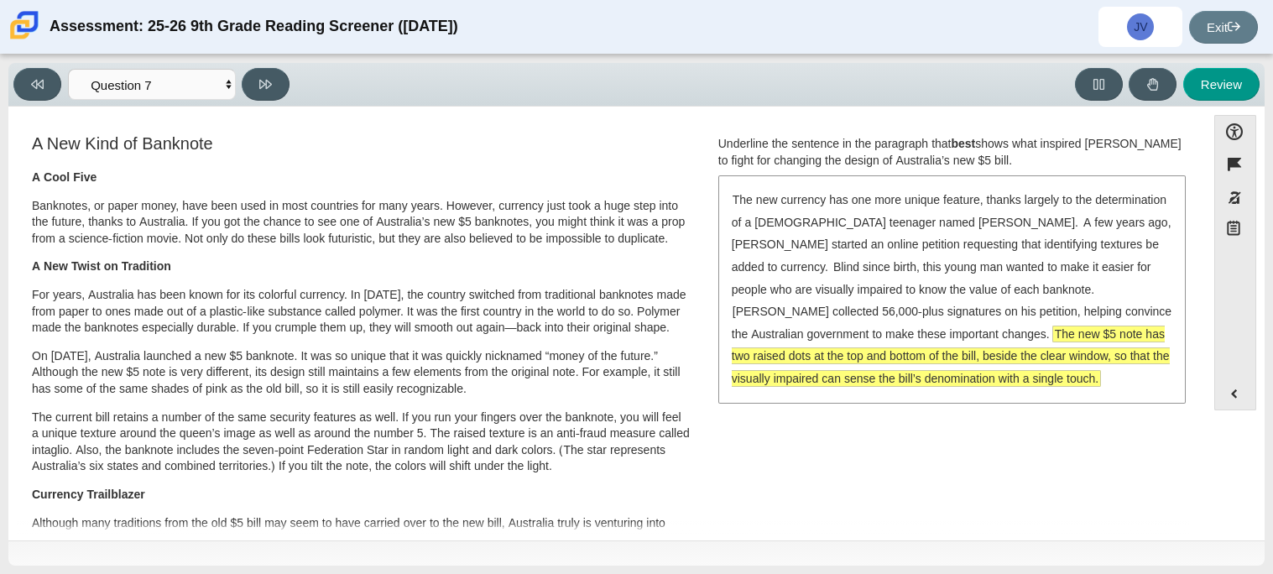
click at [831, 365] on span "The new $5 note has two raised dots at the top and bottom of the bill, beside t…" at bounding box center [951, 356] width 438 height 61
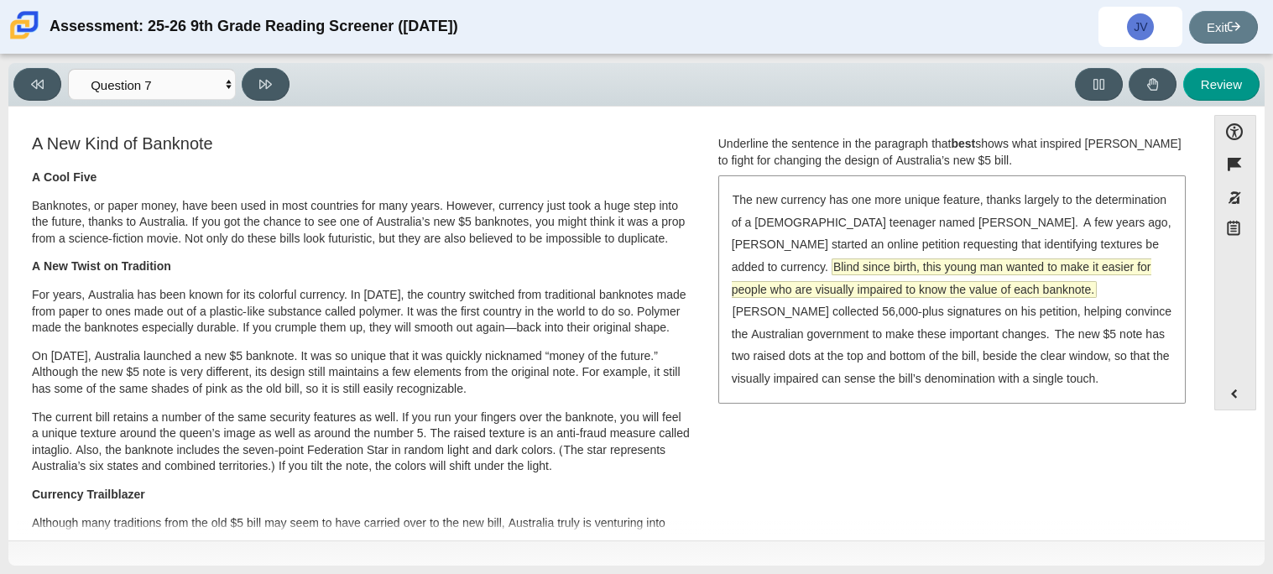
click at [859, 286] on span "Blind since birth, this young man wanted to make it easier for people who are v…" at bounding box center [941, 278] width 419 height 38
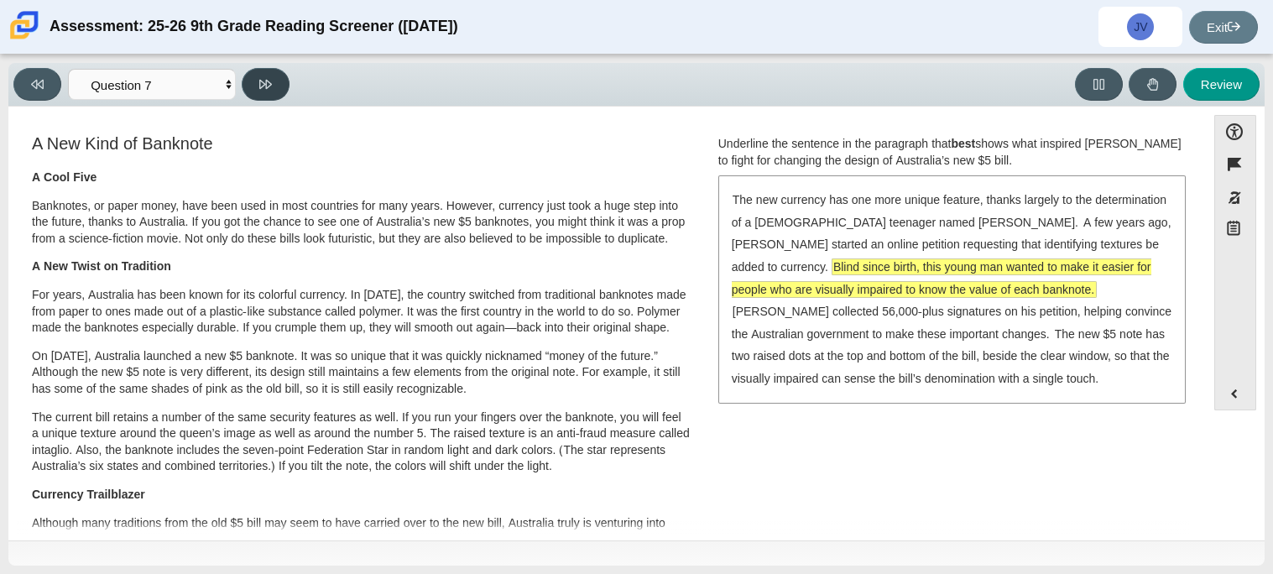
click at [268, 80] on icon at bounding box center [265, 84] width 13 height 9
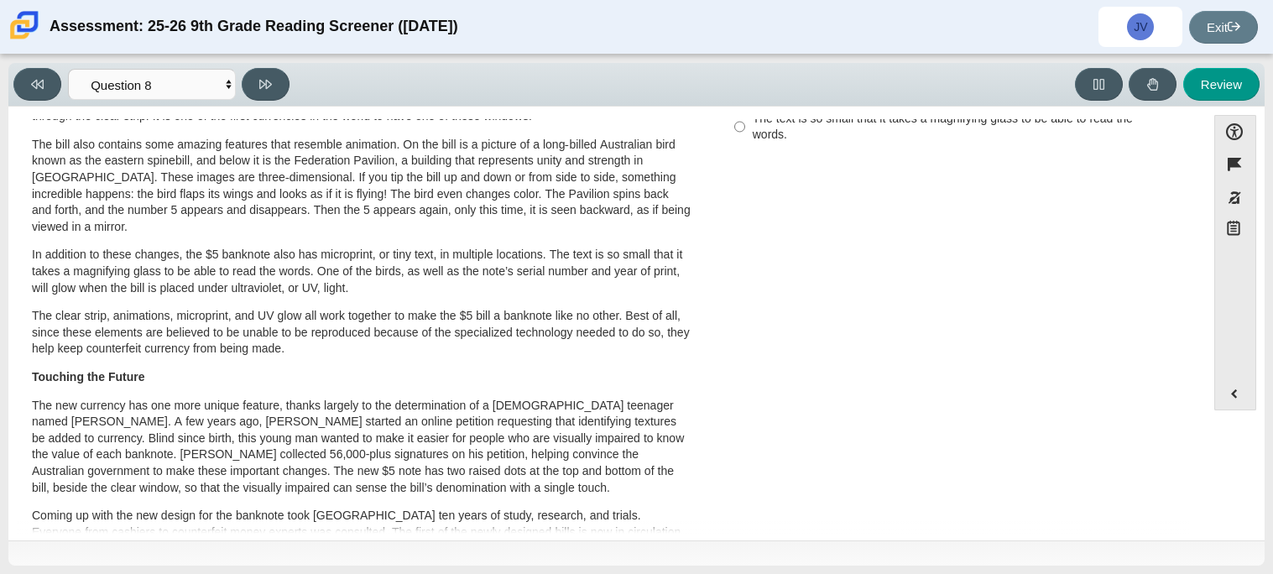
scroll to position [518, 0]
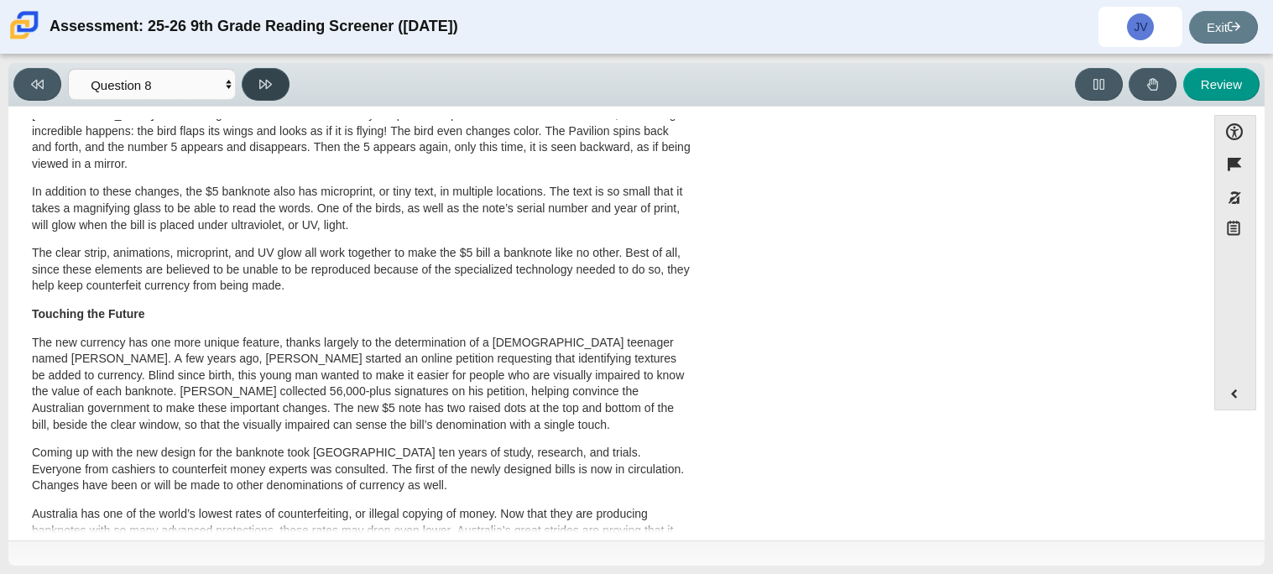
click at [260, 80] on icon at bounding box center [265, 84] width 13 height 9
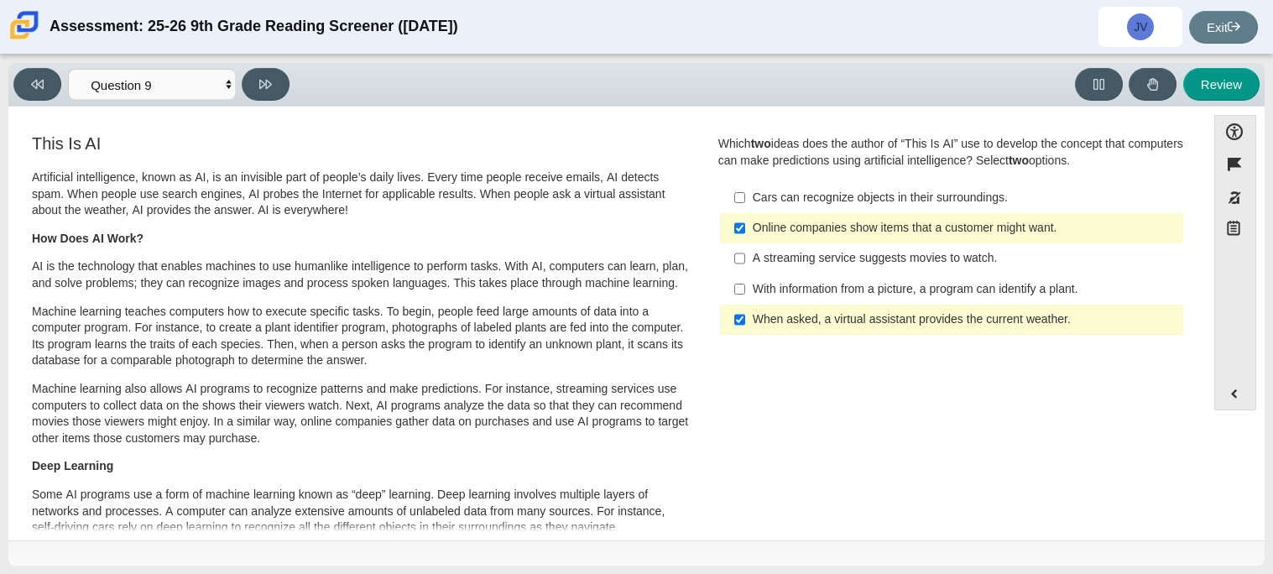
drag, startPoint x: 936, startPoint y: 317, endPoint x: 929, endPoint y: 398, distance: 80.9
click at [281, 99] on div "Viewing Question 9 of 12 in Pacing Mode Questions Question 1 Question 2 Questio…" at bounding box center [154, 84] width 283 height 33
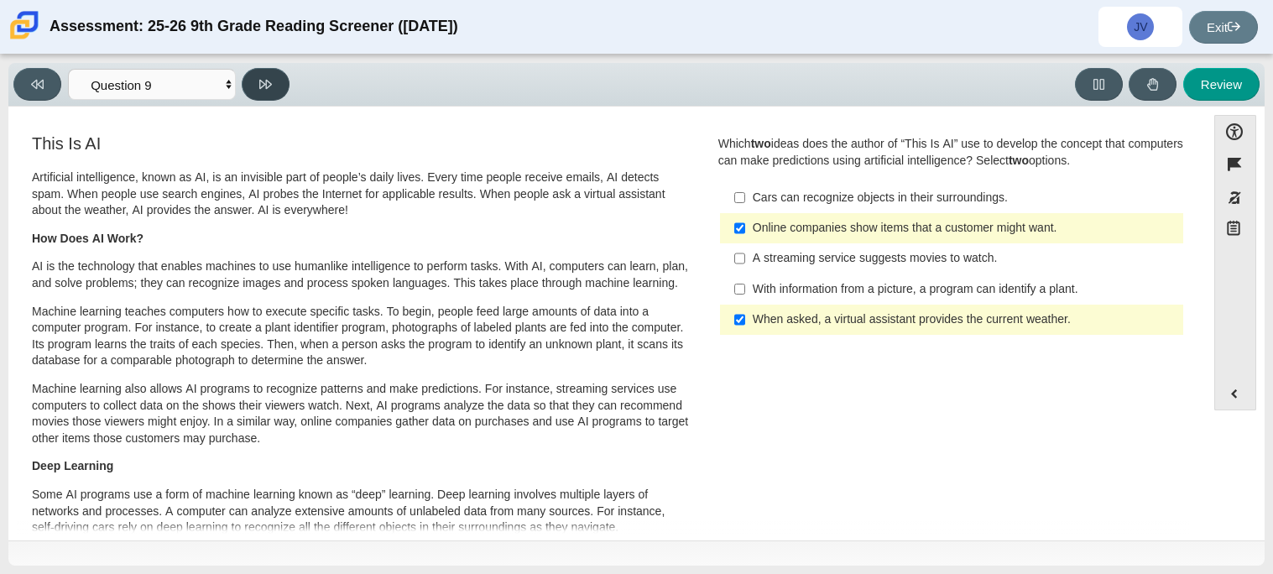
click at [276, 90] on button at bounding box center [266, 84] width 48 height 33
select select "cdf3c14e-a918-44d1-9b63-3db0fa81641e"
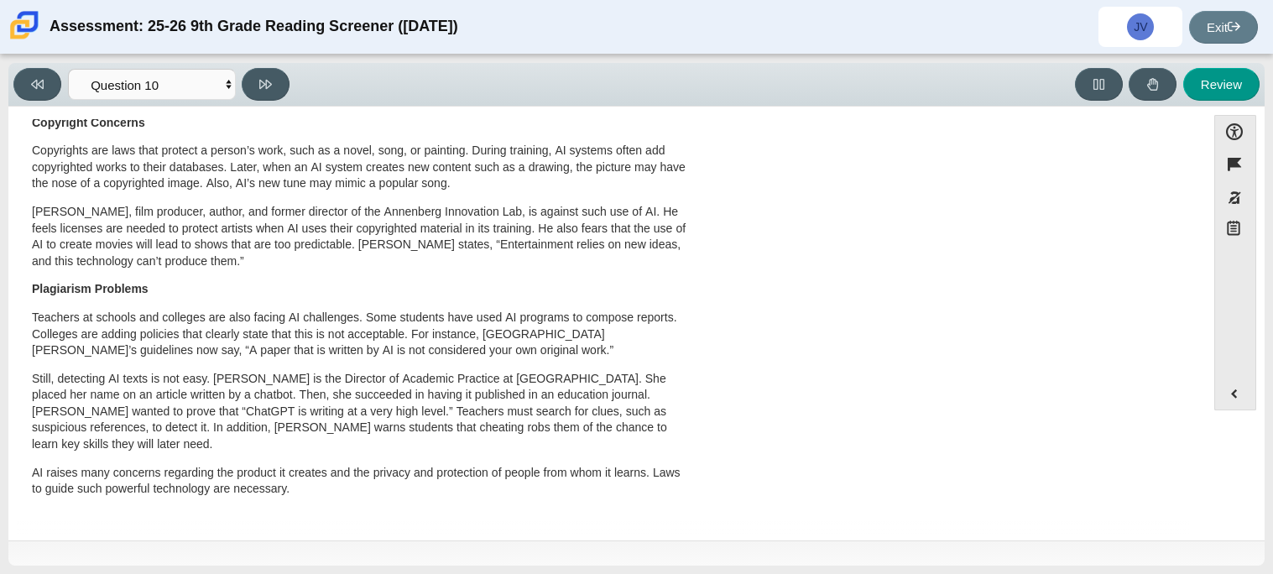
scroll to position [0, 0]
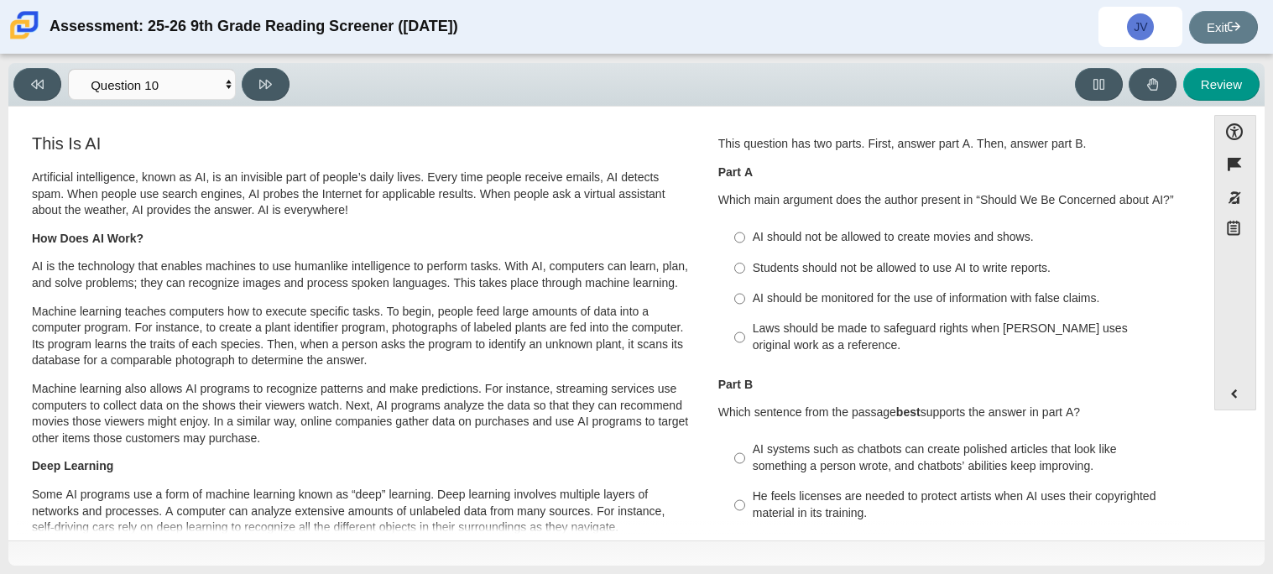
click at [995, 308] on label "AI should be monitored for the use of information with false claims. AI should …" at bounding box center [952, 299] width 461 height 30
click at [745, 308] on input "AI should be monitored for the use of information with false claims. AI should …" at bounding box center [739, 299] width 11 height 30
radio input "true"
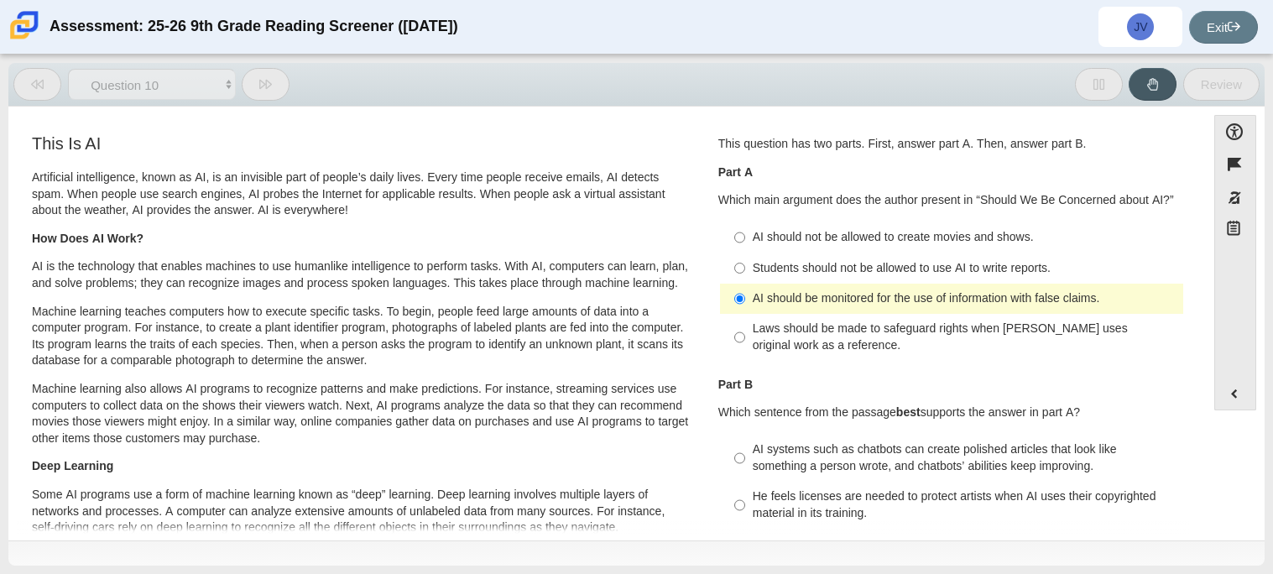
click at [1001, 316] on label "Laws should be made to safeguard rights when AI uses original work as a referen…" at bounding box center [952, 337] width 461 height 47
click at [745, 316] on input "Laws should be made to safeguard rights when AI uses original work as a referen…" at bounding box center [739, 337] width 11 height 47
radio input "true"
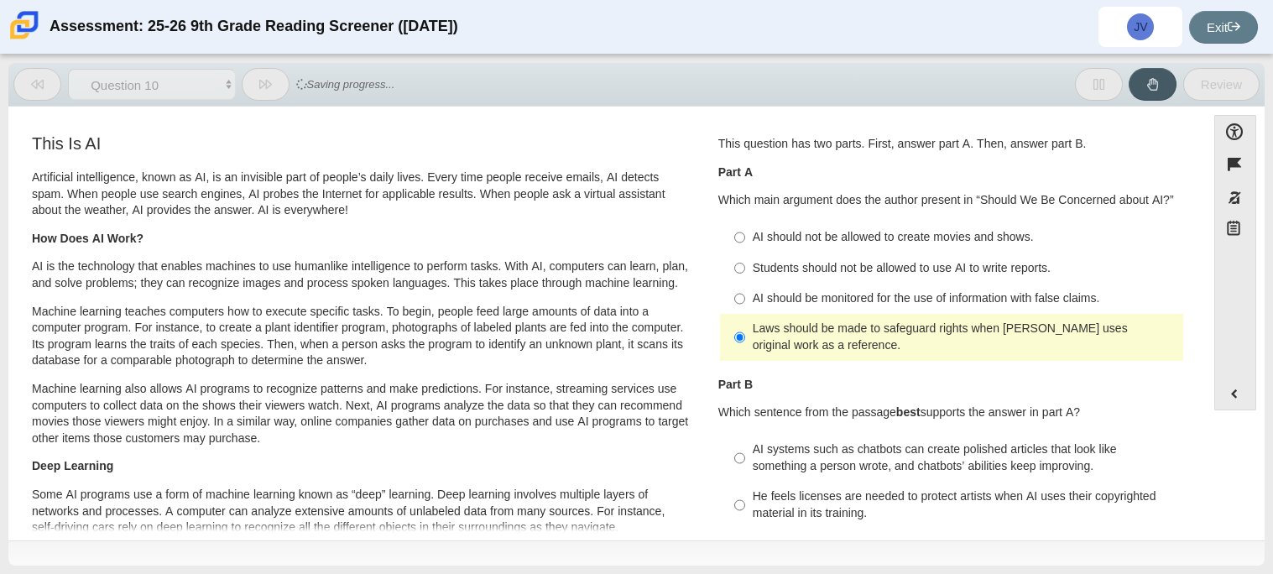
click at [951, 248] on label "AI should not be allowed to create movies and shows. AI should not be allowed t…" at bounding box center [952, 237] width 461 height 30
click at [745, 248] on input "AI should not be allowed to create movies and shows. AI should not be allowed t…" at bounding box center [739, 237] width 11 height 30
radio input "true"
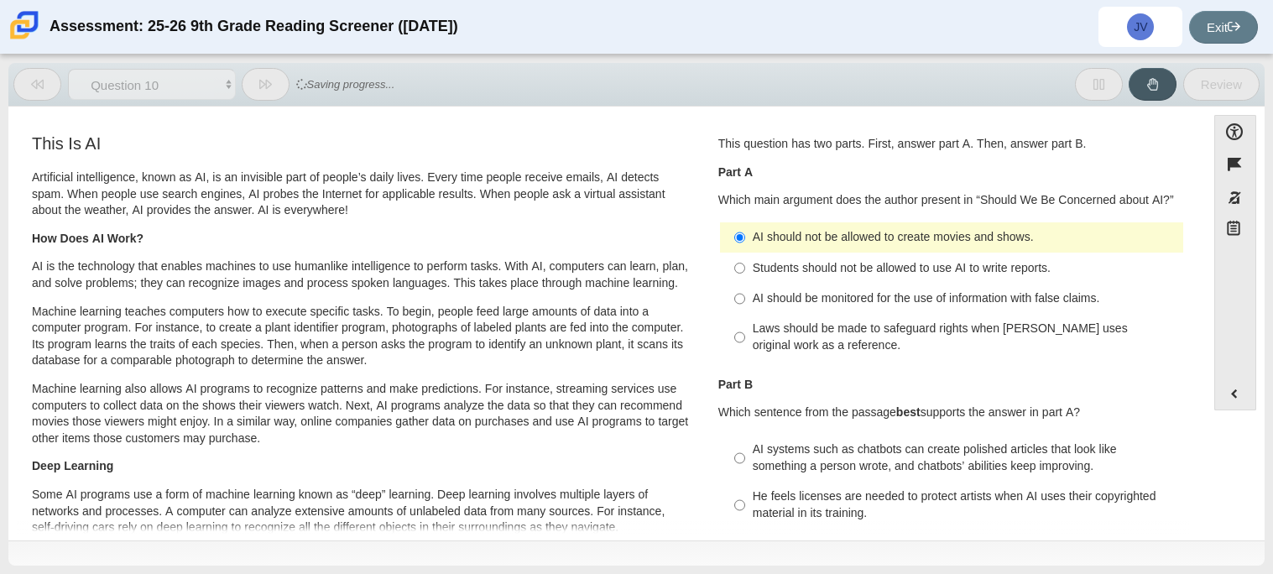
click at [1015, 357] on label "Laws should be made to safeguard rights when AI uses original work as a referen…" at bounding box center [952, 337] width 461 height 47
click at [745, 357] on input "Laws should be made to safeguard rights when AI uses original work as a referen…" at bounding box center [739, 337] width 11 height 47
radio input "true"
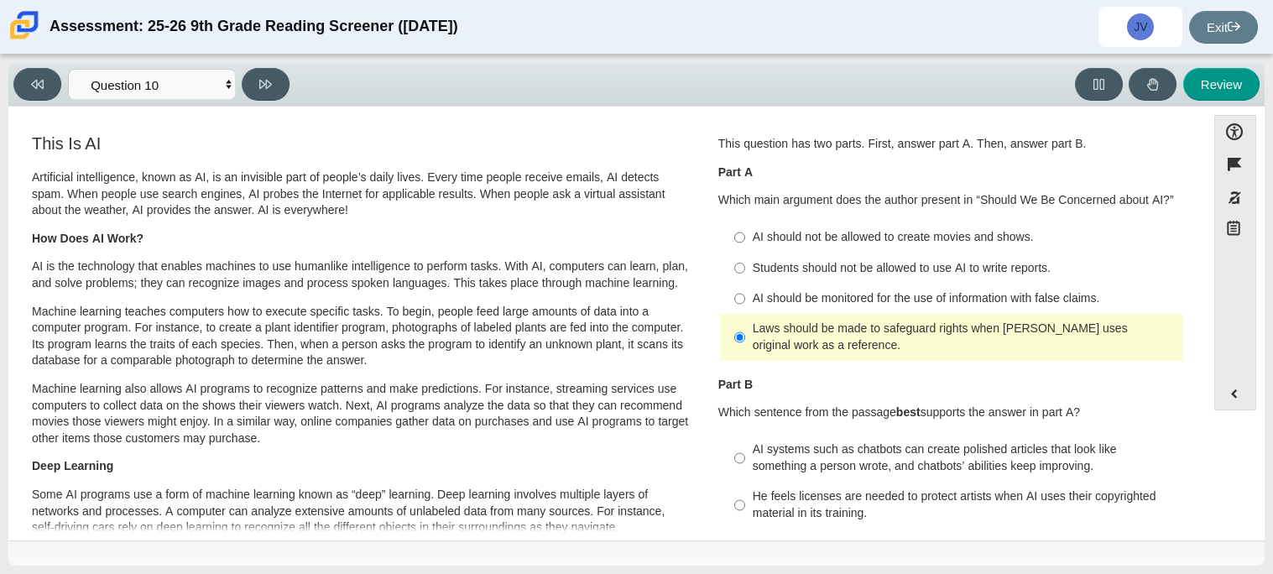
click at [977, 250] on label "AI should not be allowed to create movies and shows. AI should not be allowed t…" at bounding box center [952, 237] width 461 height 30
click at [745, 250] on input "AI should not be allowed to create movies and shows. AI should not be allowed t…" at bounding box center [739, 237] width 11 height 30
radio input "true"
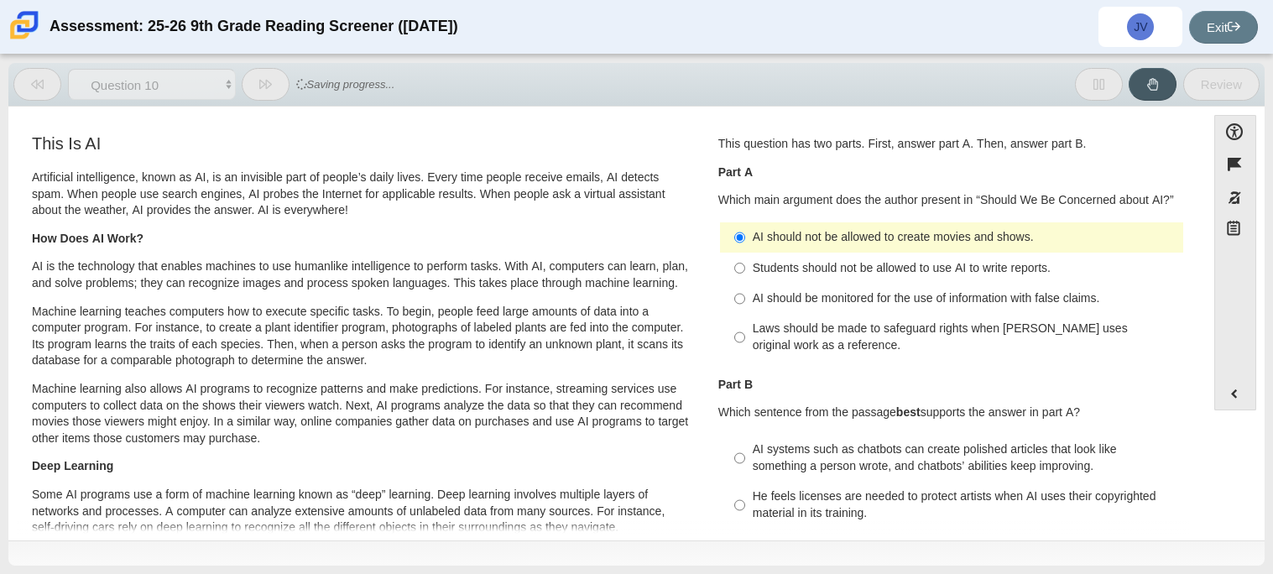
click at [984, 263] on div "Students should not be allowed to use AI to write reports." at bounding box center [965, 268] width 424 height 17
click at [745, 263] on input "Students should not be allowed to use AI to write reports. Students should not …" at bounding box center [739, 268] width 11 height 30
radio input "true"
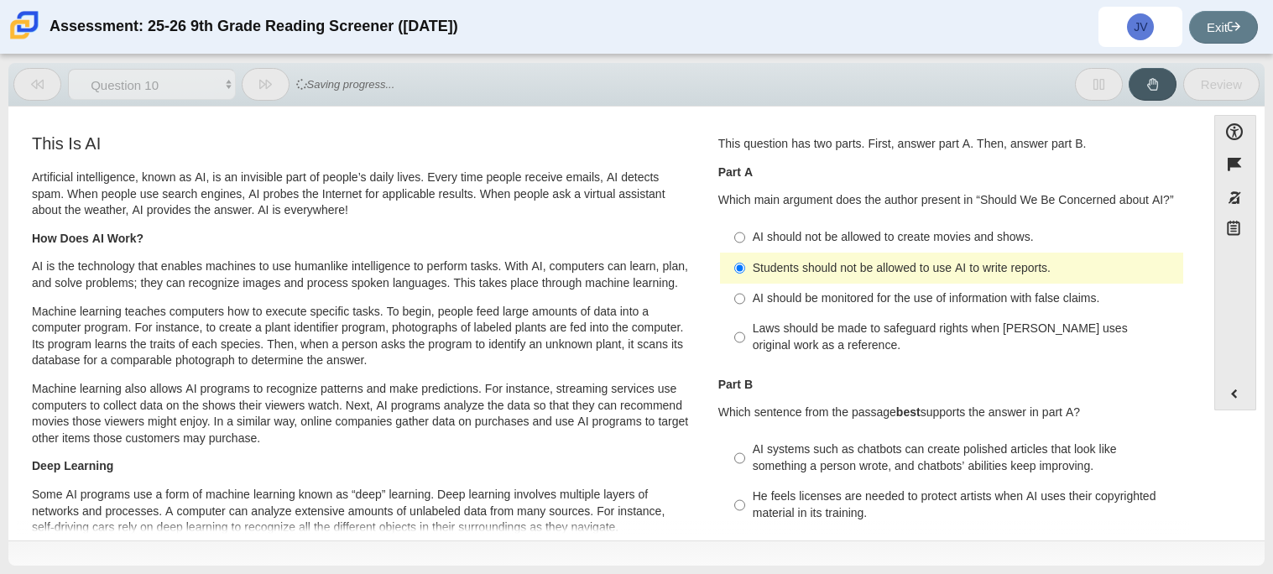
click at [999, 317] on label "Laws should be made to safeguard rights when AI uses original work as a referen…" at bounding box center [952, 337] width 461 height 47
click at [745, 317] on input "Laws should be made to safeguard rights when AI uses original work as a referen…" at bounding box center [739, 337] width 11 height 47
radio input "true"
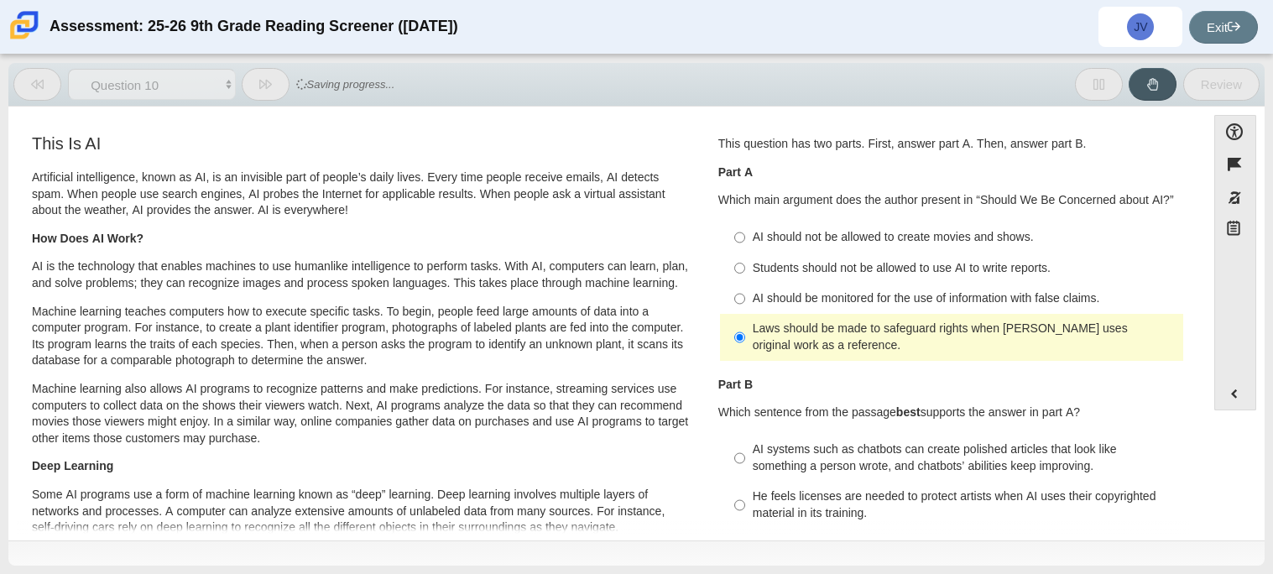
click at [991, 307] on label "AI should be monitored for the use of information with false claims. AI should …" at bounding box center [952, 299] width 461 height 30
click at [745, 307] on input "AI should be monitored for the use of information with false claims. AI should …" at bounding box center [739, 299] width 11 height 30
radio input "true"
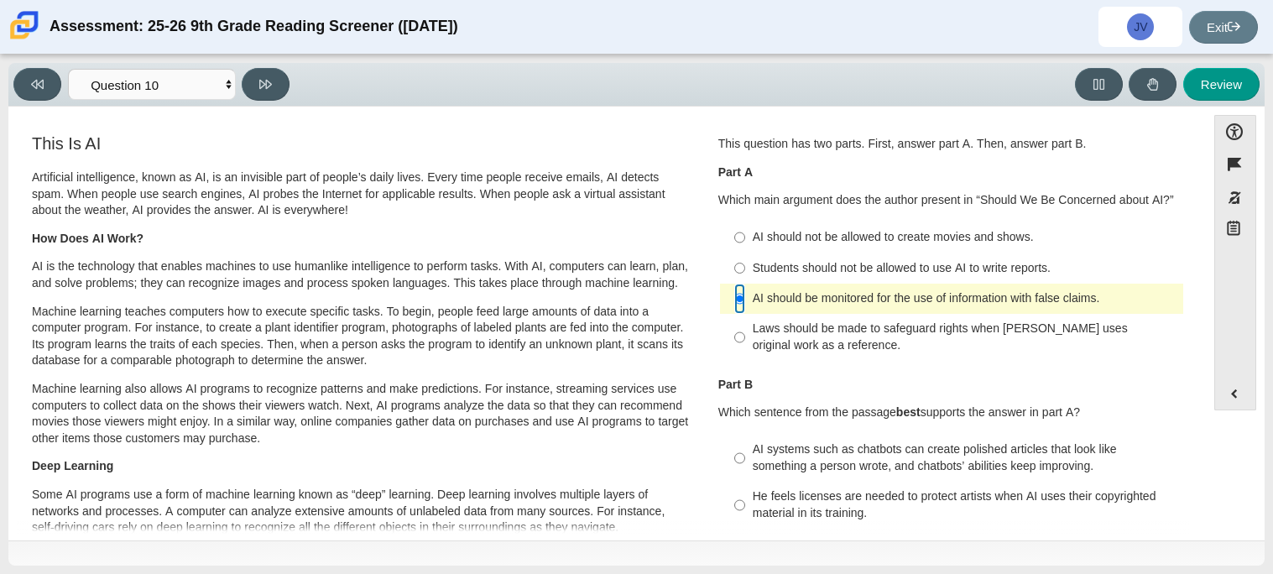
scroll to position [2, 0]
click at [909, 240] on div "AI should not be allowed to create movies and shows." at bounding box center [965, 235] width 424 height 17
click at [745, 240] on input "AI should not be allowed to create movies and shows. AI should not be allowed t…" at bounding box center [739, 236] width 11 height 30
radio input "true"
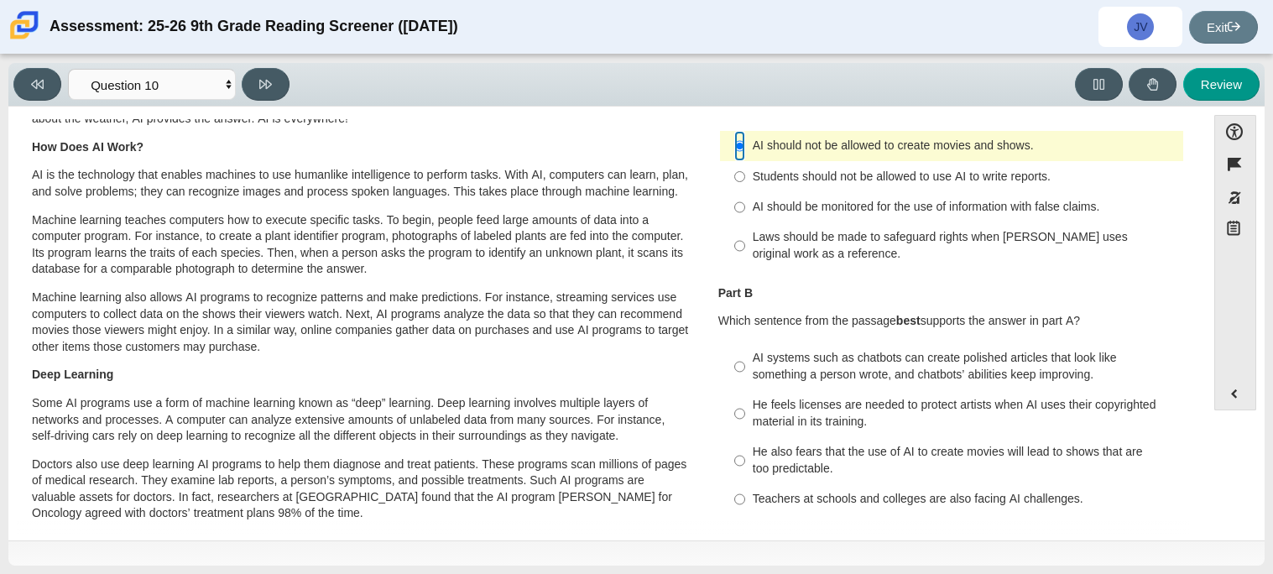
scroll to position [105, 0]
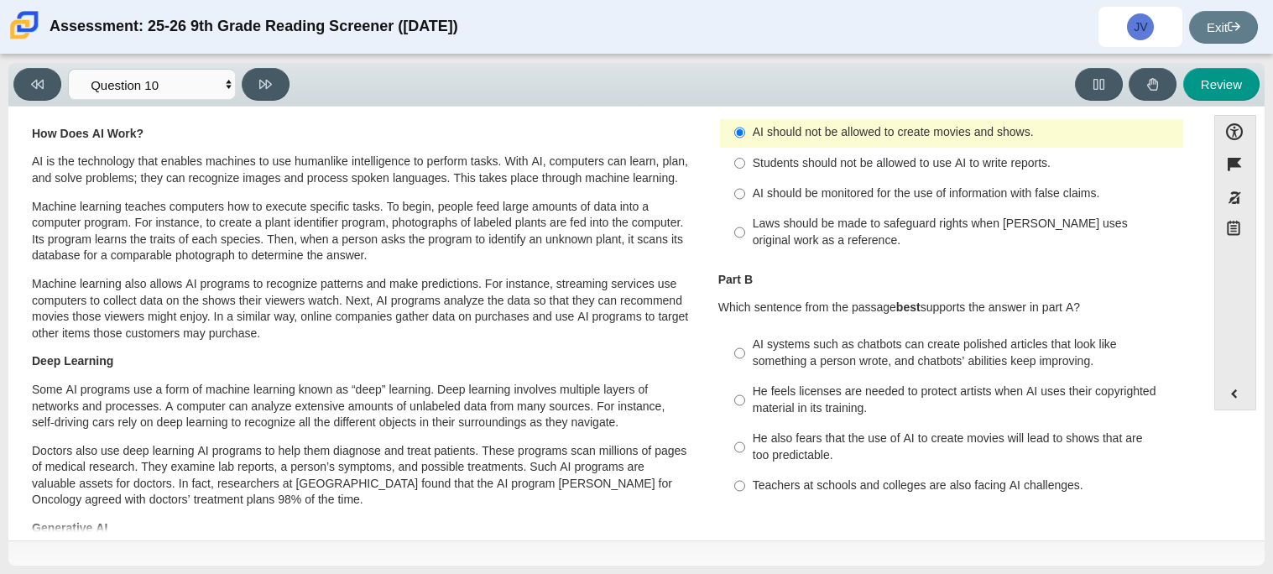
click at [1105, 448] on div "He also fears that the use of AI to create movies will lead to shows that are t…" at bounding box center [965, 446] width 424 height 33
click at [745, 448] on input "He also fears that the use of AI to create movies will lead to shows that are t…" at bounding box center [739, 447] width 11 height 47
radio input "true"
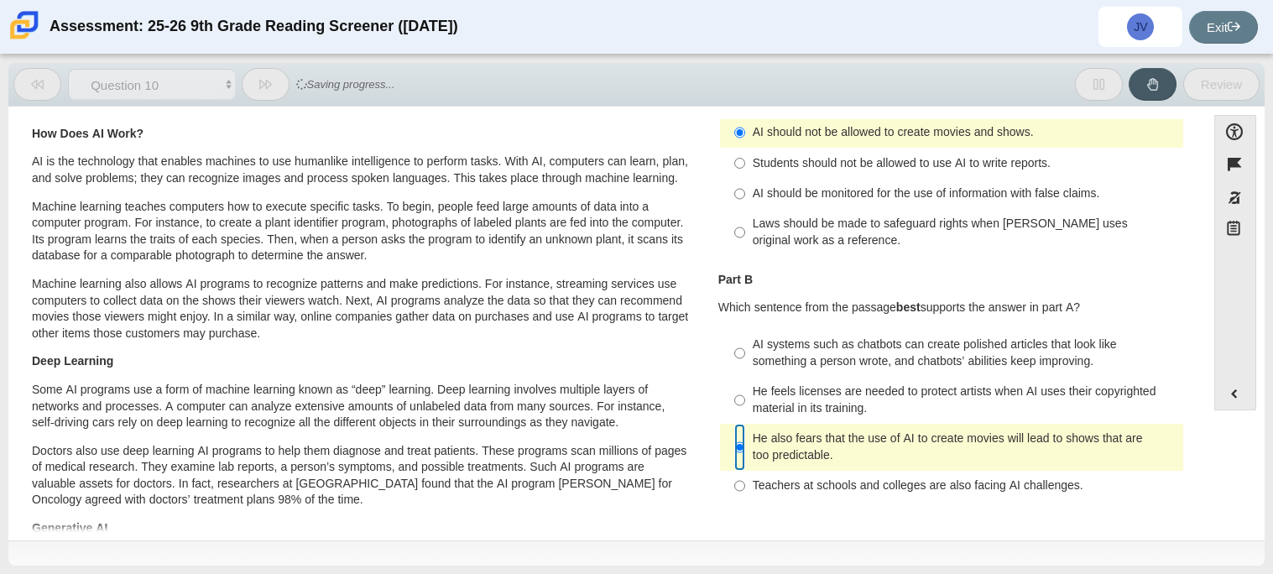
scroll to position [0, 0]
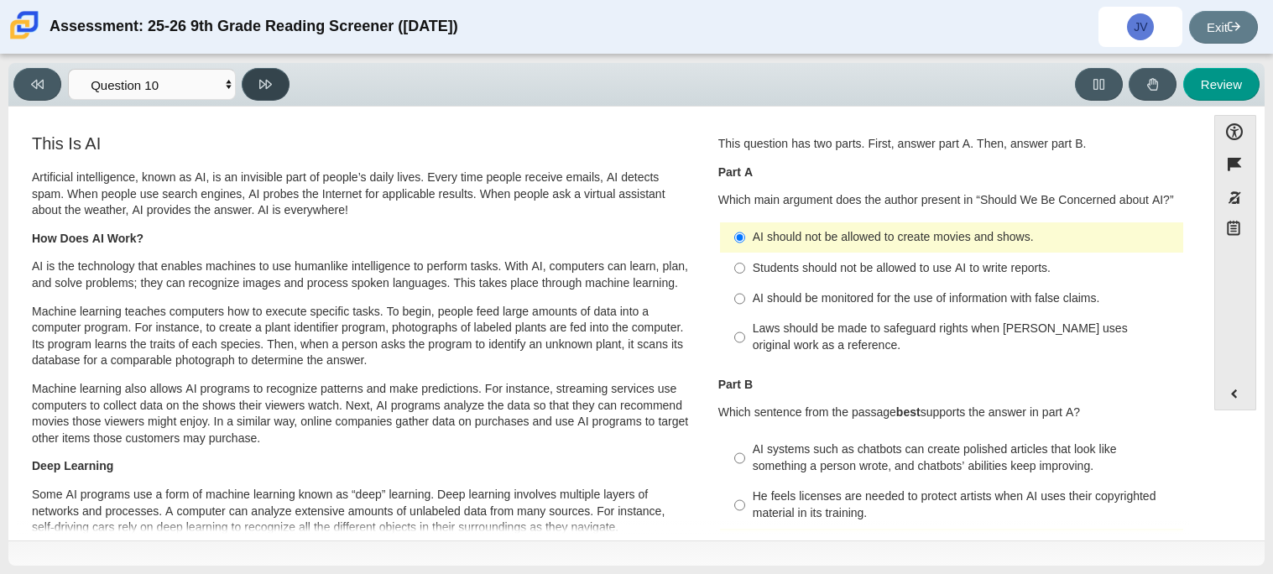
click at [280, 91] on button at bounding box center [266, 84] width 48 height 33
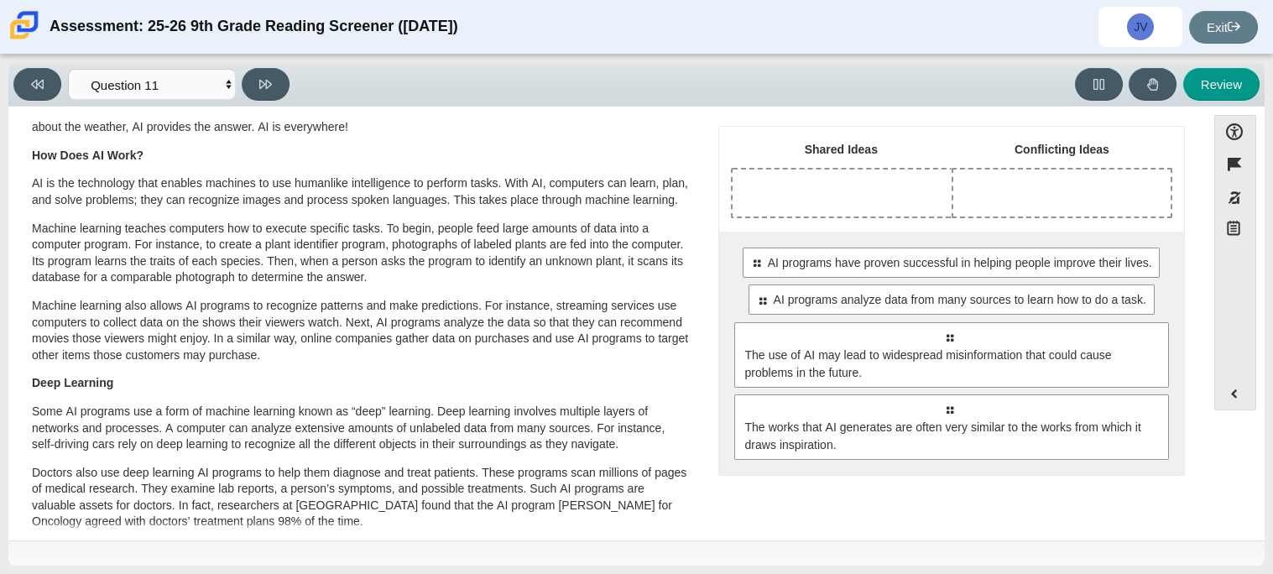
scroll to position [91, 0]
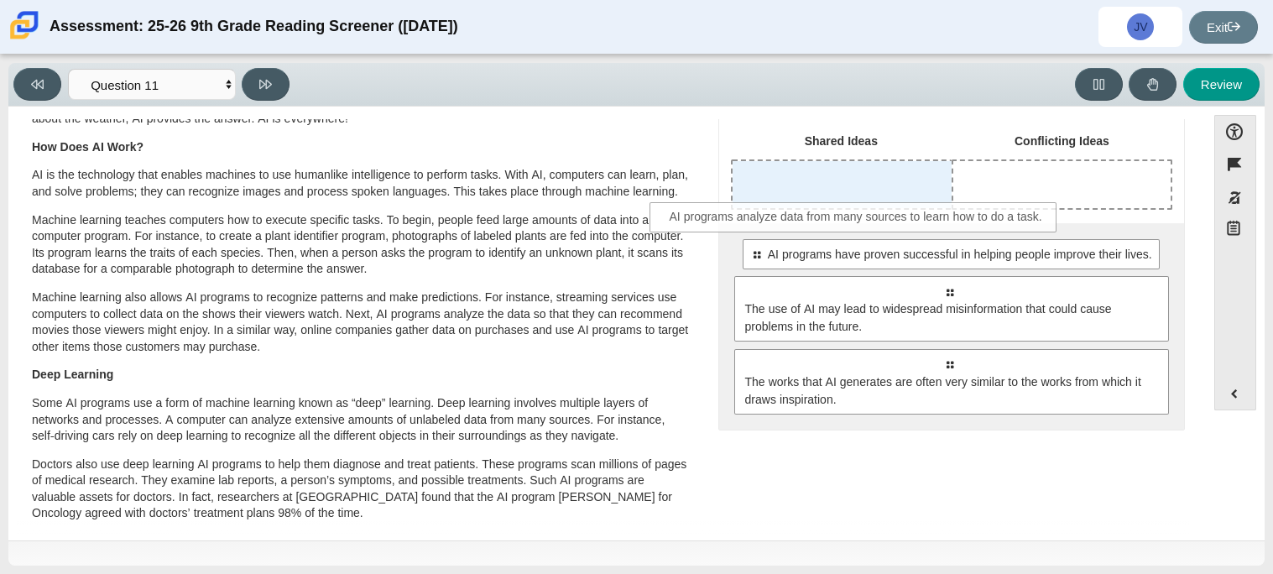
drag, startPoint x: 989, startPoint y: 278, endPoint x: 898, endPoint y: 204, distance: 117.5
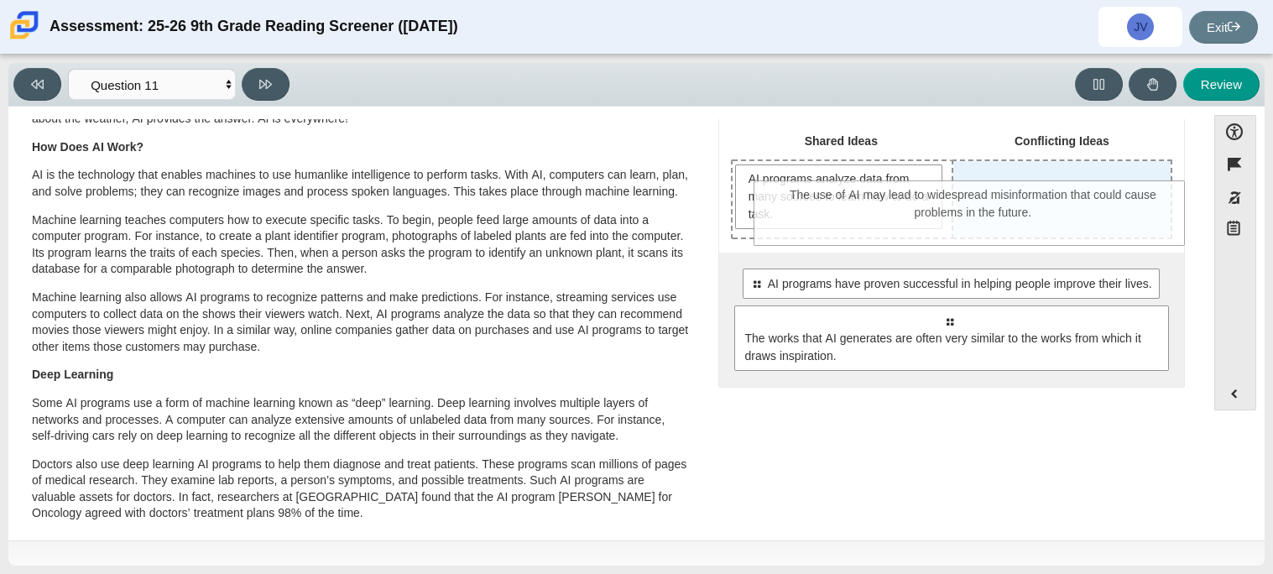
drag, startPoint x: 1004, startPoint y: 346, endPoint x: 1029, endPoint y: 222, distance: 125.7
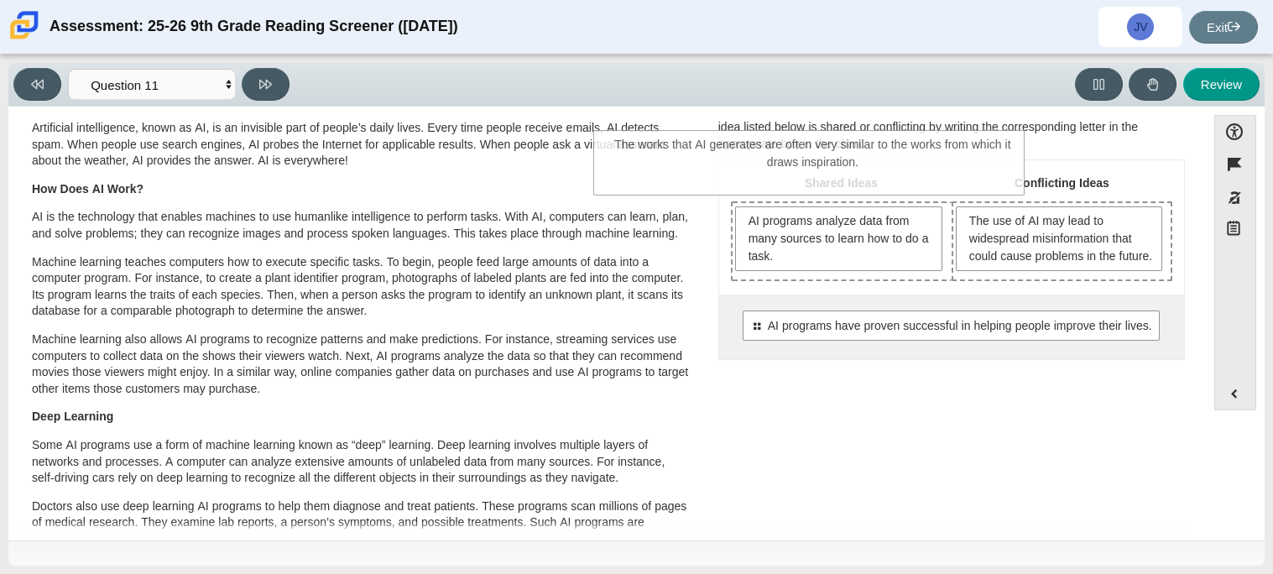
scroll to position [24, 0]
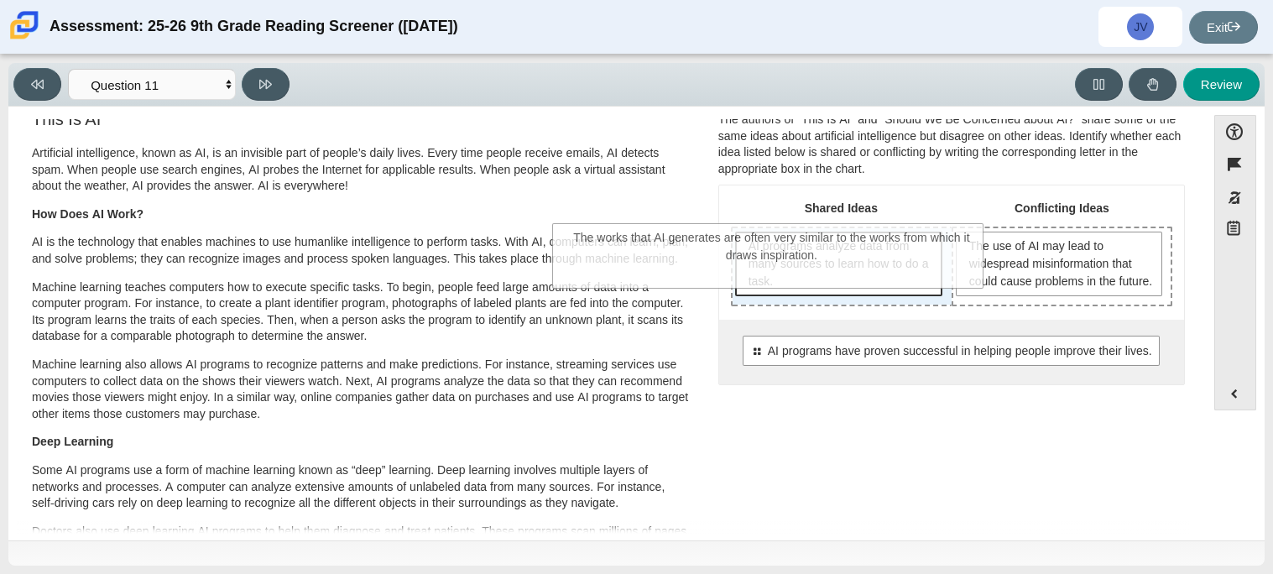
drag, startPoint x: 1054, startPoint y: 349, endPoint x: 879, endPoint y: 255, distance: 198.2
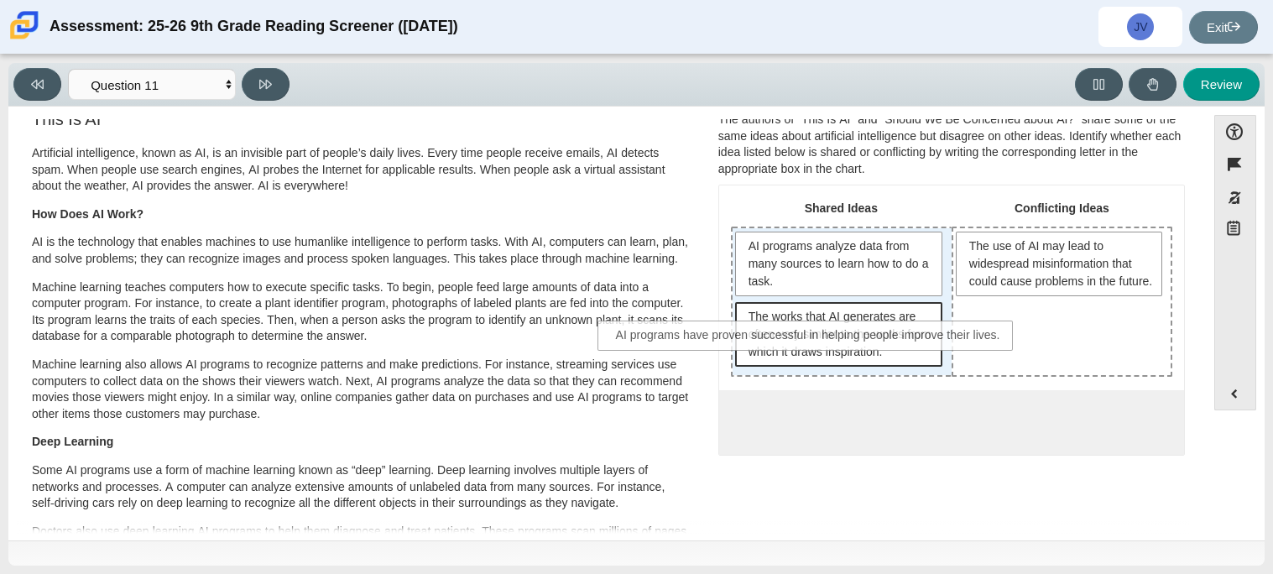
drag, startPoint x: 1013, startPoint y: 431, endPoint x: 874, endPoint y: 347, distance: 162.6
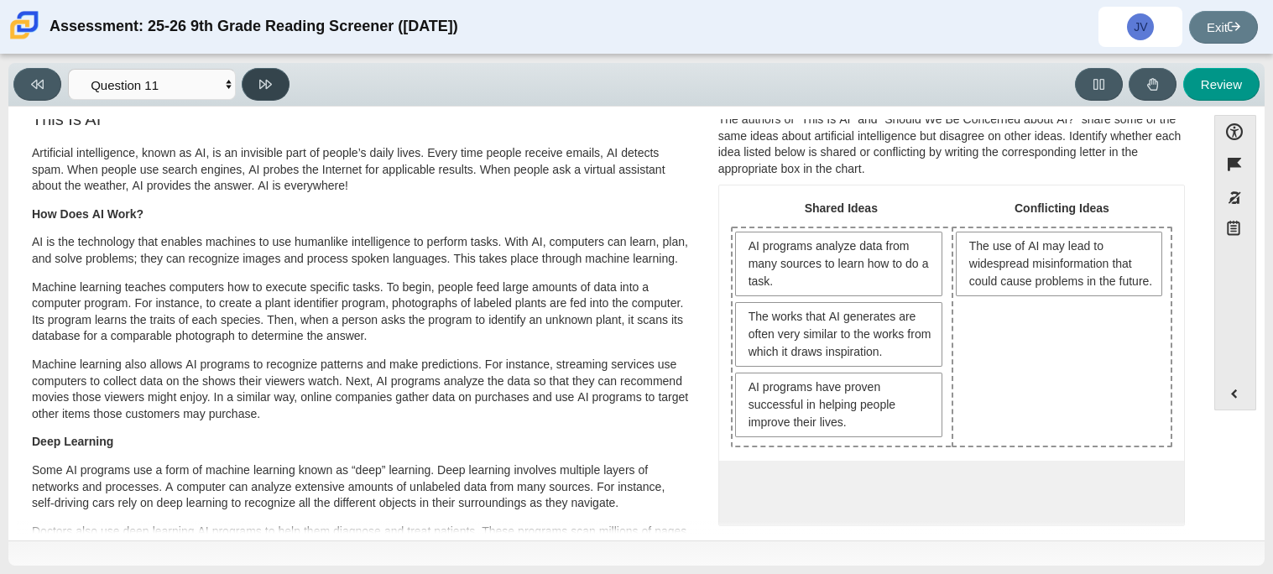
click at [261, 94] on button at bounding box center [266, 84] width 48 height 33
select select "c3effed4-44ce-4a19-bd96-1787f34e9b4c"
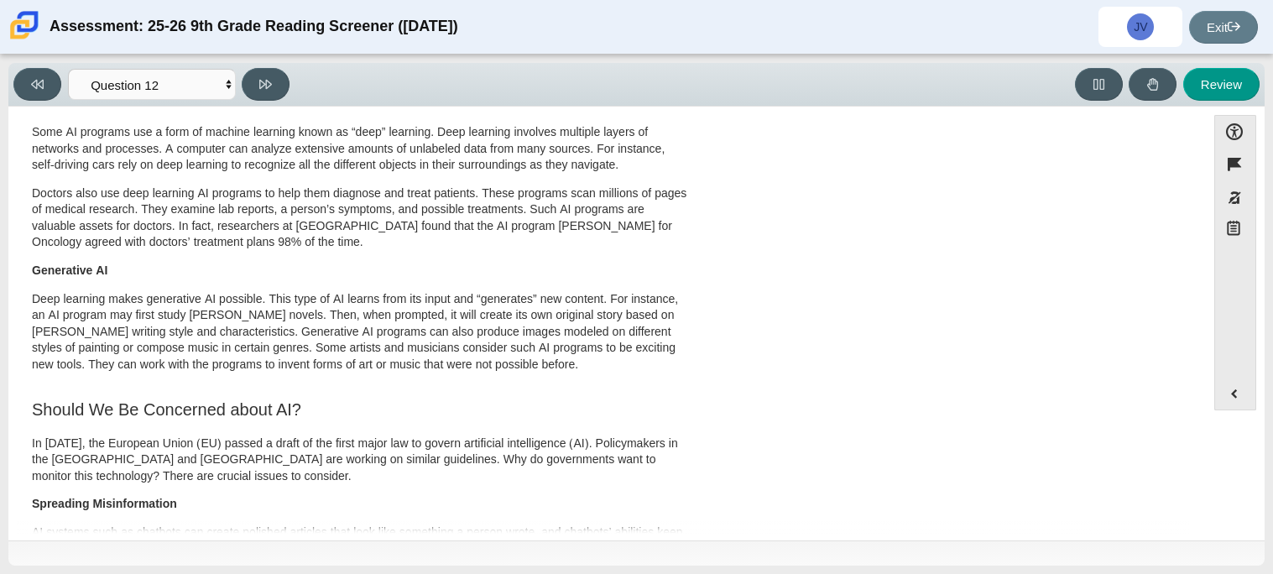
scroll to position [0, 0]
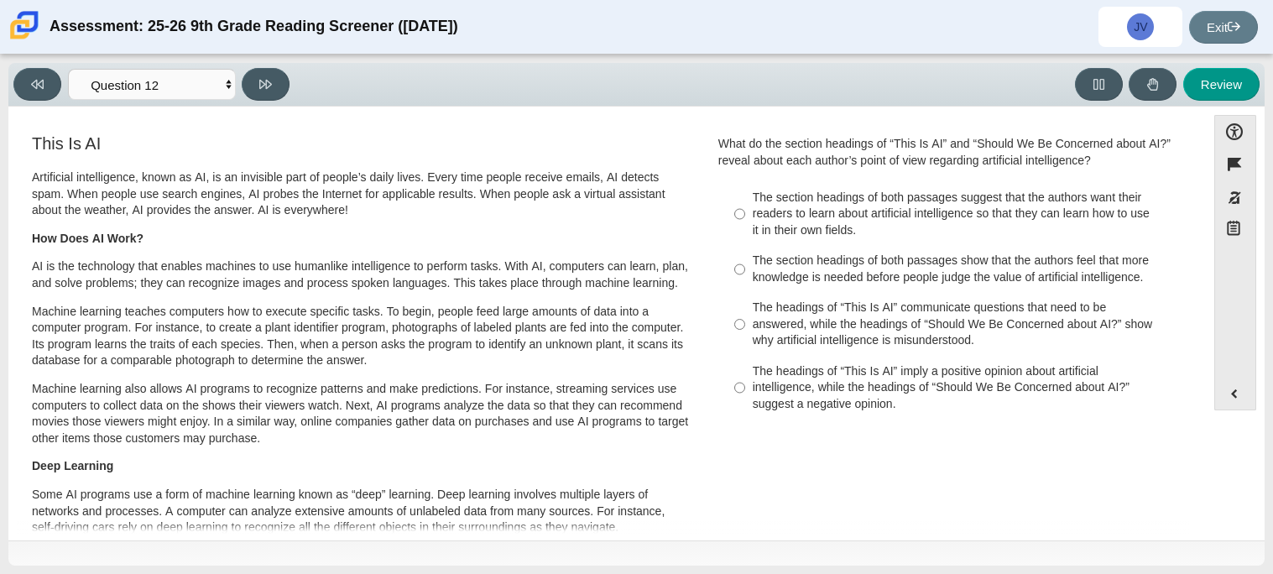
click at [924, 236] on div "The section headings of both passages suggest that the authors want their reade…" at bounding box center [965, 214] width 424 height 49
click at [745, 236] on input "The section headings of both passages suggest that the authors want their reade…" at bounding box center [739, 214] width 11 height 64
radio input "true"
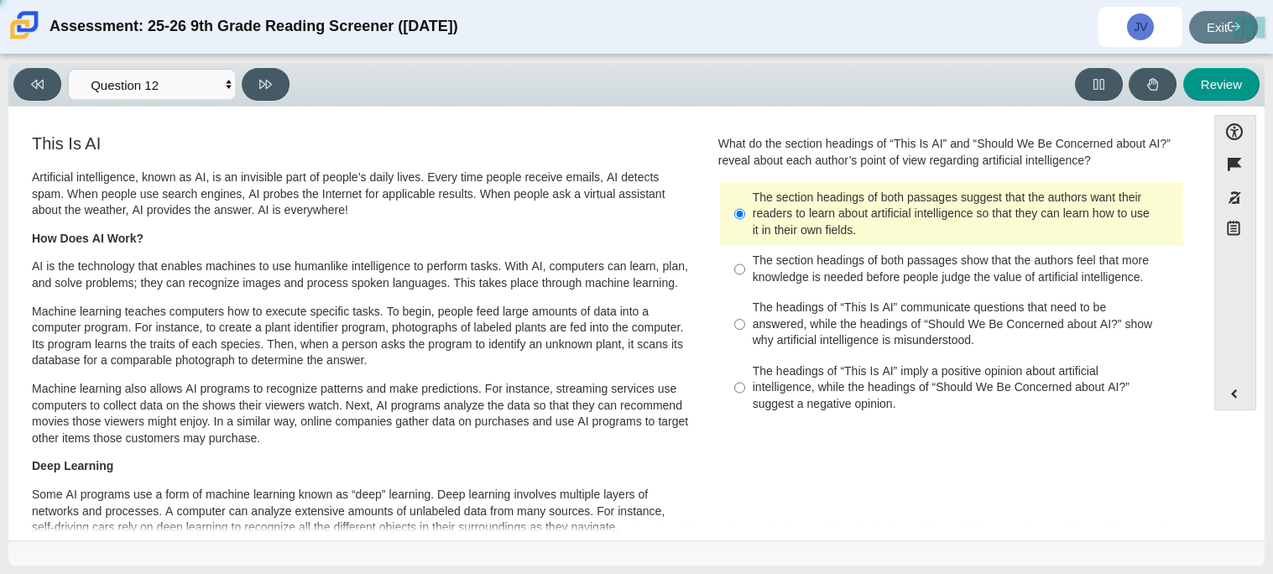
click at [935, 285] on div "The section headings of both passages show that the authors feel that more know…" at bounding box center [965, 269] width 424 height 33
click at [745, 285] on input "The section headings of both passages show that the authors feel that more know…" at bounding box center [739, 269] width 11 height 47
radio input "true"
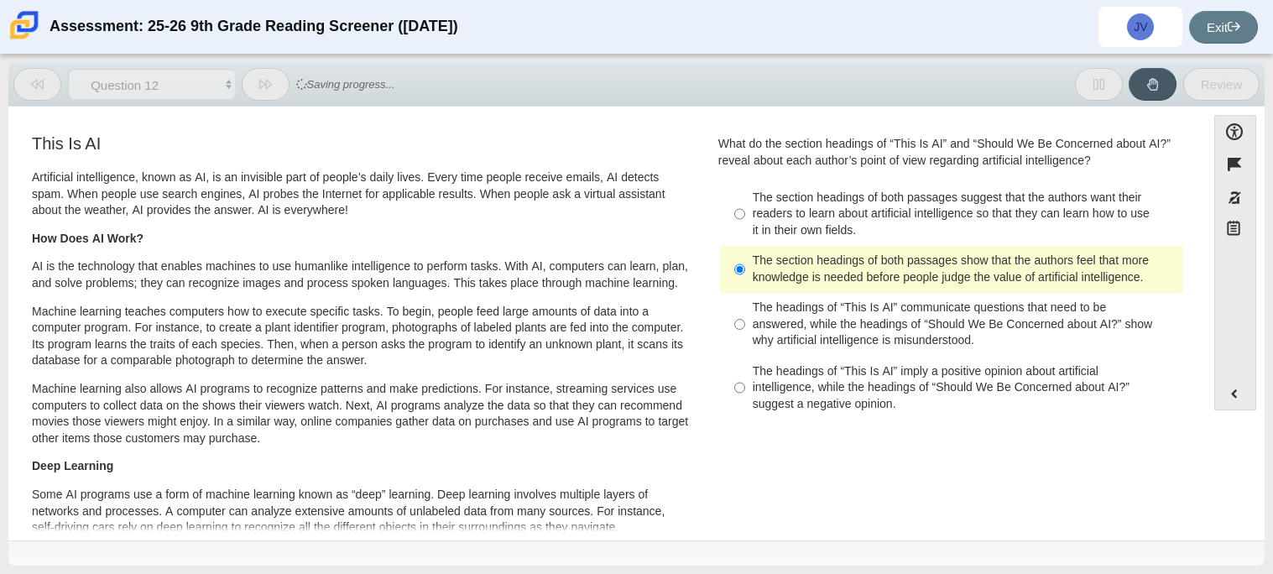
click at [935, 289] on label "The section headings of both passages show that the authors feel that more know…" at bounding box center [952, 269] width 461 height 47
click at [745, 289] on input "The section headings of both passages show that the authors feel that more know…" at bounding box center [739, 269] width 11 height 47
click at [935, 301] on div "The headings of “This Is AI” communicate questions that need to be answered, wh…" at bounding box center [965, 323] width 424 height 49
click at [745, 301] on input "The headings of “This Is AI” communicate questions that need to be answered, wh…" at bounding box center [739, 325] width 11 height 64
radio input "true"
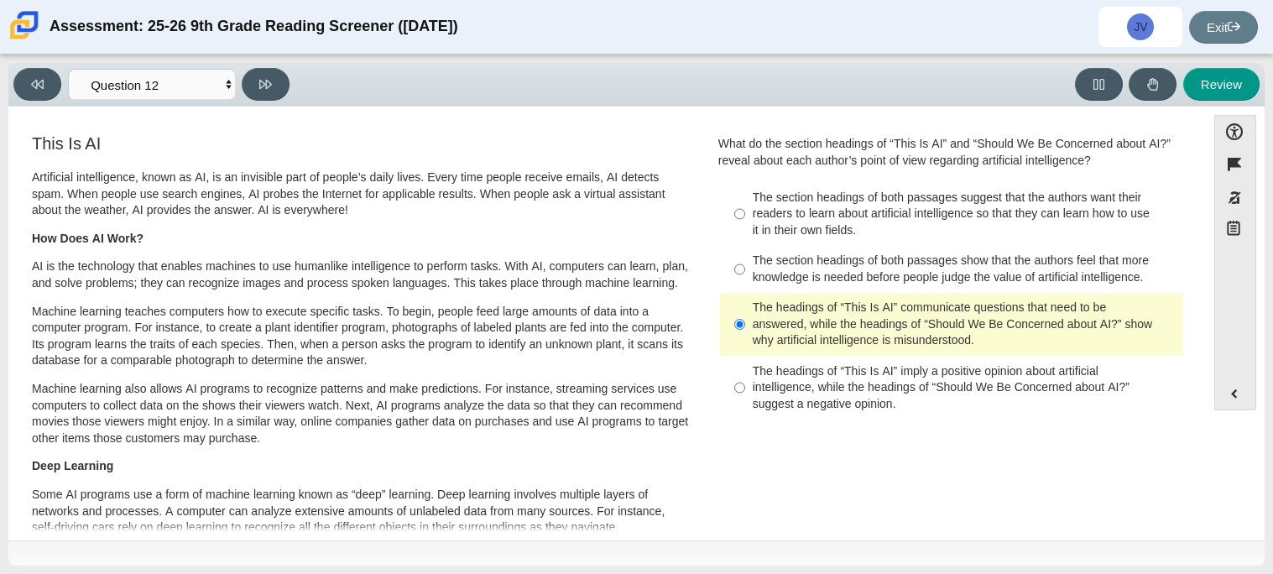
click at [305, 102] on div "Viewing Question 12 of 12 in Pacing Mode Questions Question 1 Question 2 Questi…" at bounding box center [636, 85] width 1256 height 44
click at [273, 89] on button at bounding box center [266, 84] width 48 height 33
select select "review"
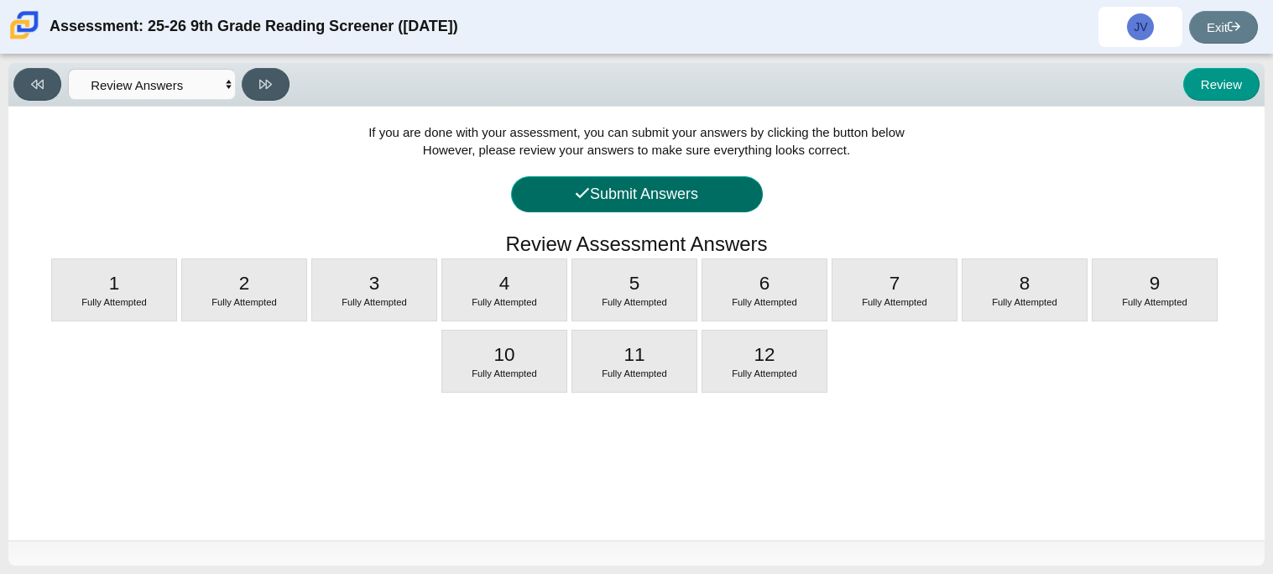
click at [674, 189] on button "Submit Answers" at bounding box center [637, 194] width 252 height 36
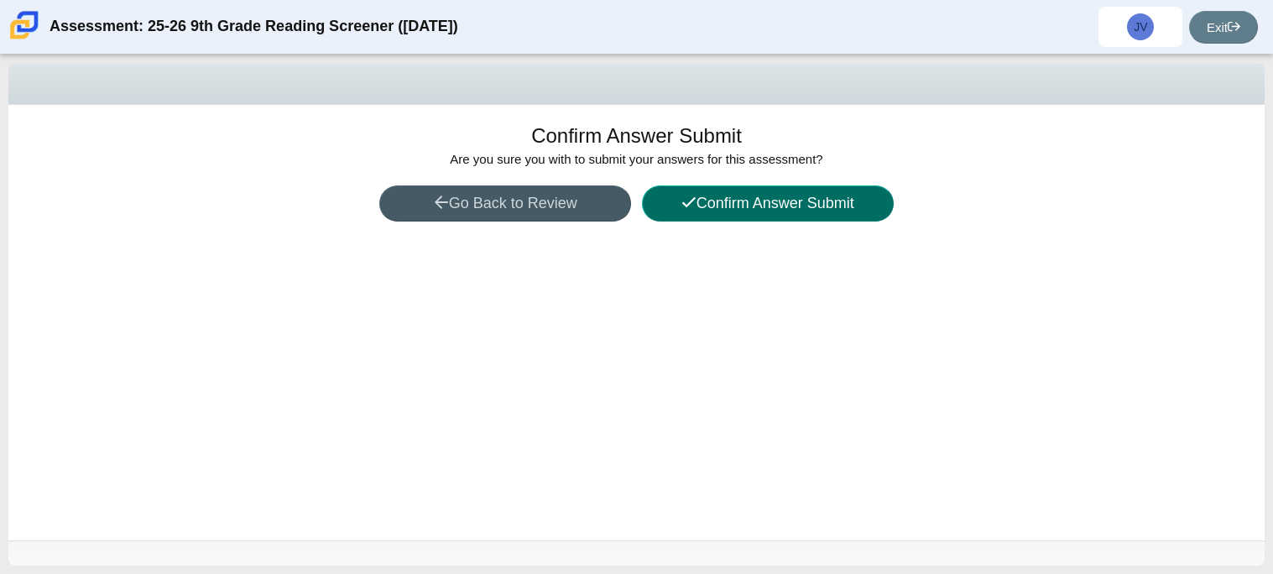
click at [700, 197] on button "Confirm Answer Submit" at bounding box center [768, 203] width 252 height 36
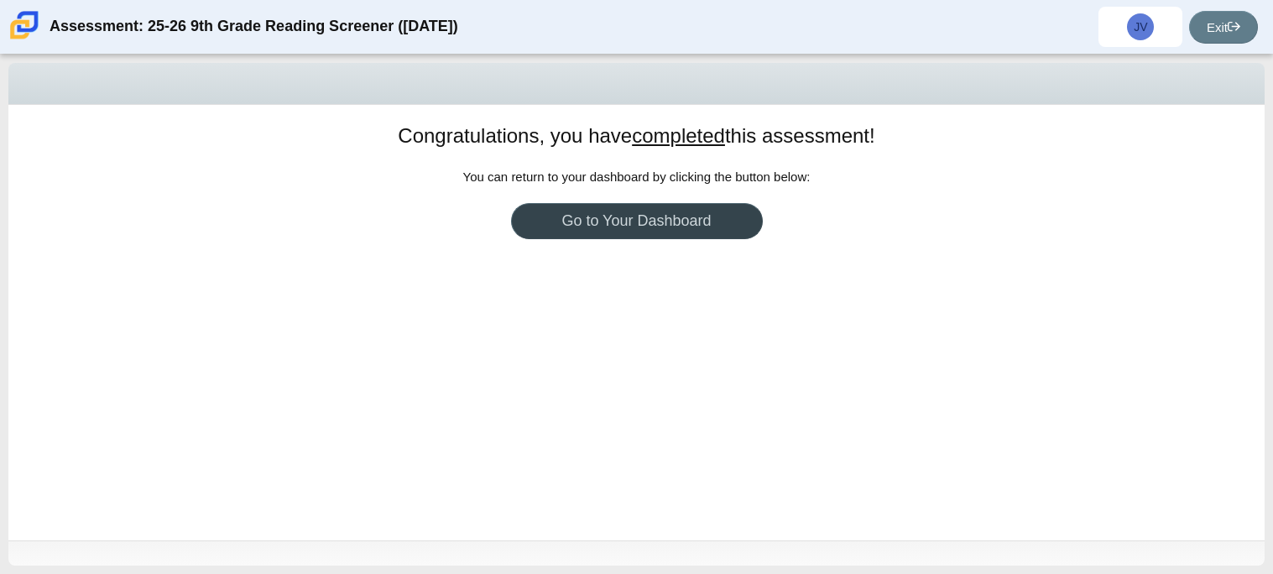
click at [711, 211] on link "Go to Your Dashboard" at bounding box center [637, 221] width 252 height 36
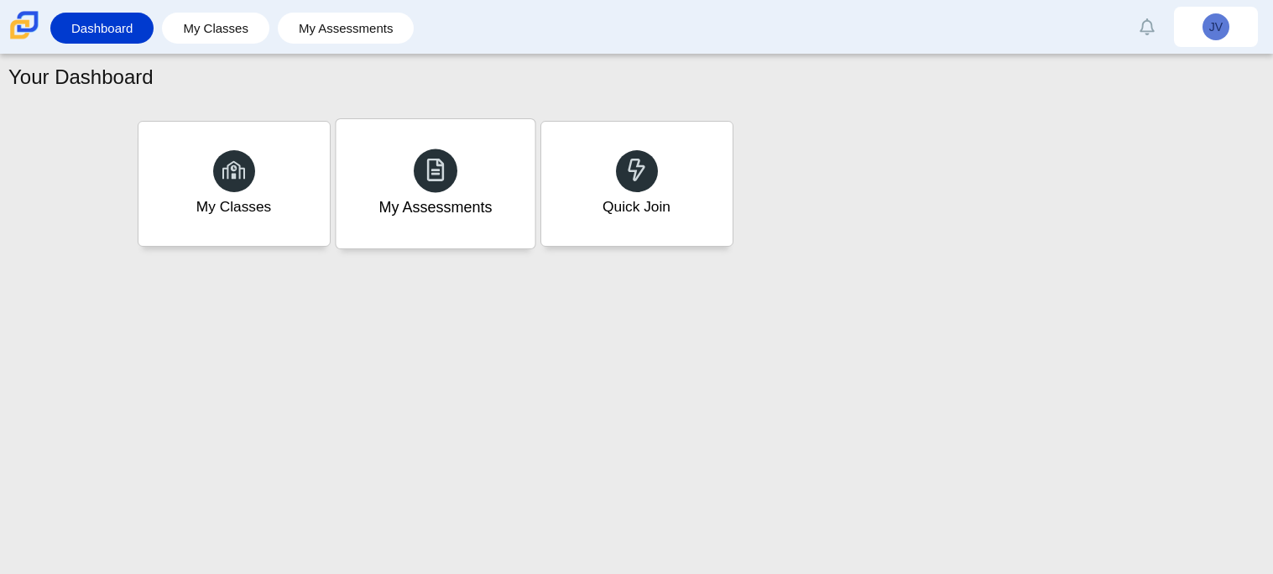
click at [443, 158] on icon at bounding box center [435, 169] width 23 height 23
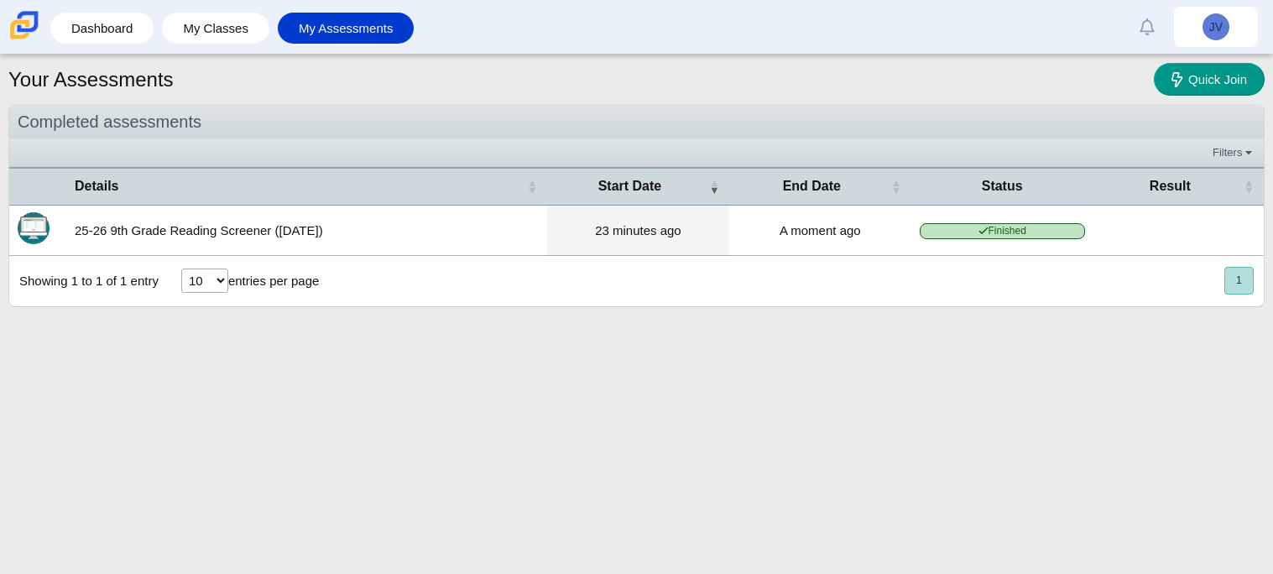
click at [1180, 214] on td at bounding box center [1178, 231] width 170 height 50
